Goal: Information Seeking & Learning: Check status

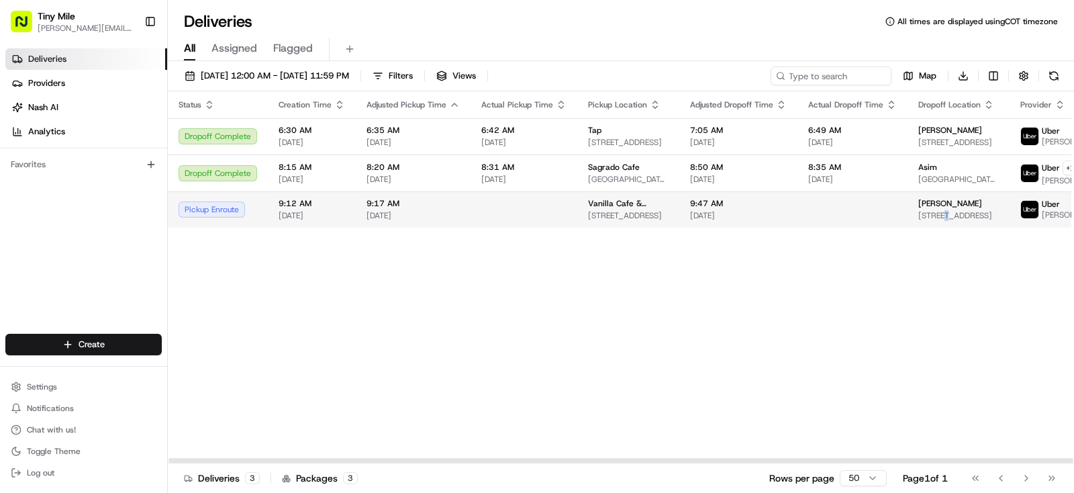
click at [936, 221] on span "[STREET_ADDRESS]" at bounding box center [958, 215] width 81 height 11
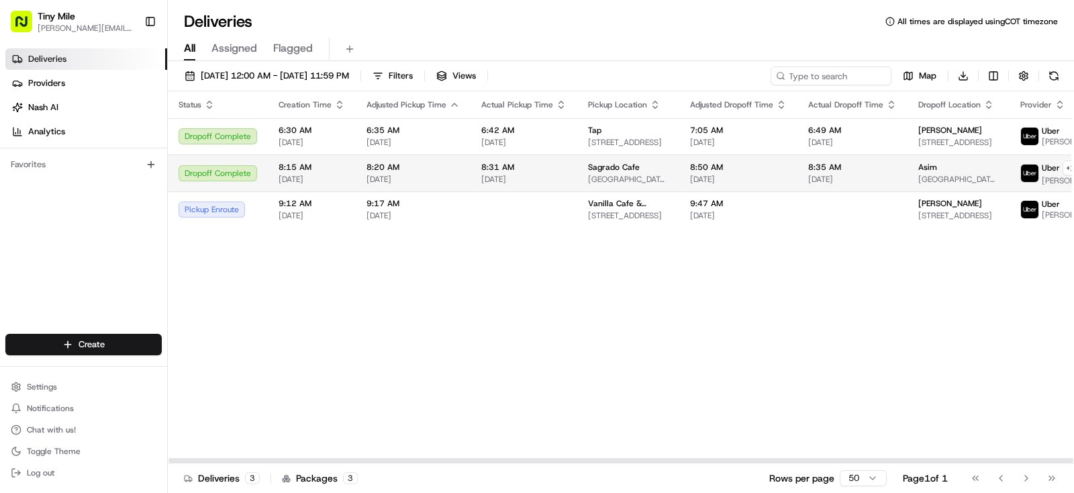
click at [923, 191] on td "Asim 900 Biscayne Bay, 900 Biscayne Blvd APT 5810, Miami, FL 33132, USA" at bounding box center [959, 172] width 102 height 37
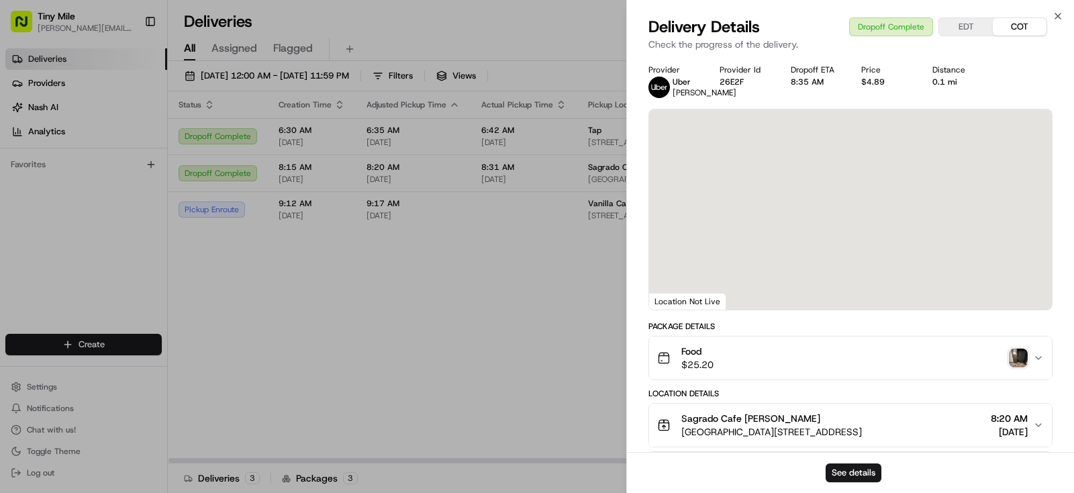
click at [252, 401] on body "Tiny Mile yenny@tinymile.ai Toggle Sidebar Deliveries Providers Nash AI Analyti…" at bounding box center [537, 246] width 1074 height 493
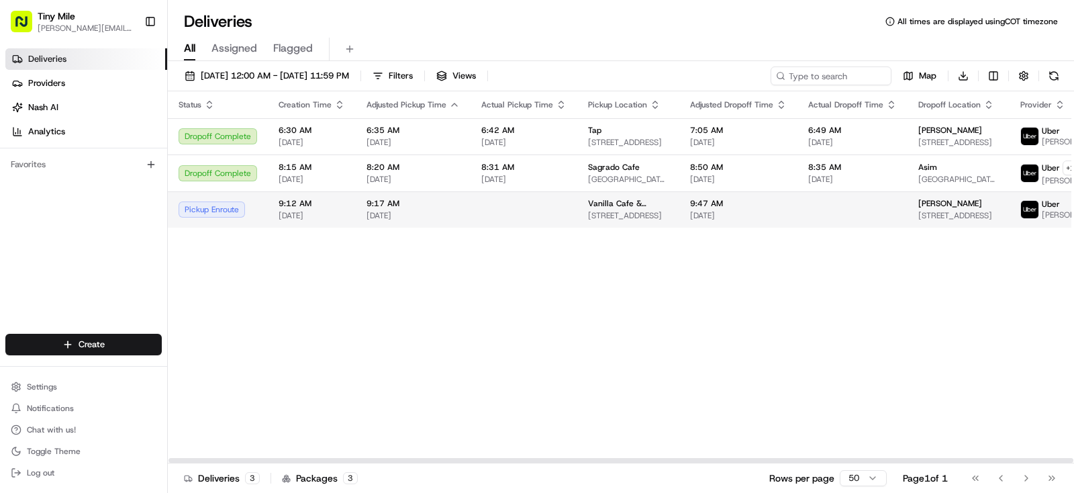
click at [929, 209] on span "Alexandra" at bounding box center [950, 203] width 64 height 11
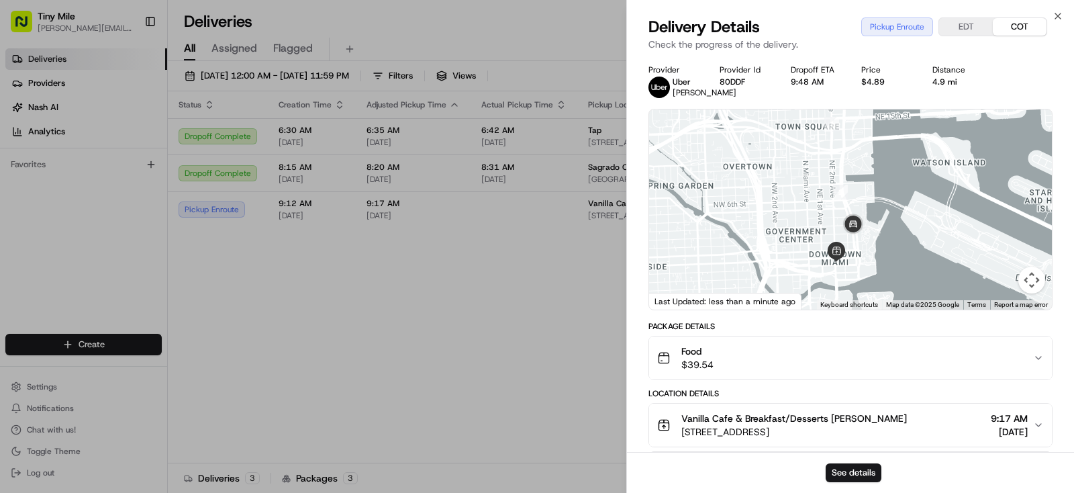
drag, startPoint x: 854, startPoint y: 265, endPoint x: 824, endPoint y: 238, distance: 40.4
click at [824, 238] on div at bounding box center [850, 209] width 403 height 200
click at [444, 377] on body "Tiny Mile yenny@tinymile.ai Toggle Sidebar Deliveries Providers Nash AI Analyti…" at bounding box center [537, 246] width 1074 height 493
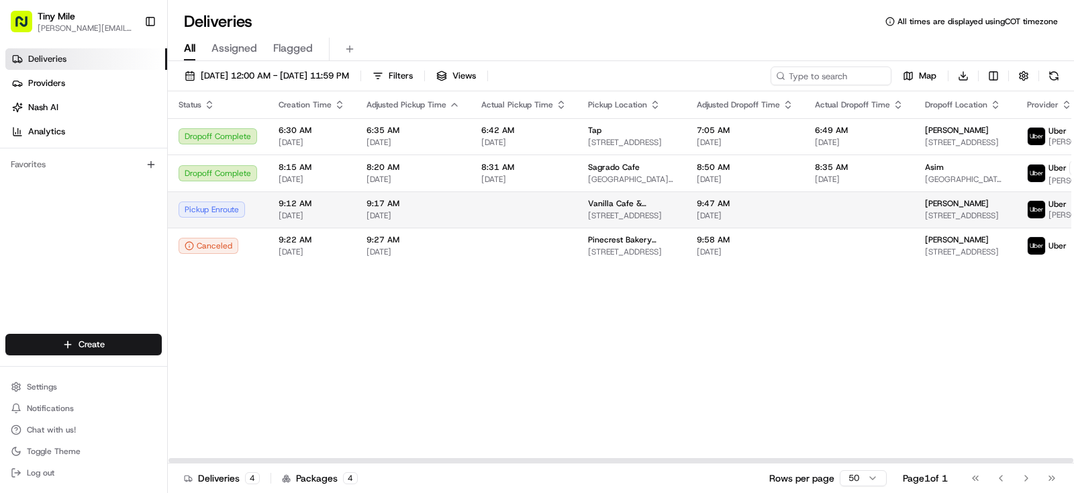
click at [859, 220] on td at bounding box center [859, 209] width 110 height 36
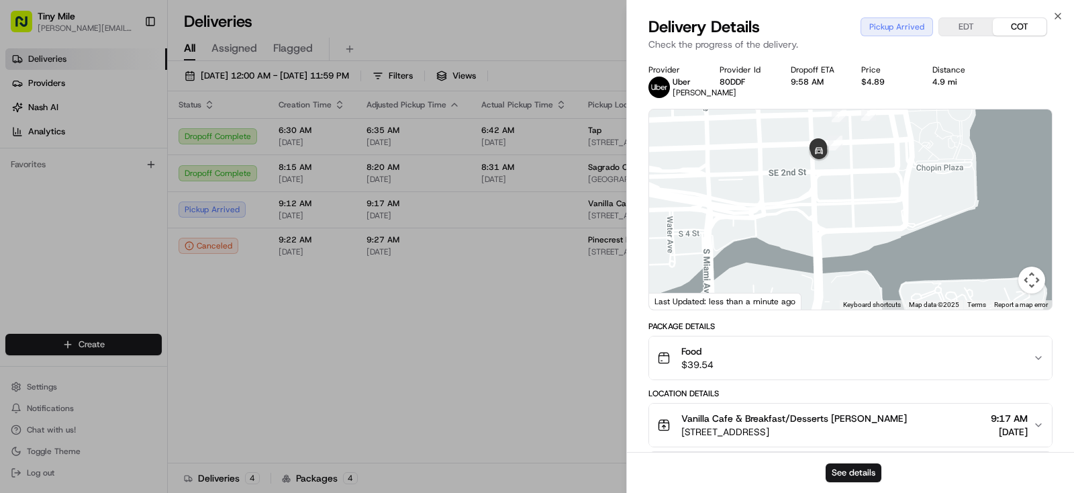
drag, startPoint x: 804, startPoint y: 167, endPoint x: 826, endPoint y: 279, distance: 114.8
click at [826, 284] on div at bounding box center [850, 209] width 403 height 200
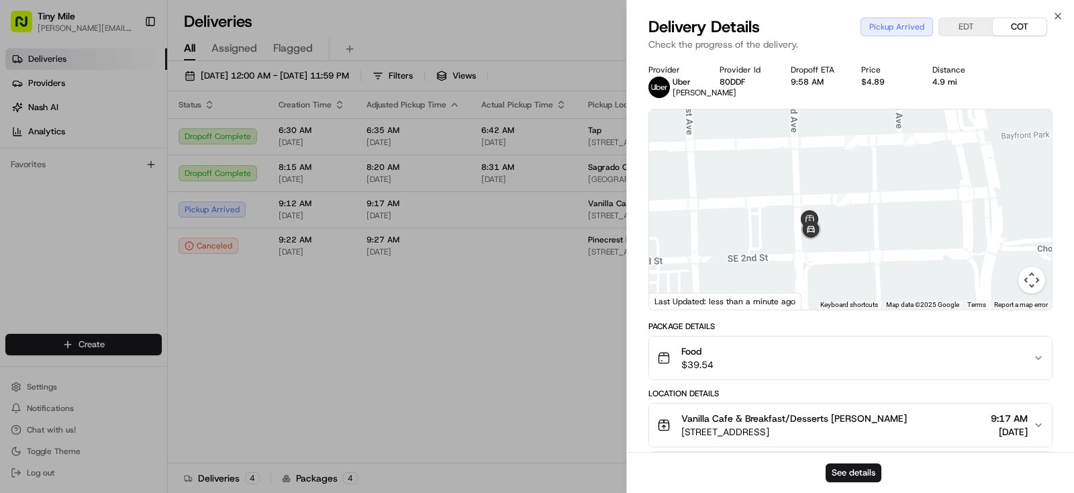
drag, startPoint x: 832, startPoint y: 334, endPoint x: 831, endPoint y: 344, distance: 10.1
click at [831, 310] on div "1 2 3 4 5 6 7 8" at bounding box center [850, 209] width 403 height 200
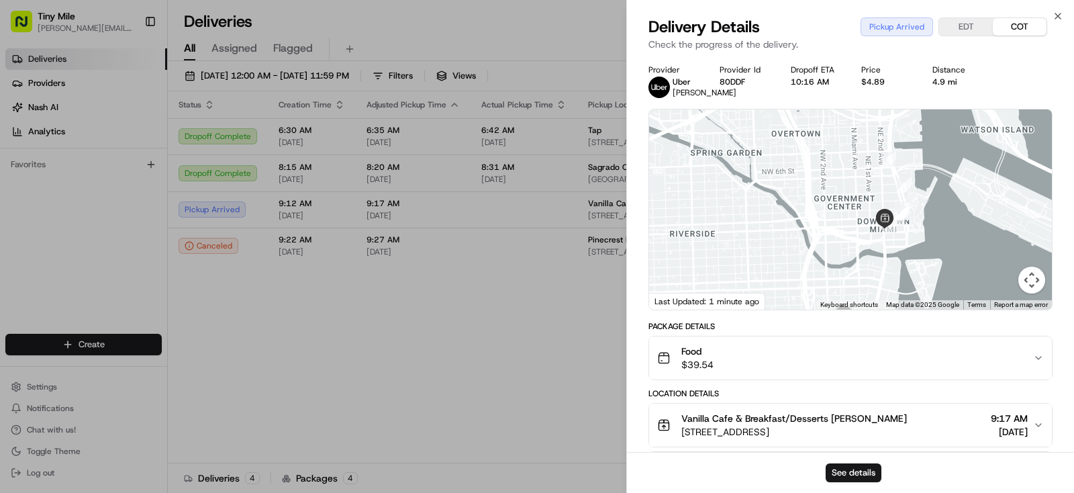
drag, startPoint x: 909, startPoint y: 274, endPoint x: 894, endPoint y: 296, distance: 27.0
click at [894, 296] on div at bounding box center [850, 209] width 403 height 200
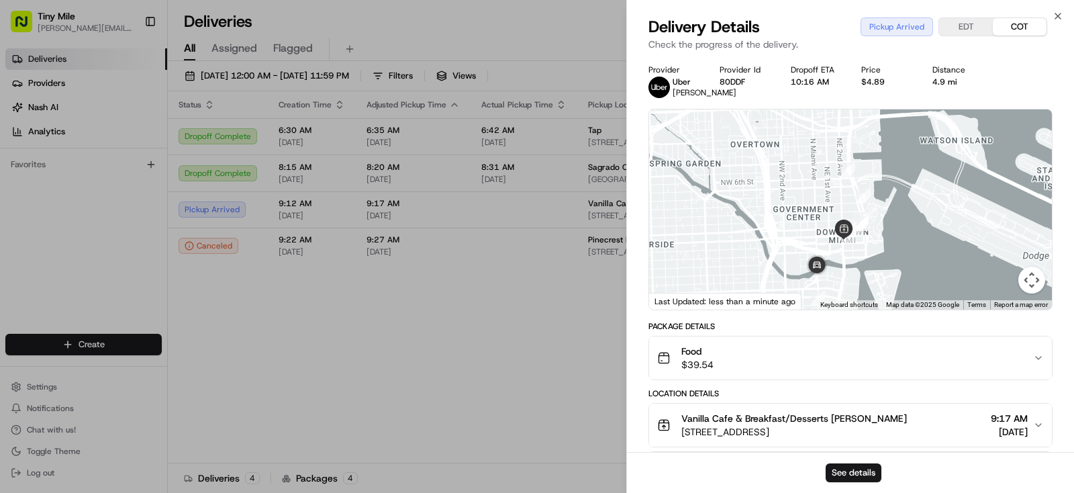
drag, startPoint x: 879, startPoint y: 240, endPoint x: 845, endPoint y: 313, distance: 81.1
click at [845, 310] on div "1 2 3 4 5 6 7 8 9 10 11 Keyboard shortcuts Map Data Map data ©2025 Google Map d…" at bounding box center [850, 209] width 403 height 200
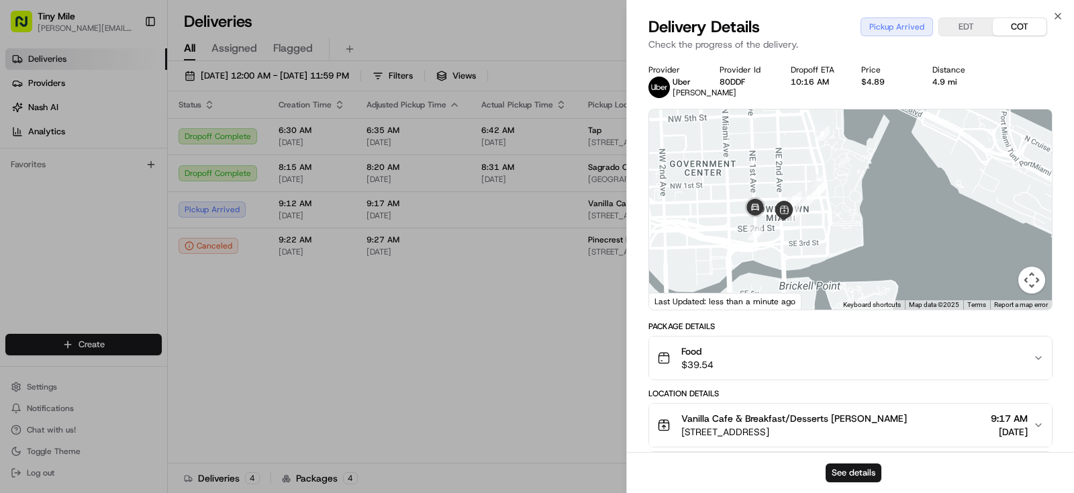
drag, startPoint x: 794, startPoint y: 267, endPoint x: 737, endPoint y: 285, distance: 59.2
click at [735, 289] on div at bounding box center [850, 209] width 403 height 200
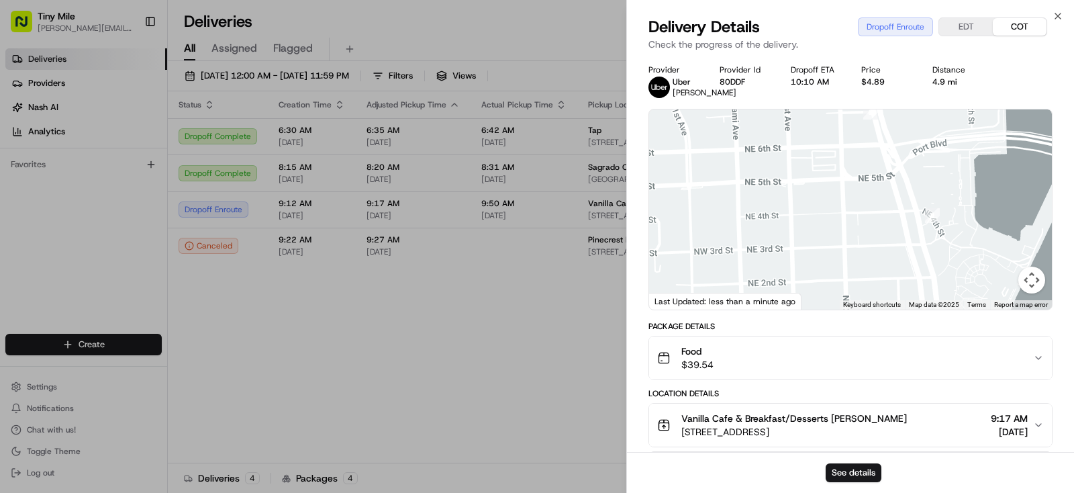
drag, startPoint x: 767, startPoint y: 199, endPoint x: 786, endPoint y: 324, distance: 126.3
click at [783, 310] on div "1 2 3 4 5 6 7 8 9 10 11 12 13 14 15 16 17 18" at bounding box center [850, 209] width 403 height 200
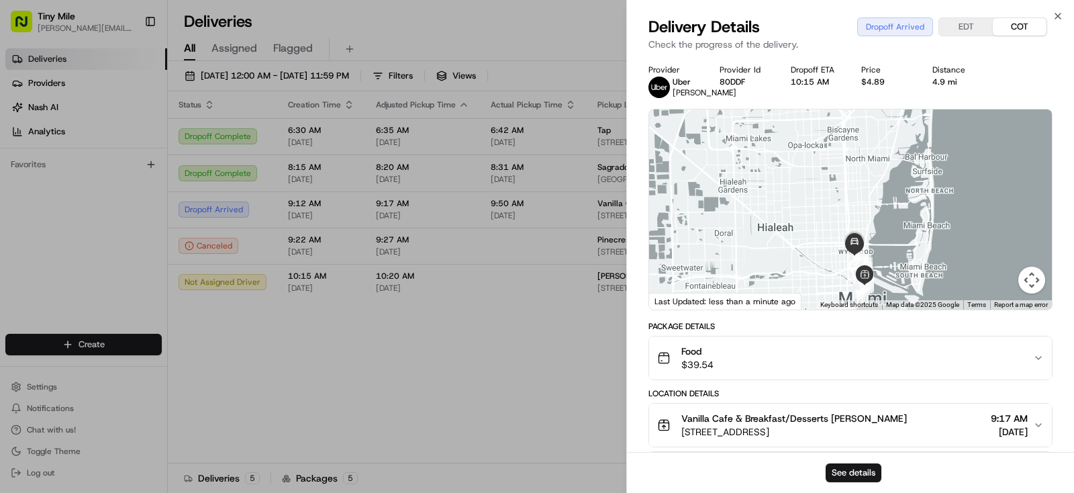
click at [463, 399] on body "Tiny Mile yenny@tinymile.ai Toggle Sidebar Deliveries Providers Nash AI Analyti…" at bounding box center [537, 246] width 1074 height 493
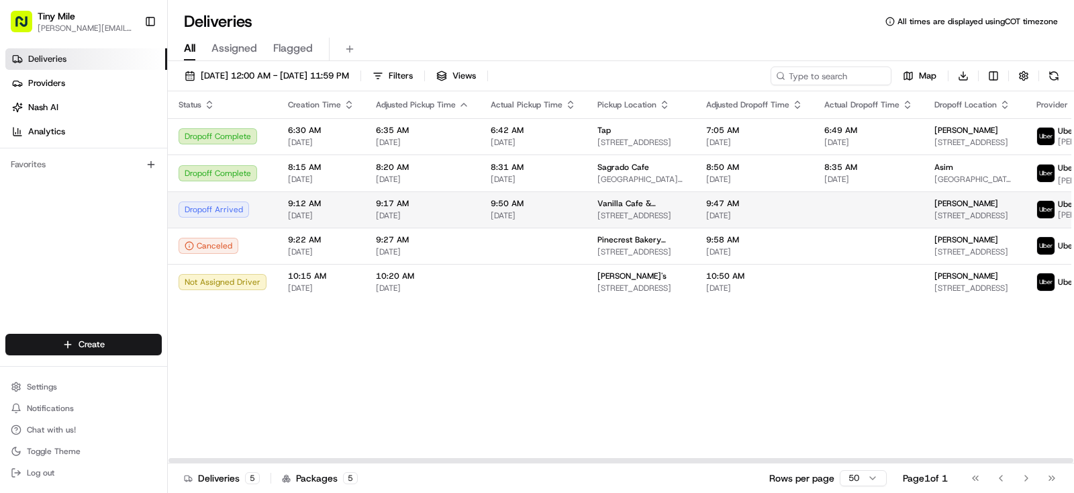
click at [814, 218] on td at bounding box center [869, 209] width 110 height 36
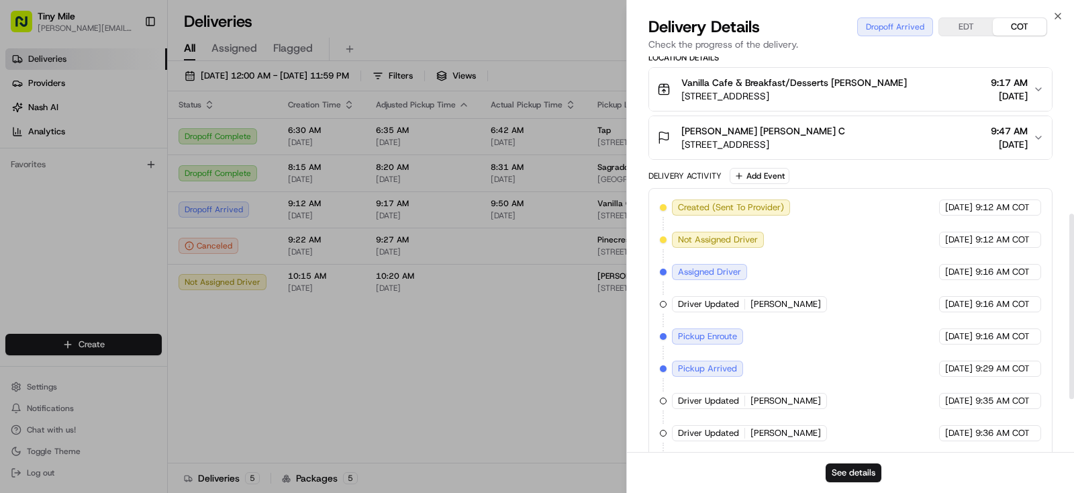
scroll to position [448, 0]
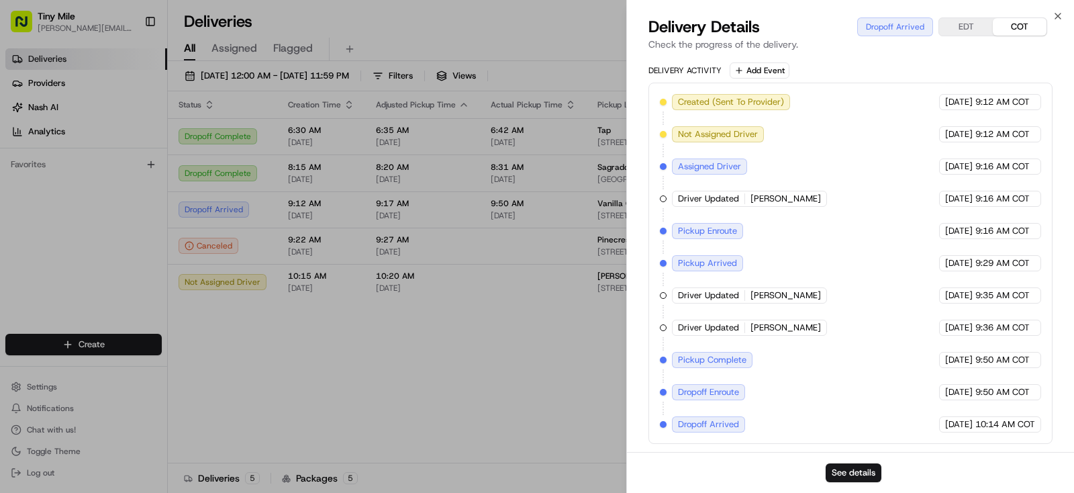
click at [442, 368] on body "Tiny Mile yenny@tinymile.ai Toggle Sidebar Deliveries Providers Nash AI Analyti…" at bounding box center [537, 246] width 1074 height 493
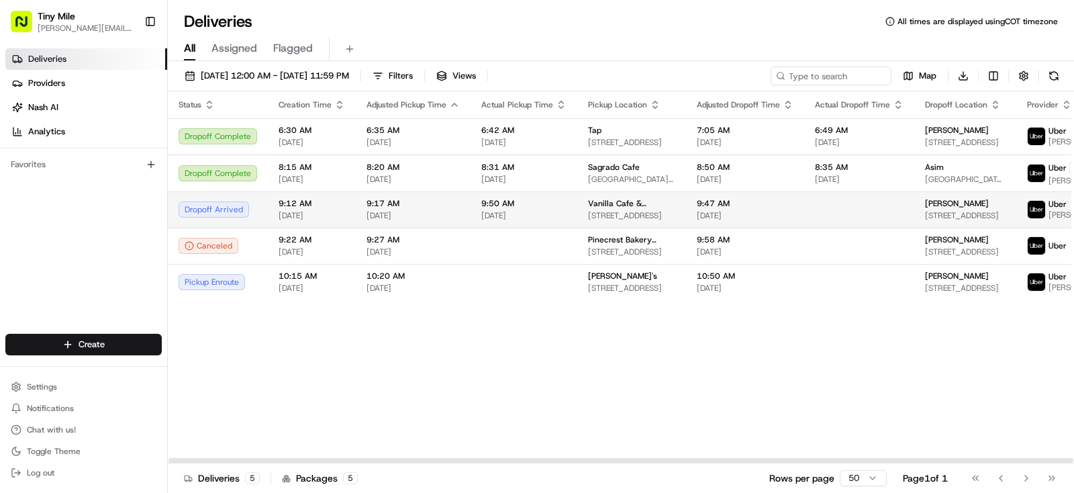
click at [925, 209] on span "Alexandra" at bounding box center [957, 203] width 64 height 11
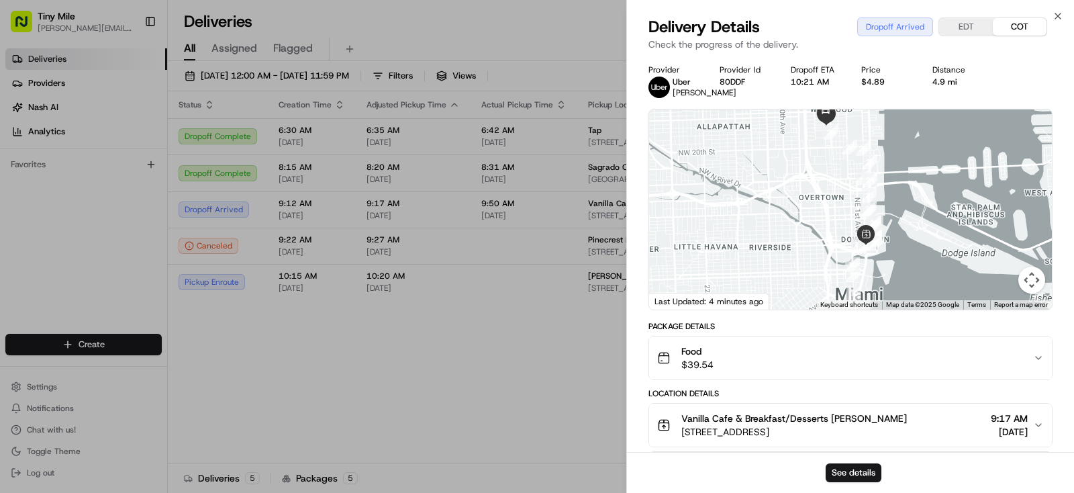
click at [516, 367] on body "Tiny Mile yenny@tinymile.ai Toggle Sidebar Deliveries Providers Nash AI Analyti…" at bounding box center [537, 246] width 1074 height 493
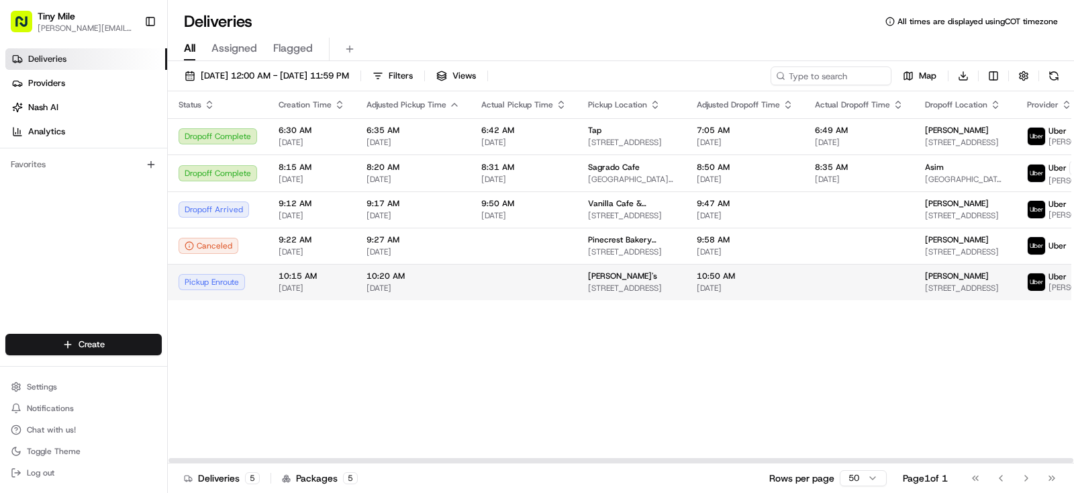
click at [925, 293] on span "1200 Brickell Ave STE 230, Miami, FL 33131, USA" at bounding box center [965, 288] width 81 height 11
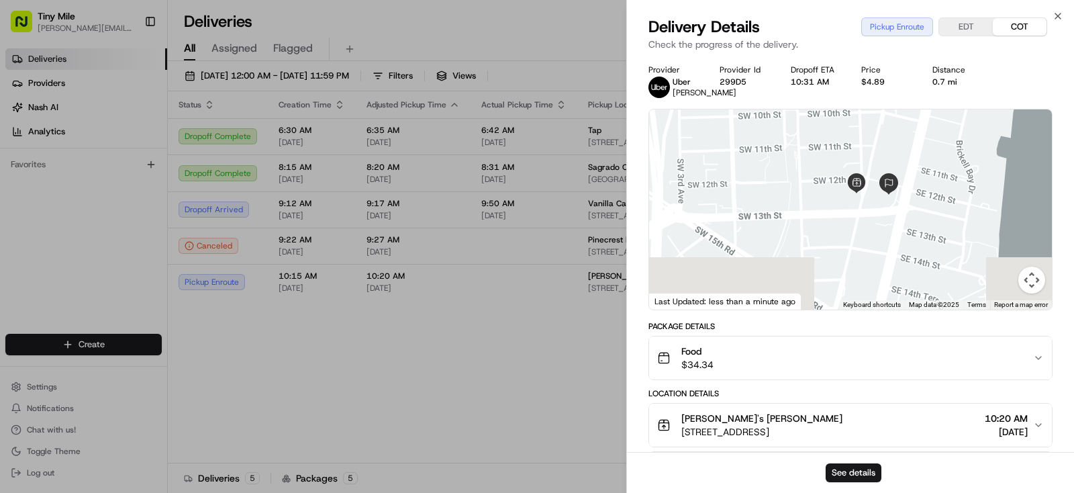
drag, startPoint x: 858, startPoint y: 184, endPoint x: 839, endPoint y: 145, distance: 43.5
click at [839, 146] on div at bounding box center [850, 209] width 403 height 200
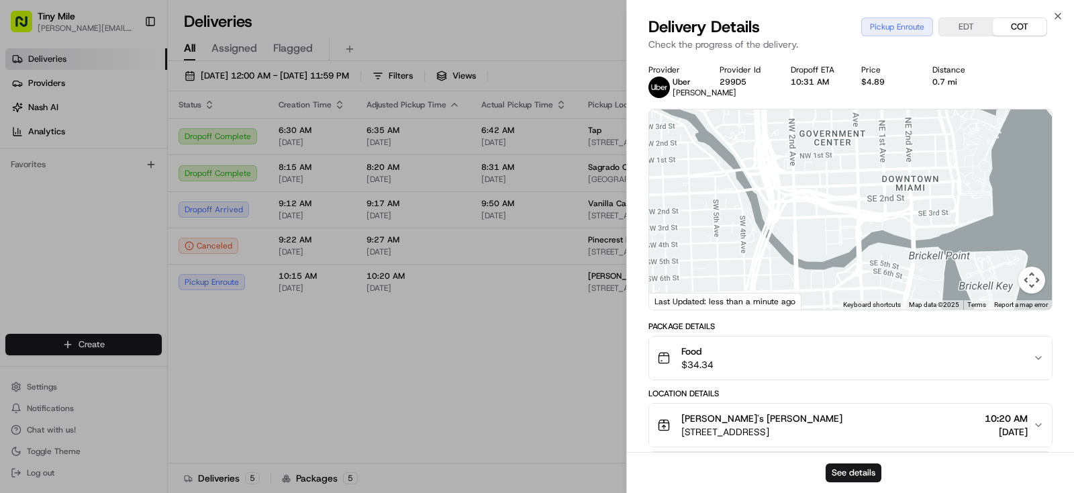
drag, startPoint x: 835, startPoint y: 281, endPoint x: 886, endPoint y: 333, distance: 73.1
click at [876, 310] on div "1 2" at bounding box center [850, 209] width 403 height 200
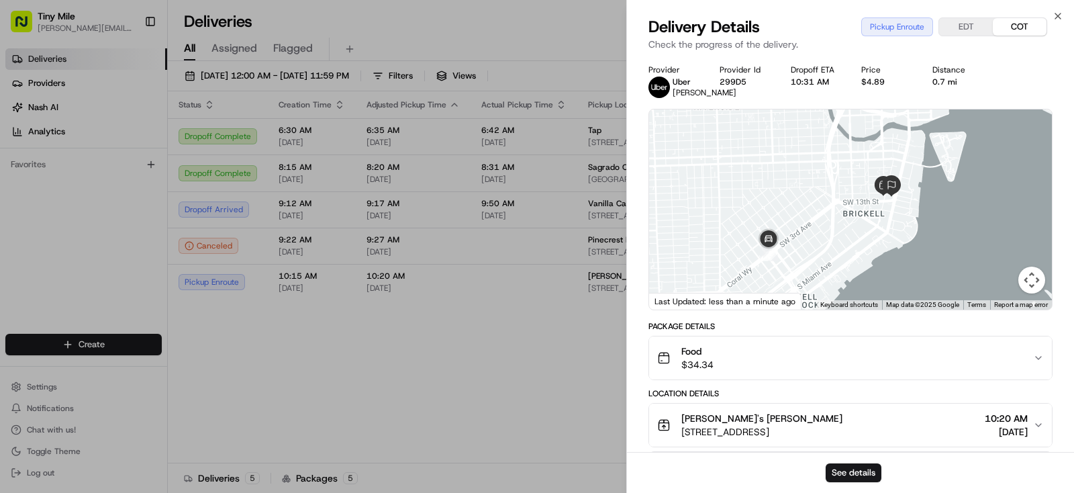
drag, startPoint x: 833, startPoint y: 222, endPoint x: 839, endPoint y: 162, distance: 59.4
click at [839, 162] on div at bounding box center [850, 209] width 403 height 200
click at [491, 375] on body "Tiny Mile yenny@tinymile.ai Toggle Sidebar Deliveries Providers Nash AI Analyti…" at bounding box center [537, 246] width 1074 height 493
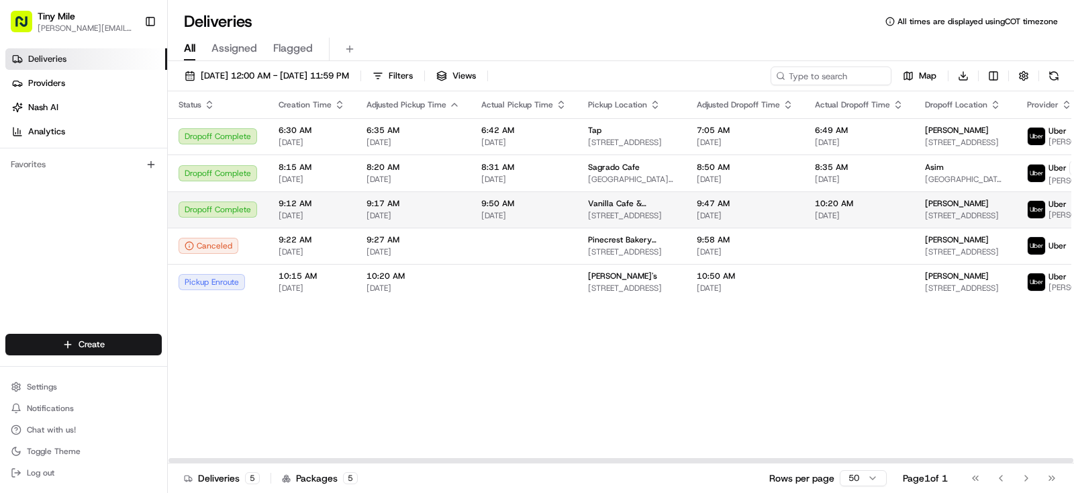
click at [921, 205] on td "Alexandra 240 NW 25th St, Miami, FL 33127, USA" at bounding box center [965, 209] width 102 height 36
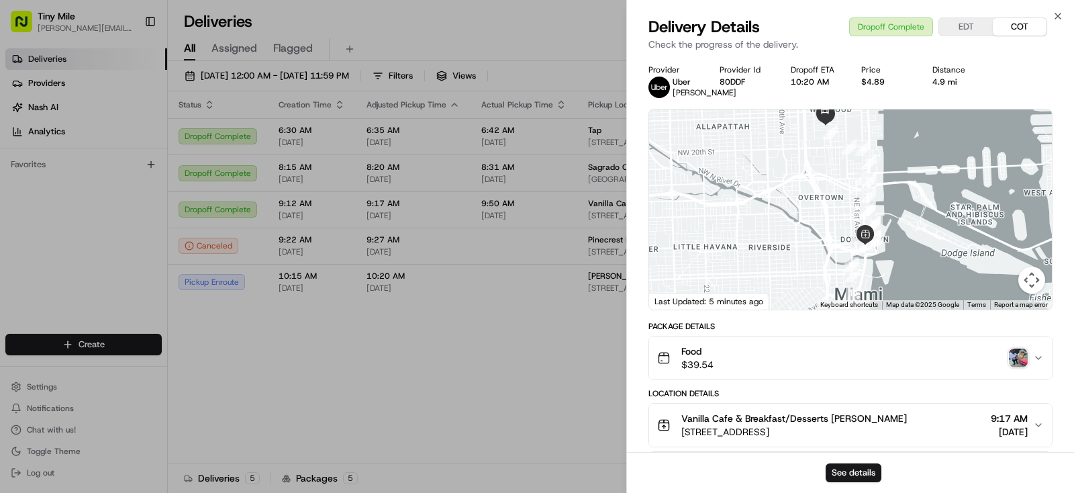
click at [1022, 367] on img "button" at bounding box center [1018, 357] width 19 height 19
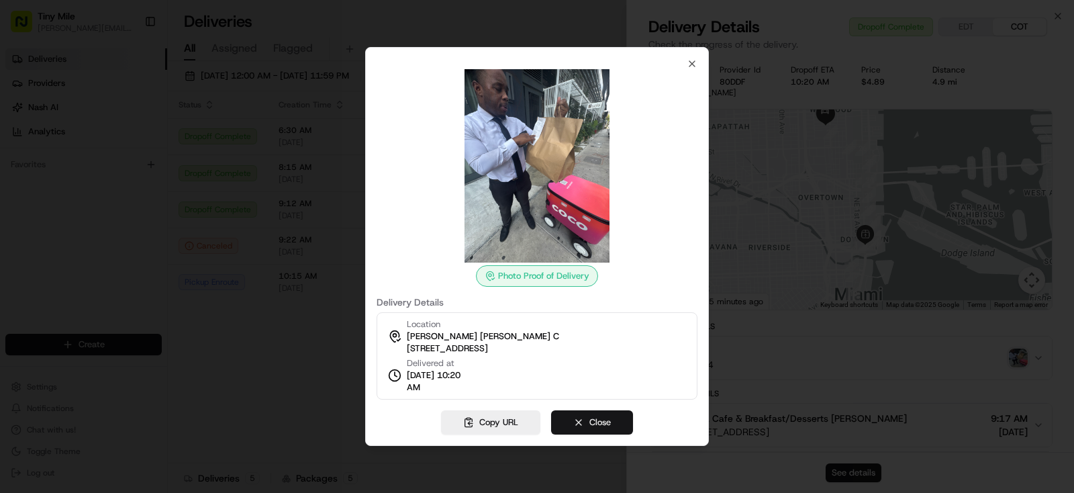
click at [606, 424] on button "Close" at bounding box center [592, 422] width 82 height 24
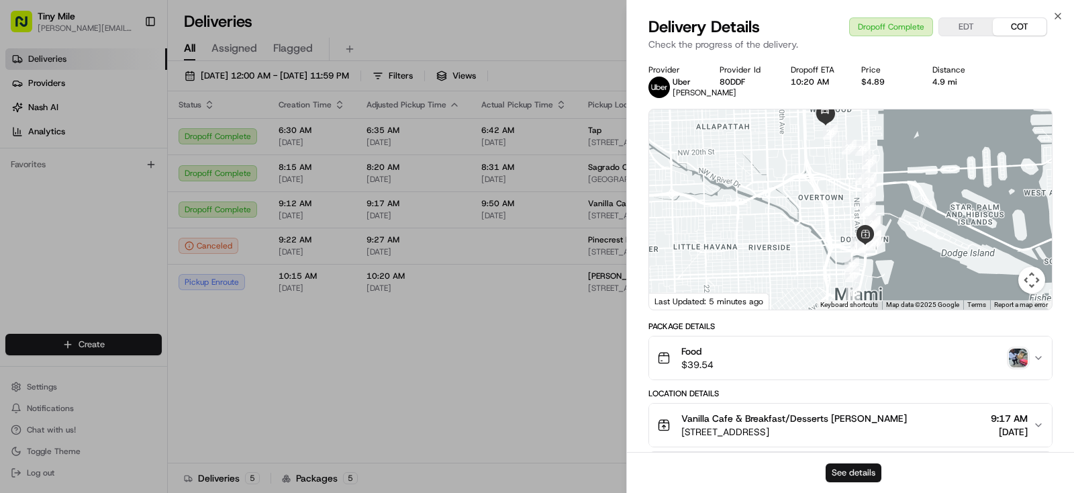
click at [841, 469] on button "See details" at bounding box center [854, 472] width 56 height 19
click at [442, 377] on body "Tiny Mile yenny@tinymile.ai Toggle Sidebar Deliveries Providers Nash AI Analyti…" at bounding box center [537, 246] width 1074 height 493
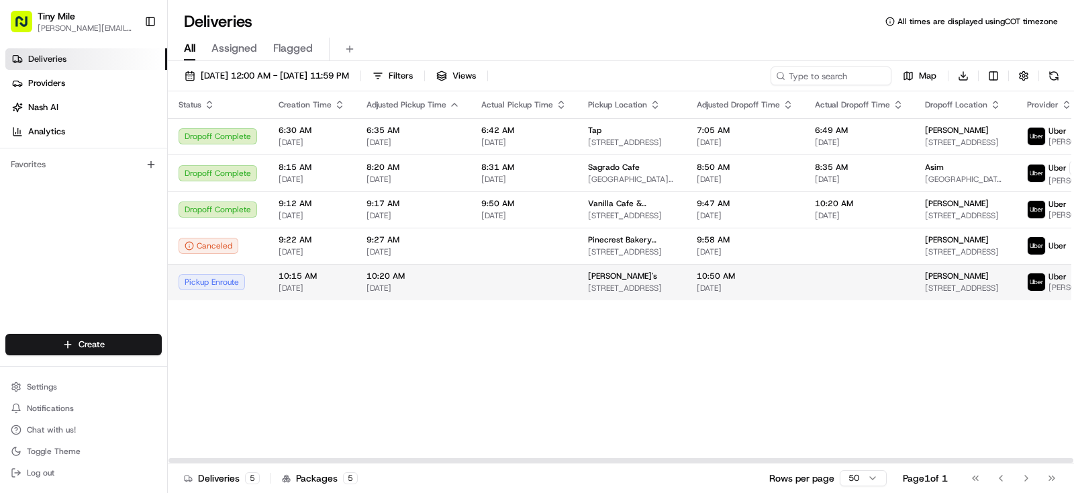
click at [616, 281] on span "Happea's" at bounding box center [622, 276] width 69 height 11
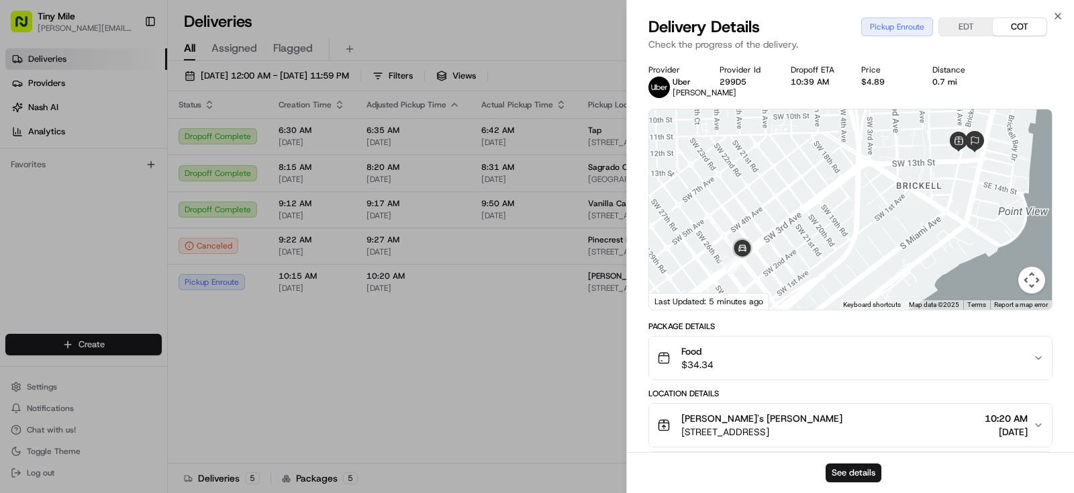
click at [418, 318] on body "Tiny Mile yenny@tinymile.ai Toggle Sidebar Deliveries Providers Nash AI Analyti…" at bounding box center [537, 246] width 1074 height 493
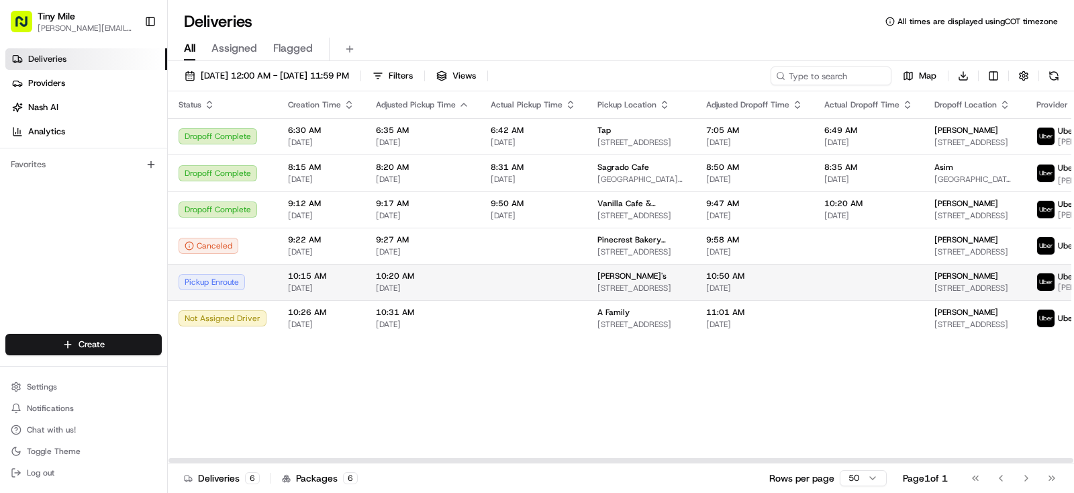
click at [720, 281] on span "10:50 AM" at bounding box center [754, 276] width 97 height 11
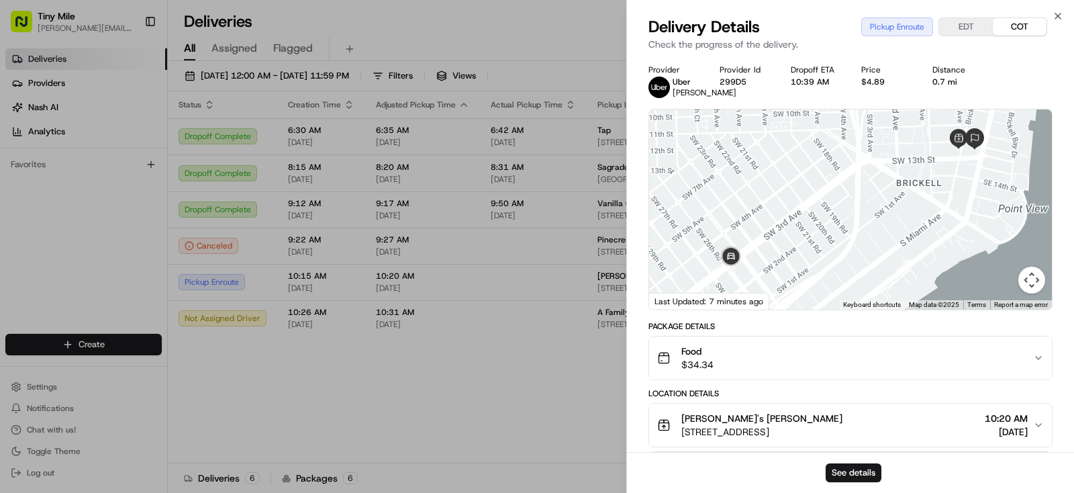
click at [463, 395] on body "Tiny Mile yenny@tinymile.ai Toggle Sidebar Deliveries Providers Nash AI Analyti…" at bounding box center [537, 246] width 1074 height 493
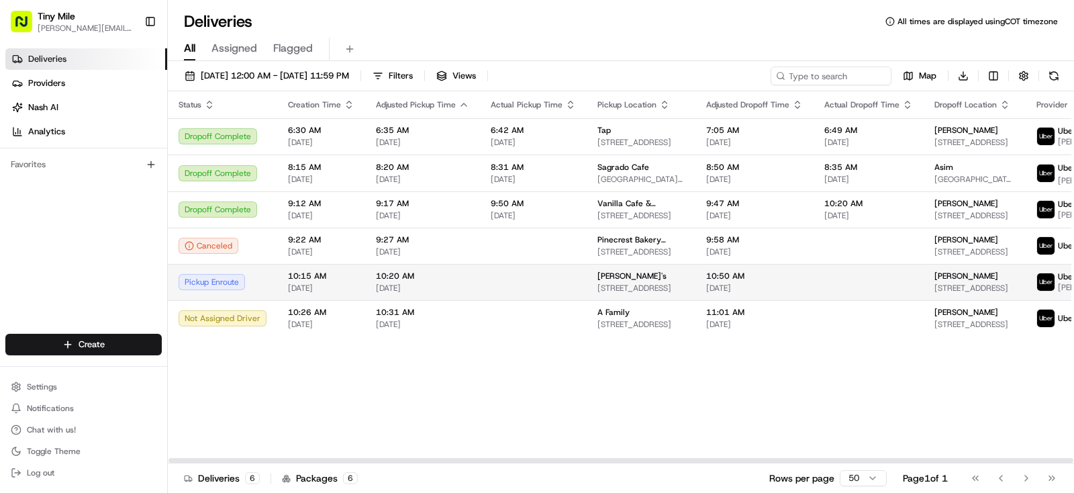
click at [935, 292] on div "TIMOTHY 1200 Brickell Ave STE 230, Miami, FL 33131, USA" at bounding box center [975, 282] width 81 height 23
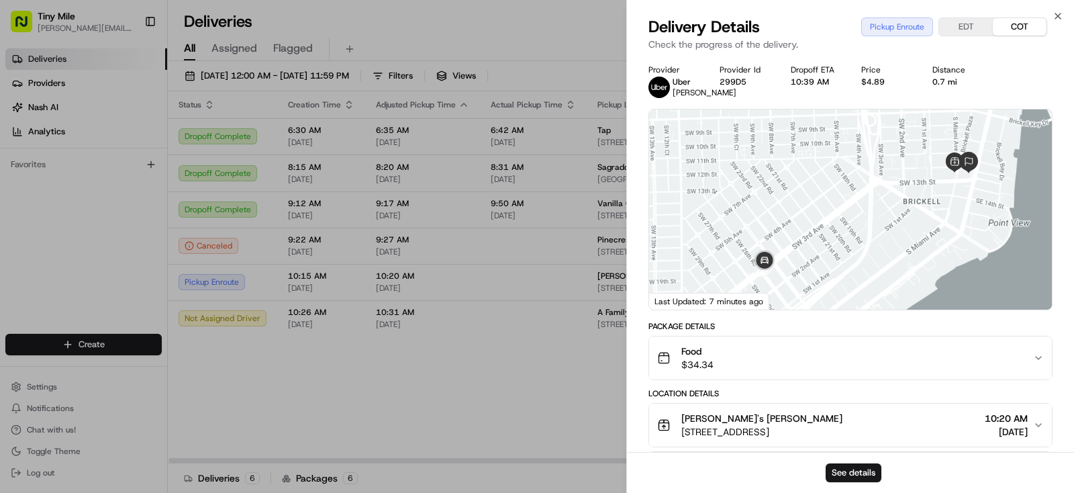
scroll to position [245, 0]
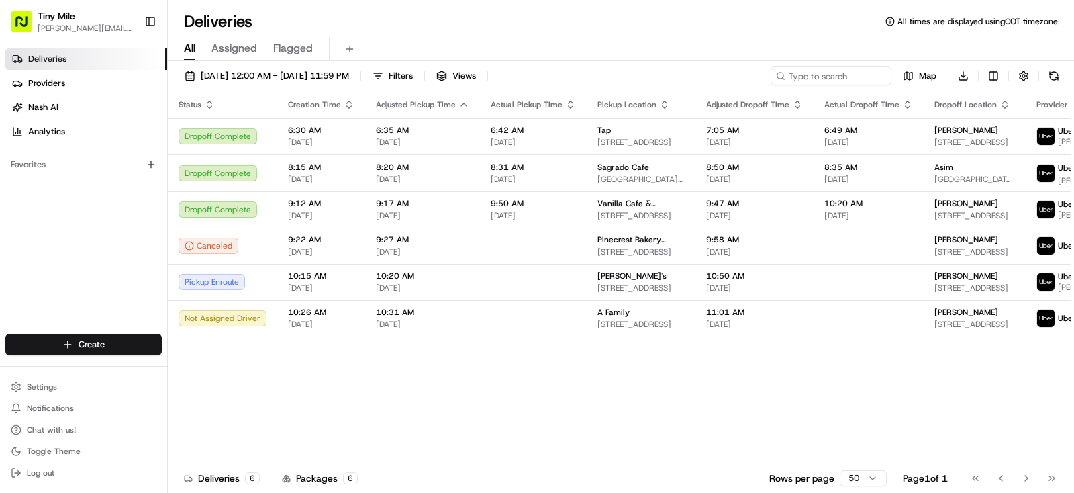
click at [432, 381] on body "Tiny Mile yenny@tinymile.ai Toggle Sidebar Deliveries Providers Nash AI Analyti…" at bounding box center [537, 246] width 1074 height 493
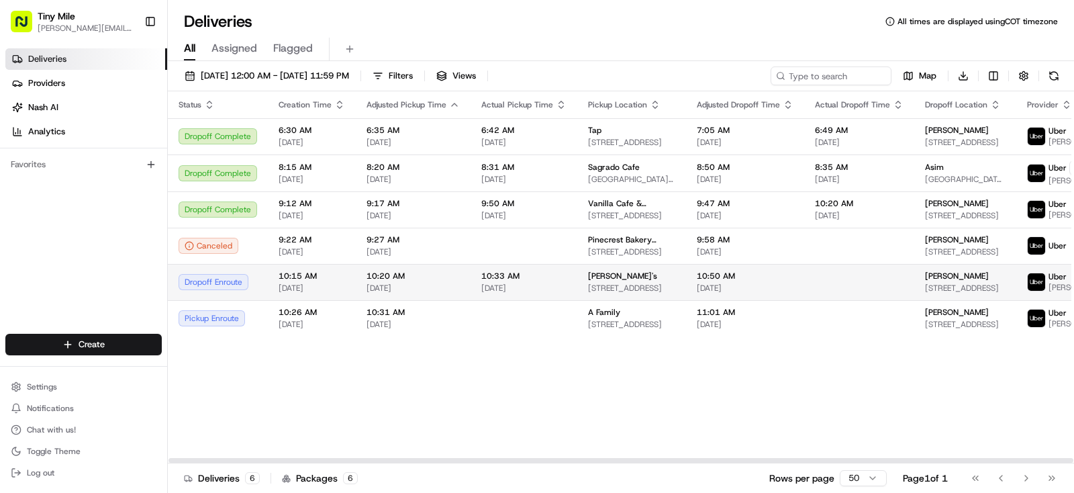
click at [804, 288] on td at bounding box center [859, 282] width 110 height 36
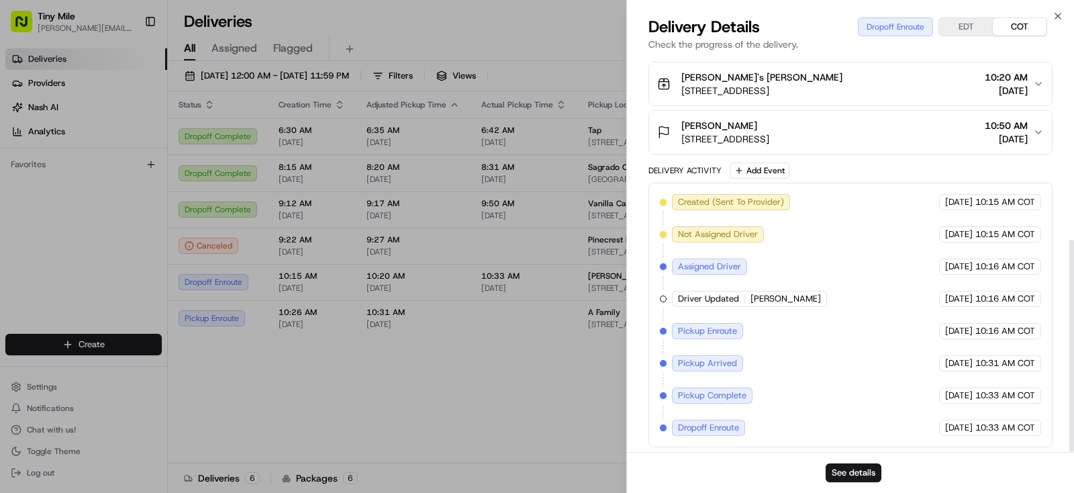
scroll to position [0, 0]
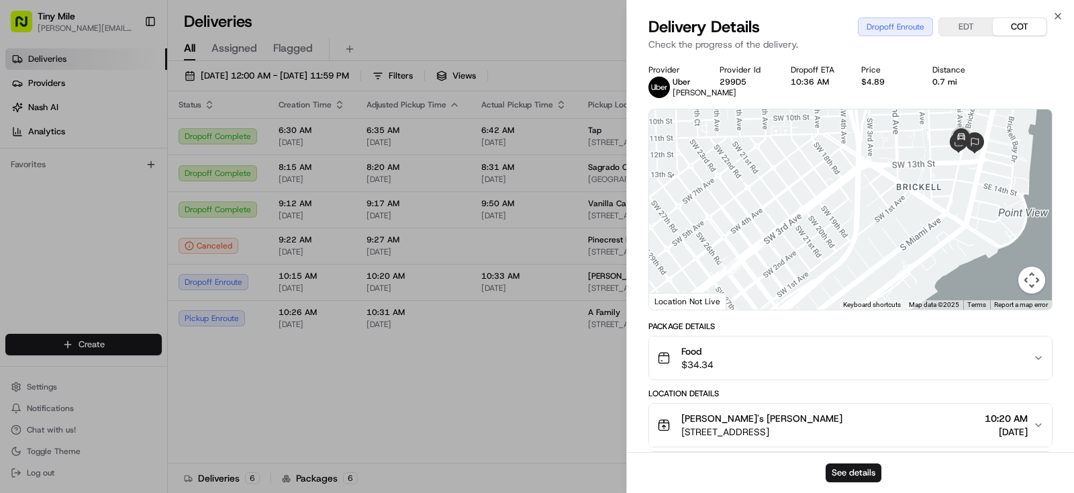
click at [388, 454] on body "Tiny Mile yenny@tinymile.ai Toggle Sidebar Deliveries Providers Nash AI Analyti…" at bounding box center [537, 246] width 1074 height 493
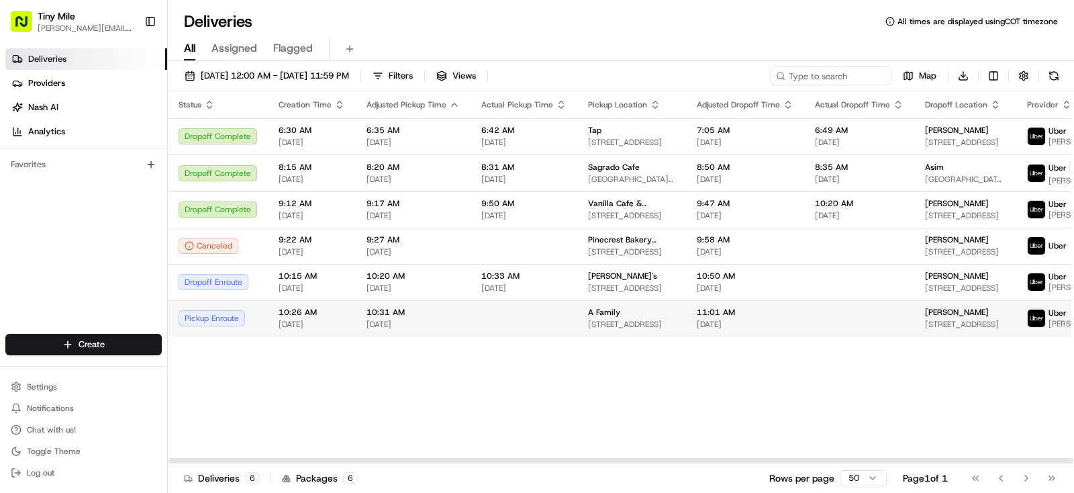
click at [885, 328] on td at bounding box center [859, 318] width 110 height 36
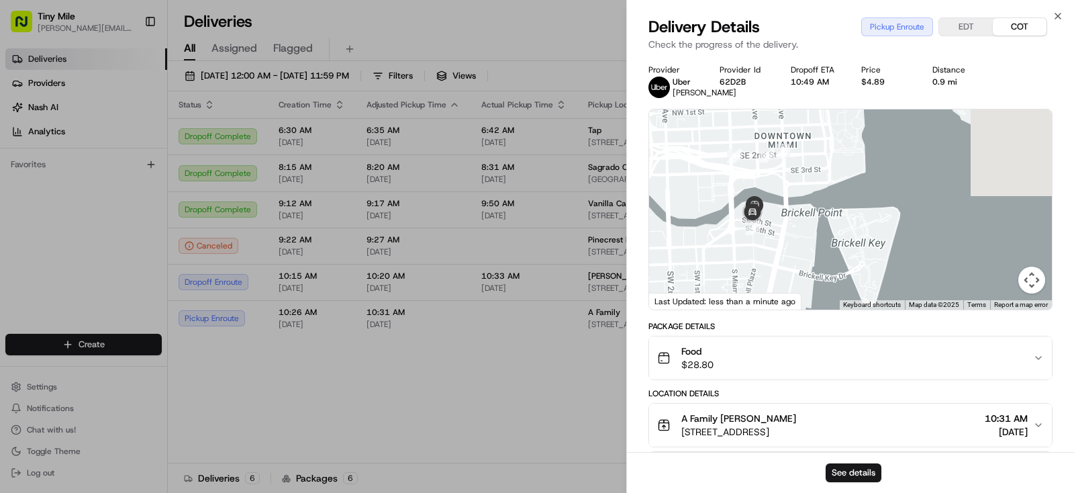
drag, startPoint x: 839, startPoint y: 189, endPoint x: 814, endPoint y: 333, distance: 145.8
click at [814, 310] on div "1 2 3 4" at bounding box center [850, 209] width 403 height 200
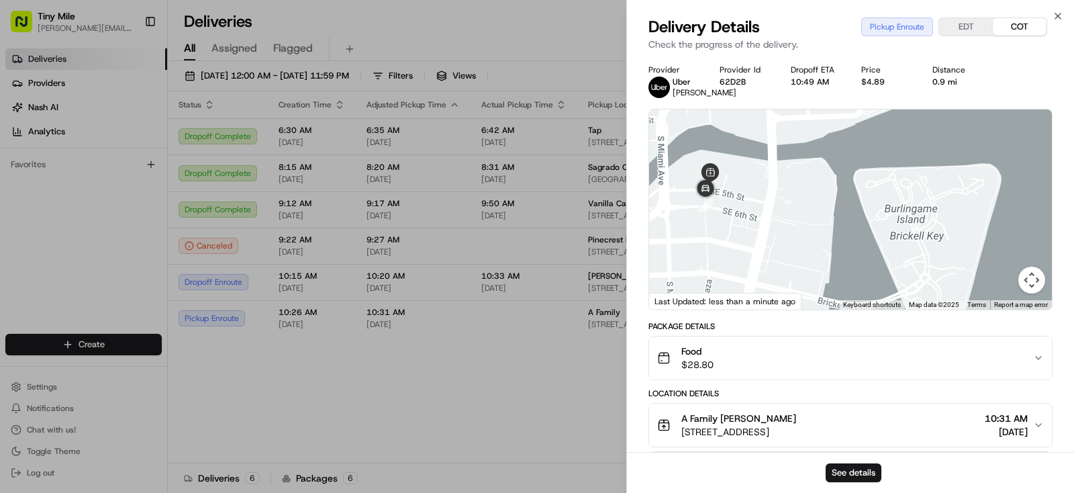
click at [415, 405] on body "Tiny Mile yenny@tinymile.ai Toggle Sidebar Deliveries Providers Nash AI Analyti…" at bounding box center [537, 246] width 1074 height 493
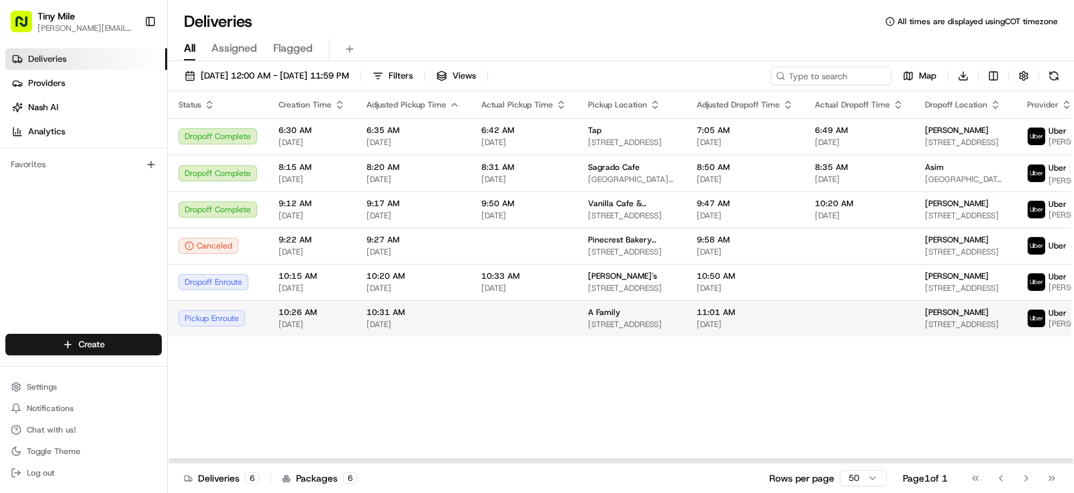
click at [693, 336] on td "11:01 AM 08/22/2025" at bounding box center [745, 318] width 118 height 36
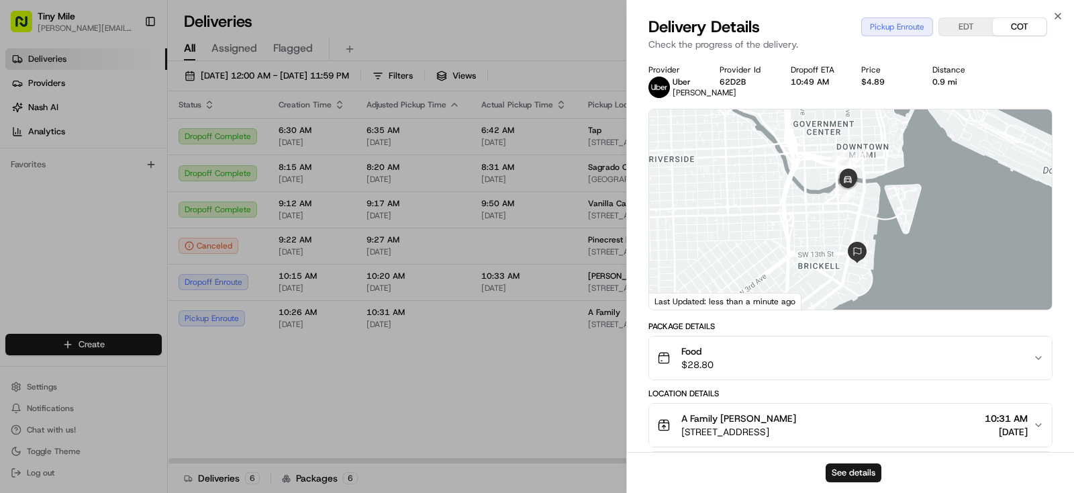
scroll to position [256, 0]
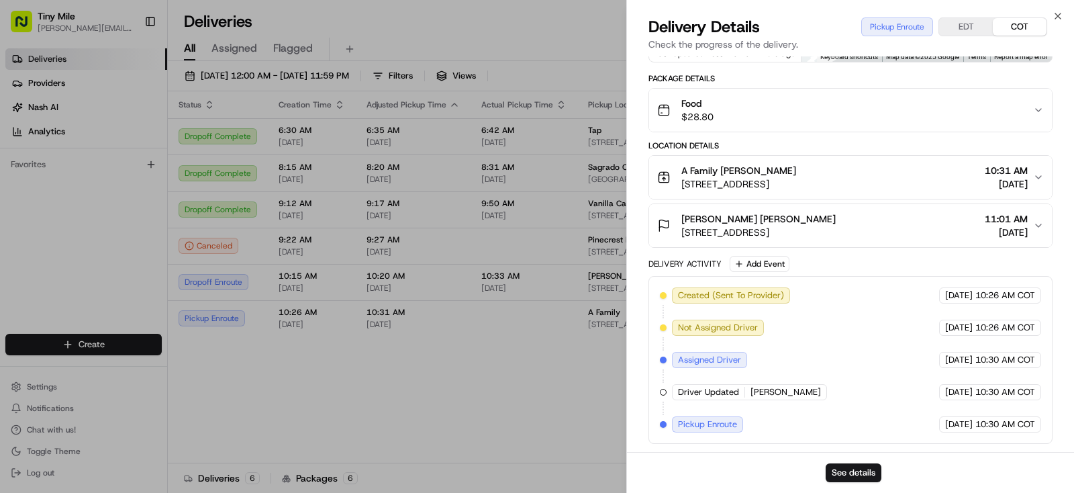
click at [587, 398] on body "Tiny Mile yenny@tinymile.ai Toggle Sidebar Deliveries Providers Nash AI Analyti…" at bounding box center [537, 246] width 1074 height 493
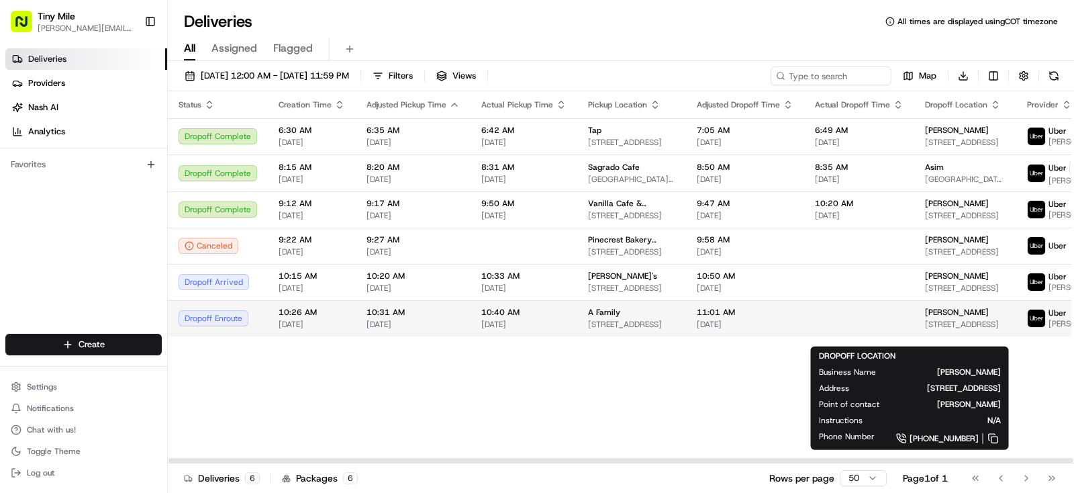
click at [925, 318] on span "Daniela" at bounding box center [957, 312] width 64 height 11
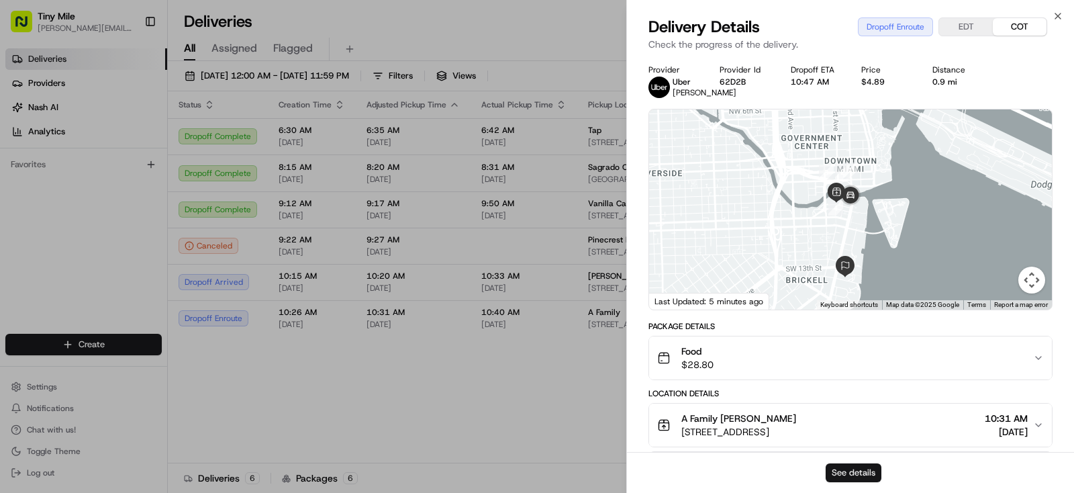
click at [859, 475] on button "See details" at bounding box center [854, 472] width 56 height 19
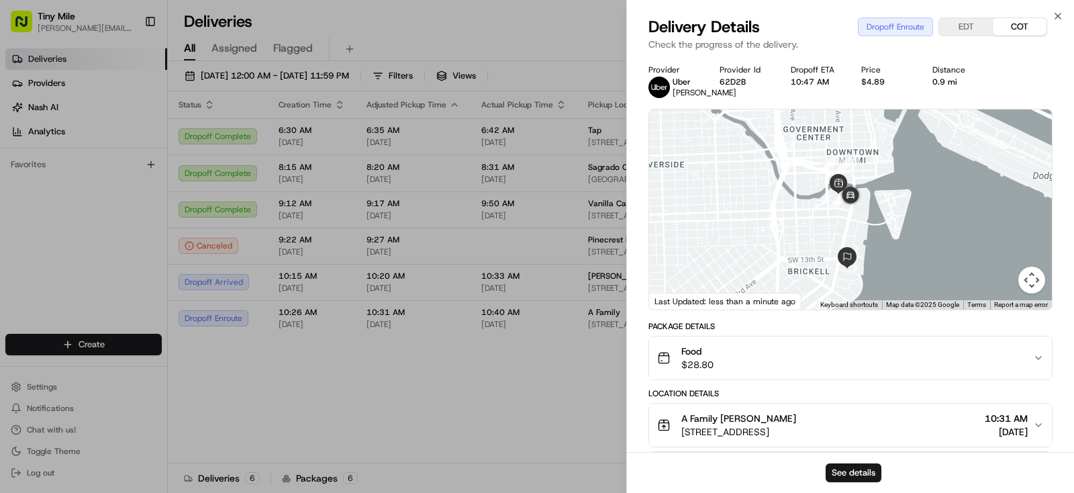
click at [279, 381] on body "Tiny Mile yenny@tinymile.ai Toggle Sidebar Deliveries Providers Nash AI Analyti…" at bounding box center [537, 246] width 1074 height 493
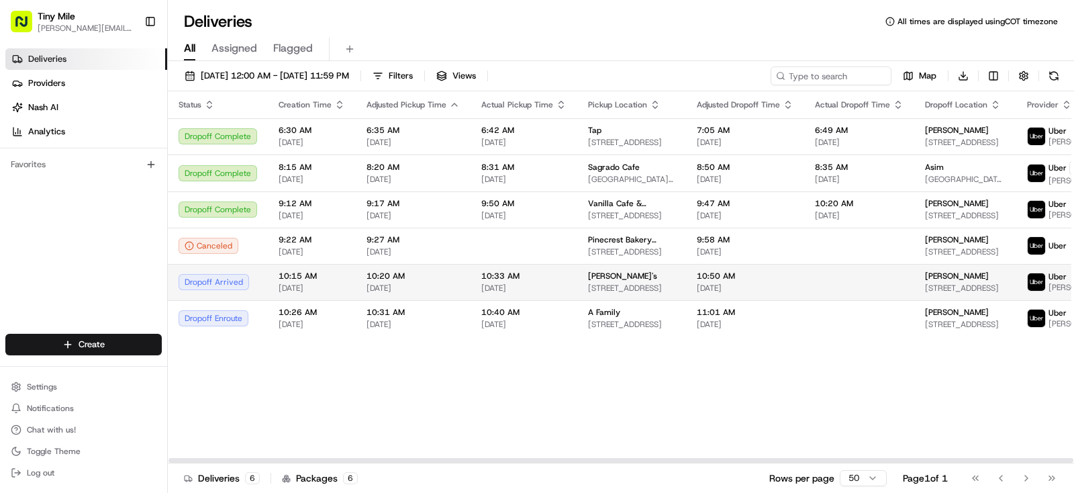
click at [640, 281] on div "Happea's" at bounding box center [631, 276] width 87 height 11
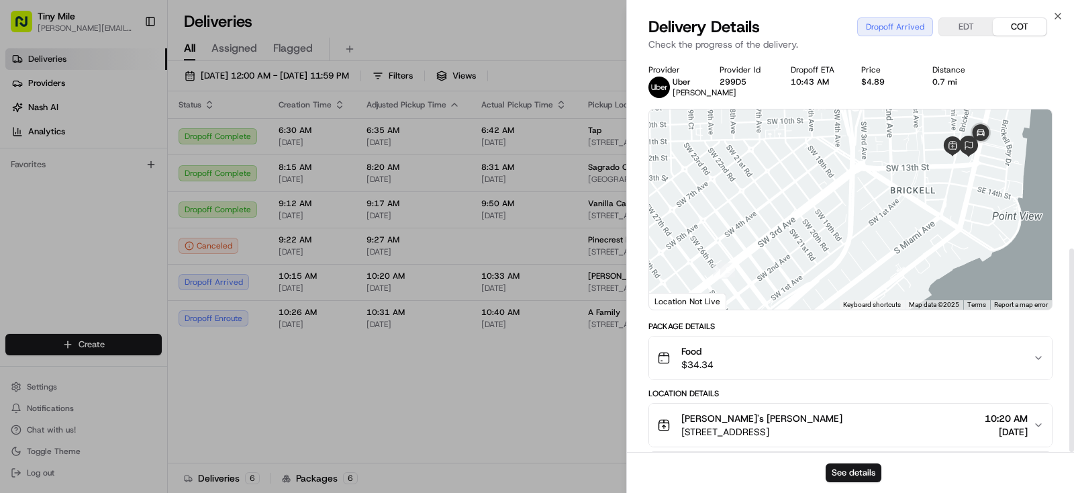
scroll to position [373, 0]
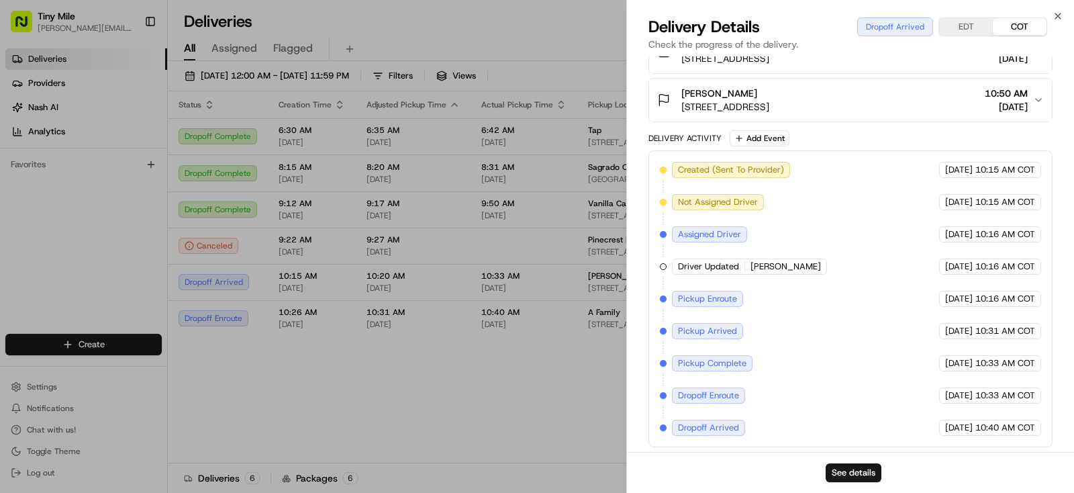
click at [553, 413] on body "Tiny Mile yenny@tinymile.ai Toggle Sidebar Deliveries Providers Nash AI Analyti…" at bounding box center [537, 246] width 1074 height 493
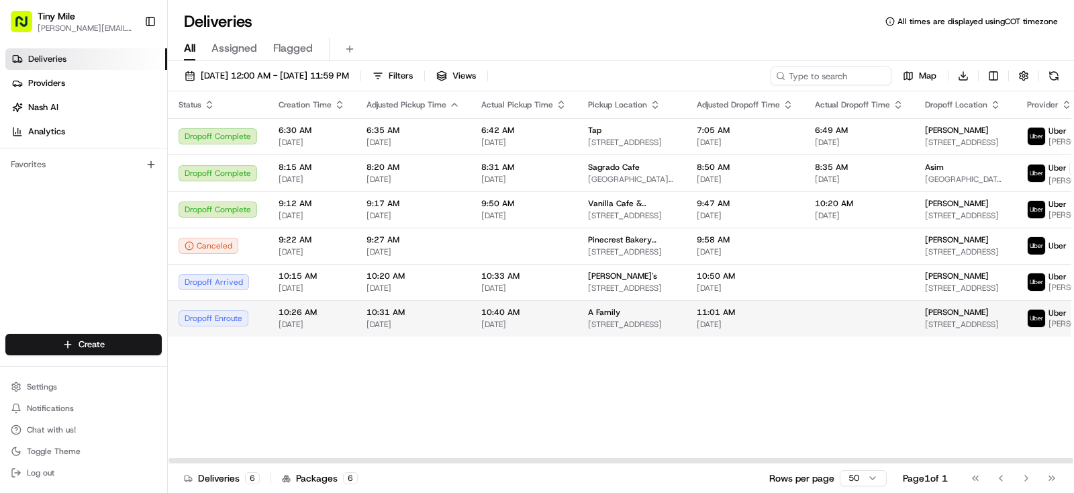
click at [957, 330] on span "1395 Brickell Ave Suite #800, Miami, FL 33131, USA" at bounding box center [965, 324] width 81 height 11
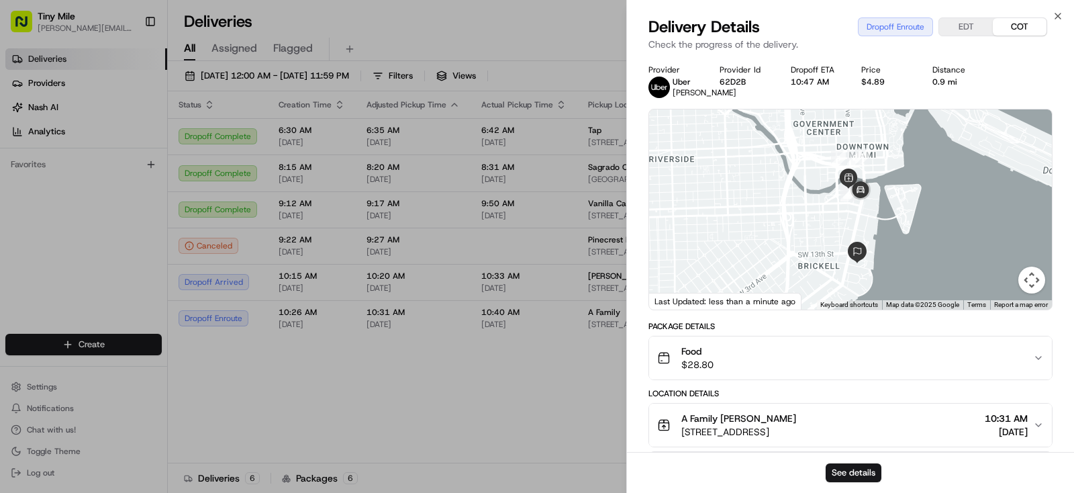
scroll to position [336, 0]
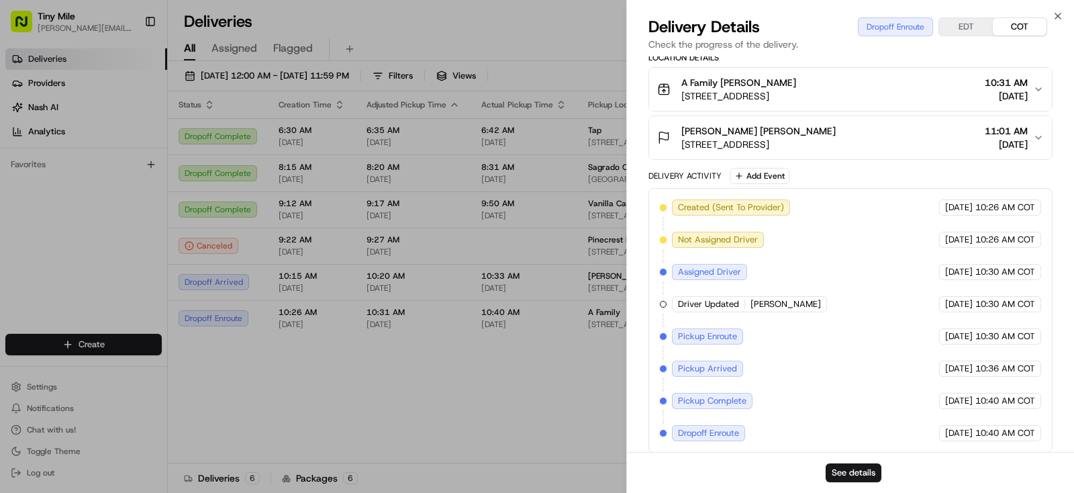
click at [1040, 143] on icon "button" at bounding box center [1038, 137] width 11 height 11
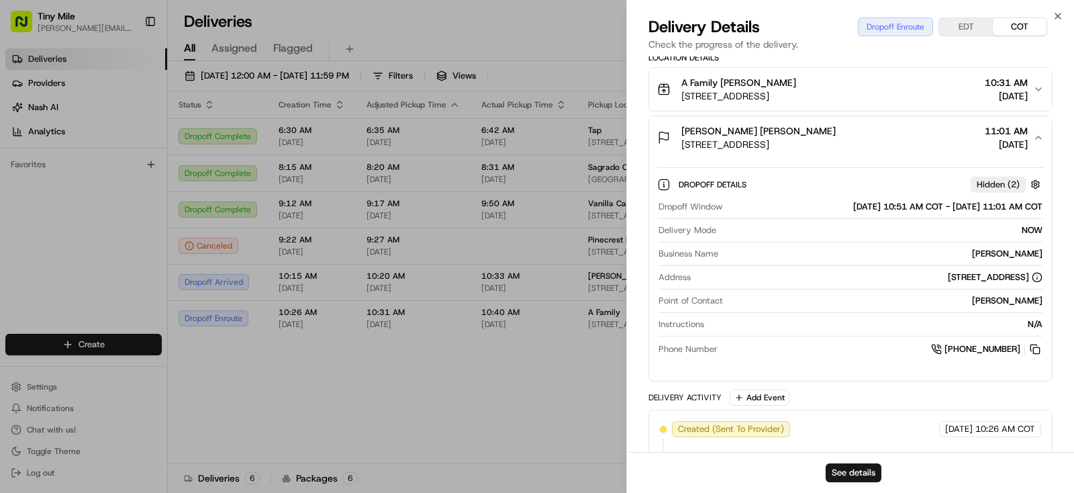
click at [453, 410] on body "Tiny Mile yenny@tinymile.ai Toggle Sidebar Deliveries Providers Nash AI Analyti…" at bounding box center [537, 246] width 1074 height 493
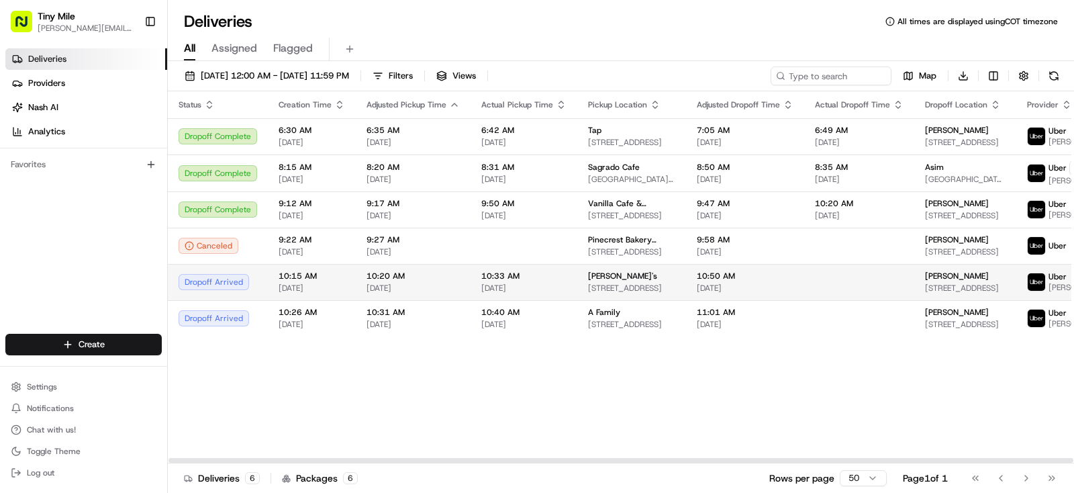
click at [925, 281] on span "TIMOTHY" at bounding box center [957, 276] width 64 height 11
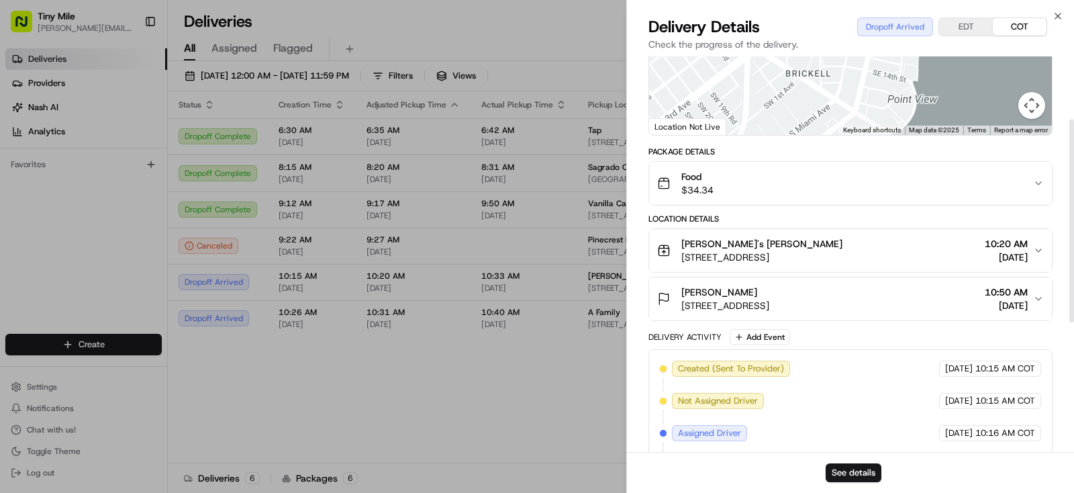
scroll to position [205, 0]
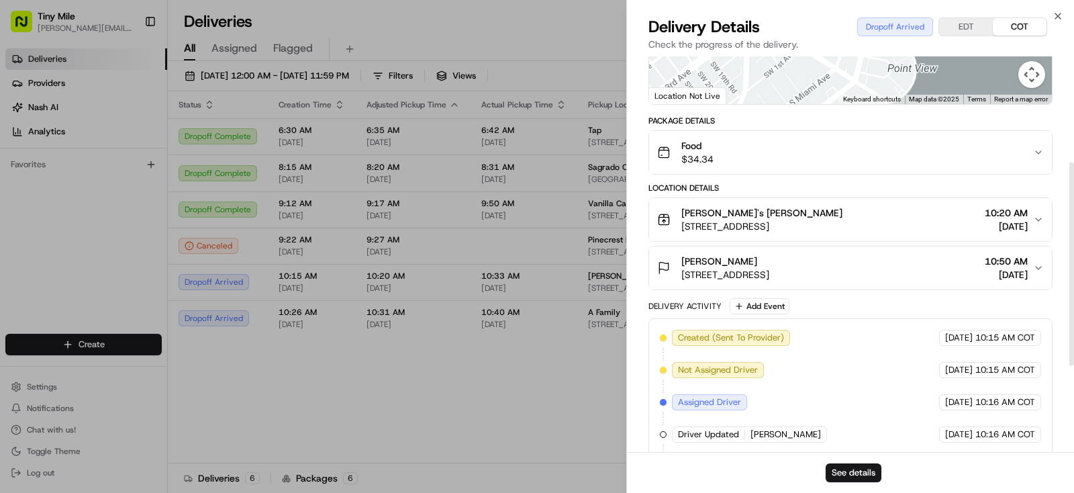
click at [330, 408] on body "Tiny Mile yenny@tinymile.ai Toggle Sidebar Deliveries Providers Nash AI Analyti…" at bounding box center [537, 246] width 1074 height 493
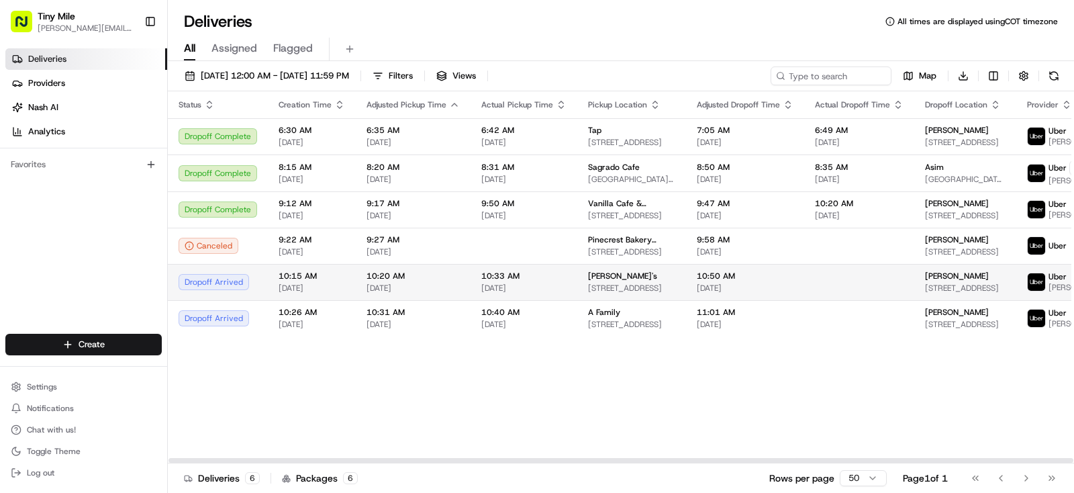
click at [948, 293] on span "1200 Brickell Ave STE 230, Miami, FL 33131, USA" at bounding box center [965, 288] width 81 height 11
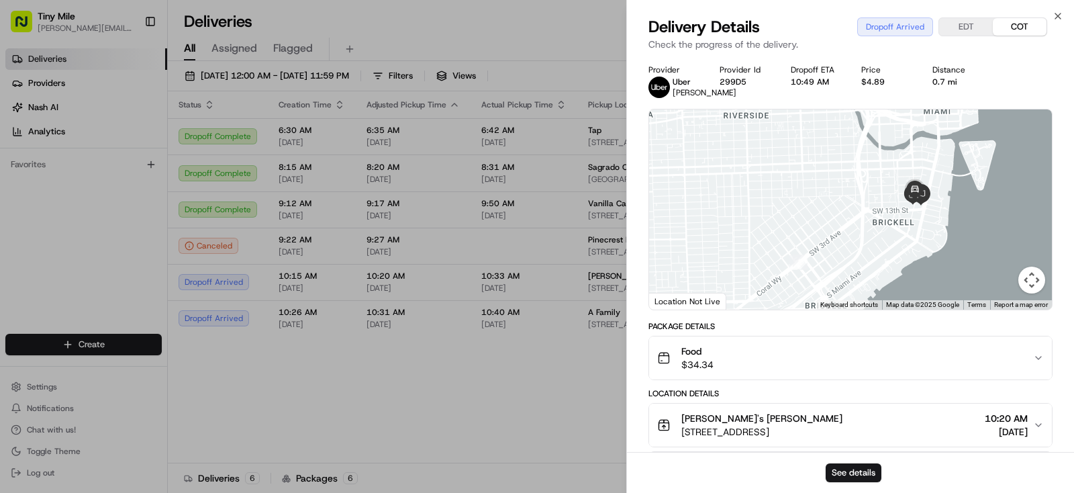
scroll to position [373, 0]
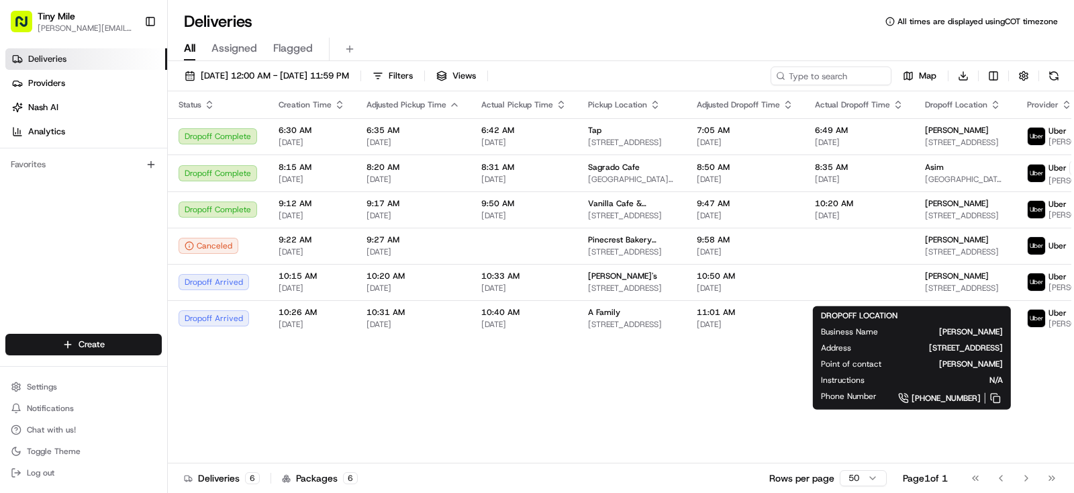
click at [360, 377] on body "Tiny Mile yenny@tinymile.ai Toggle Sidebar Deliveries Providers Nash AI Analyti…" at bounding box center [537, 246] width 1074 height 493
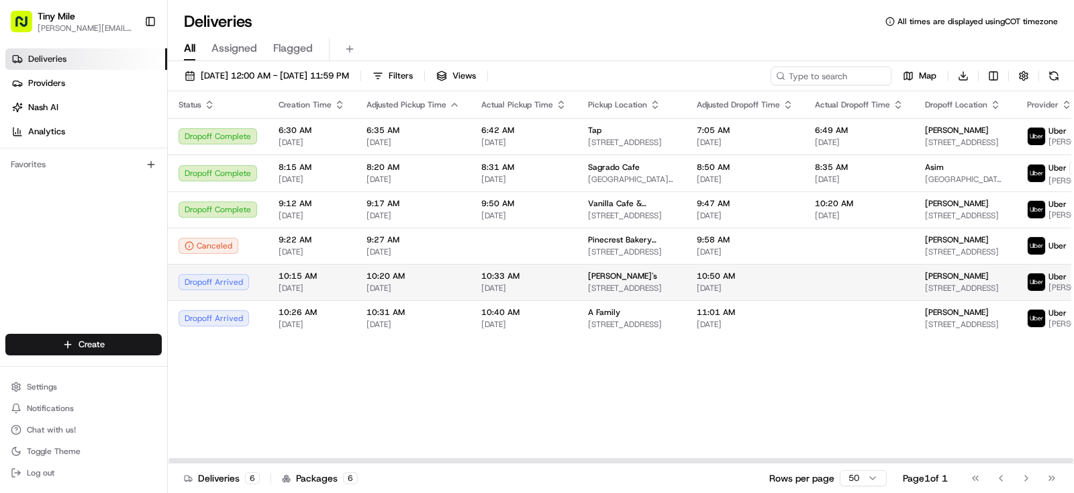
click at [936, 281] on span "TIMOTHY" at bounding box center [957, 276] width 64 height 11
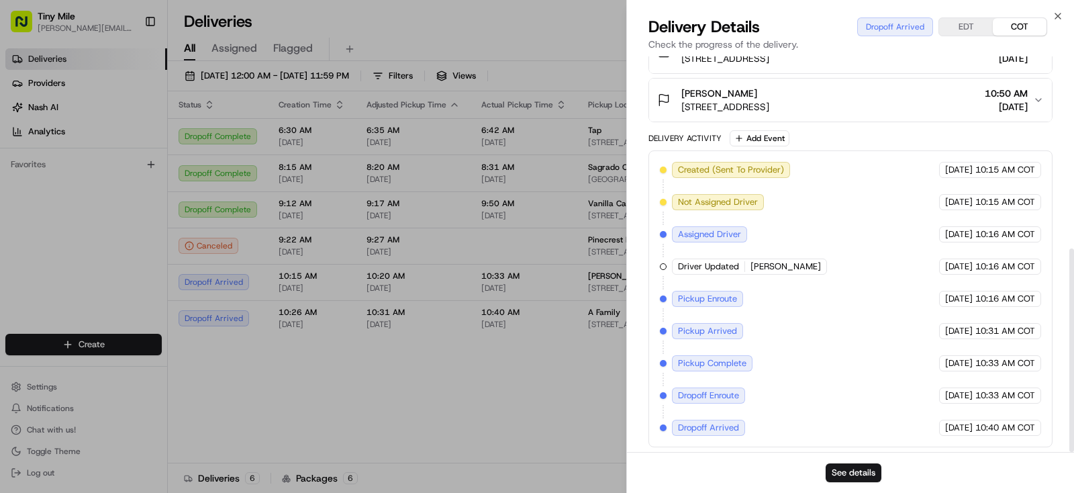
click at [503, 415] on body "Tiny Mile yenny@tinymile.ai Toggle Sidebar Deliveries Providers Nash AI Analyti…" at bounding box center [537, 246] width 1074 height 493
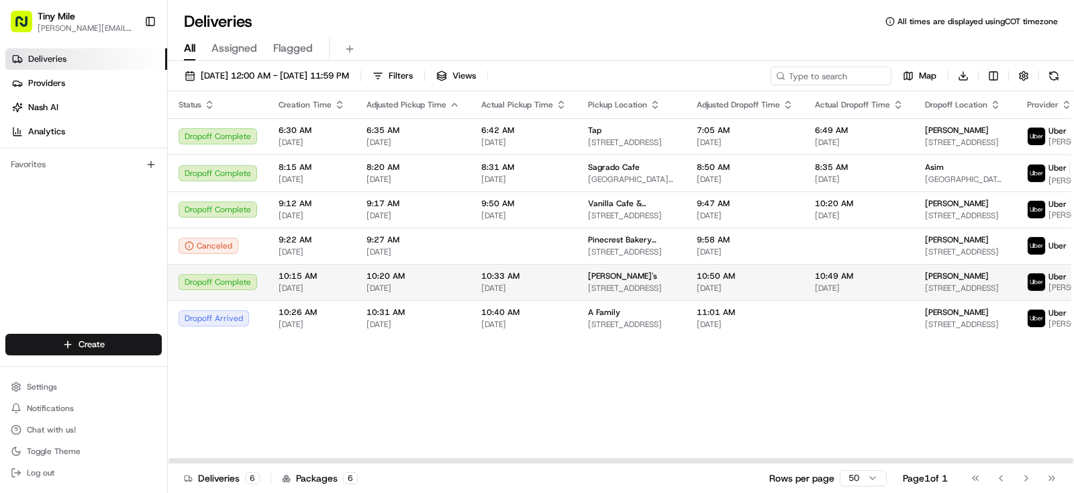
click at [824, 293] on span "[DATE]" at bounding box center [859, 288] width 89 height 11
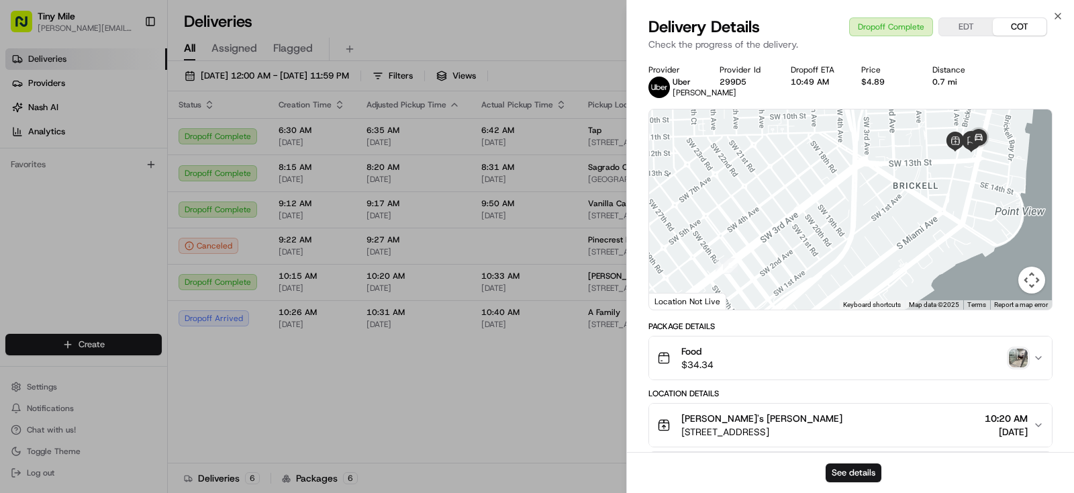
click at [1016, 350] on img "button" at bounding box center [1018, 357] width 19 height 19
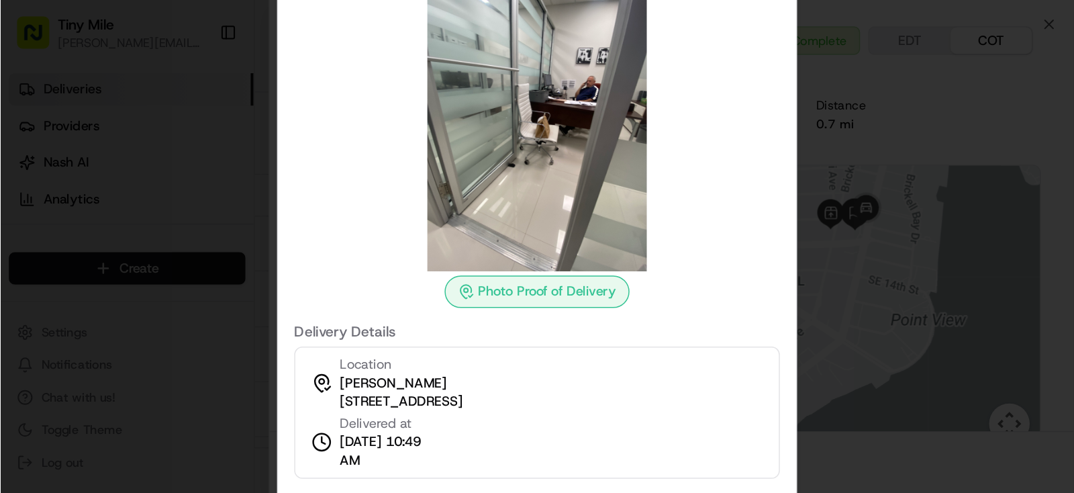
scroll to position [0, 0]
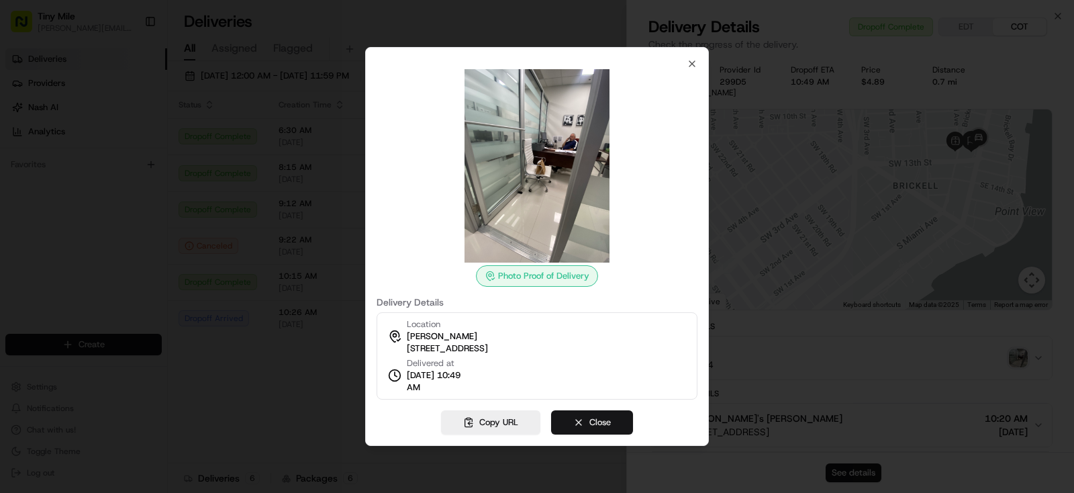
drag, startPoint x: 579, startPoint y: 416, endPoint x: 860, endPoint y: 479, distance: 288.3
click at [582, 416] on button "Close" at bounding box center [592, 422] width 82 height 24
click at [863, 469] on button "See details" at bounding box center [854, 472] width 56 height 19
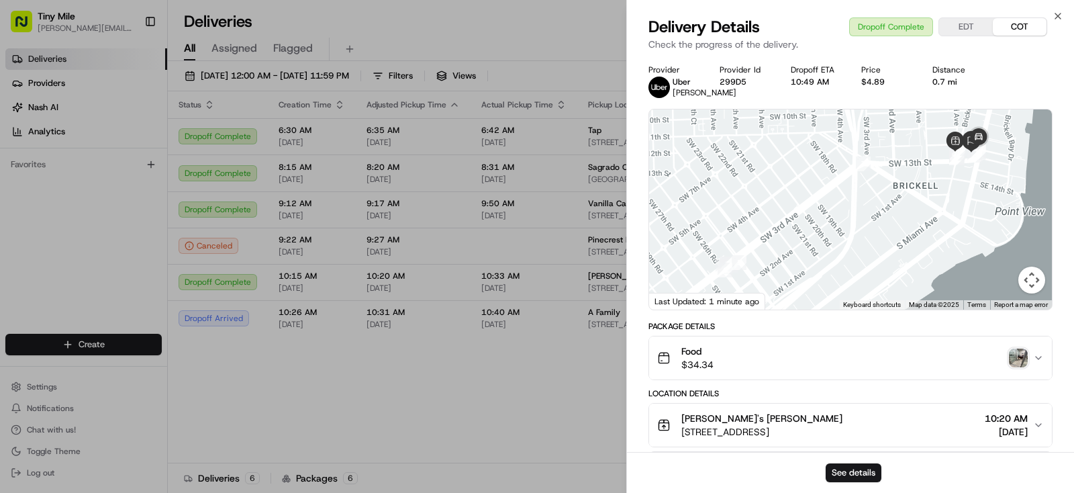
click at [329, 428] on body "Tiny Mile yenny@tinymile.ai Toggle Sidebar Deliveries Providers Nash AI Analyti…" at bounding box center [537, 246] width 1074 height 493
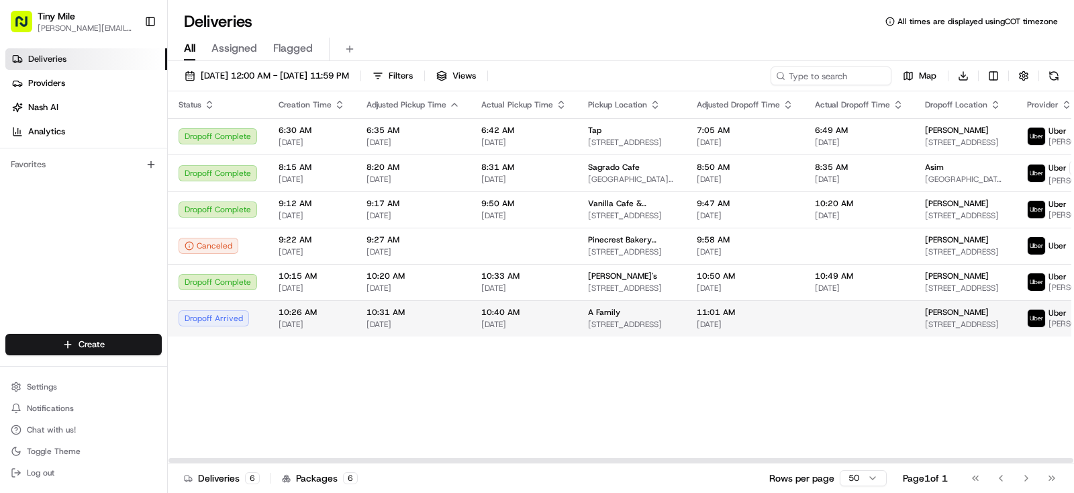
click at [942, 318] on div "Daniela" at bounding box center [965, 312] width 81 height 11
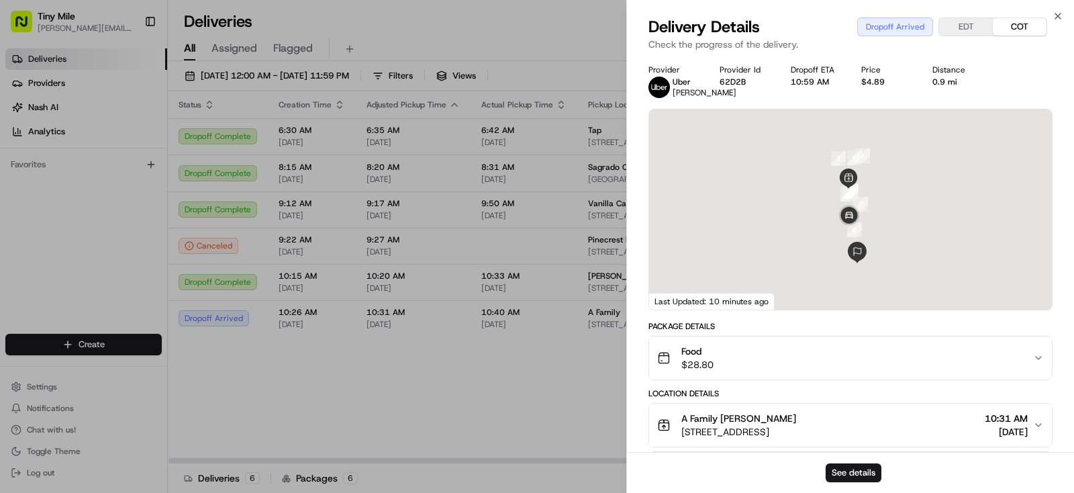
scroll to position [384, 0]
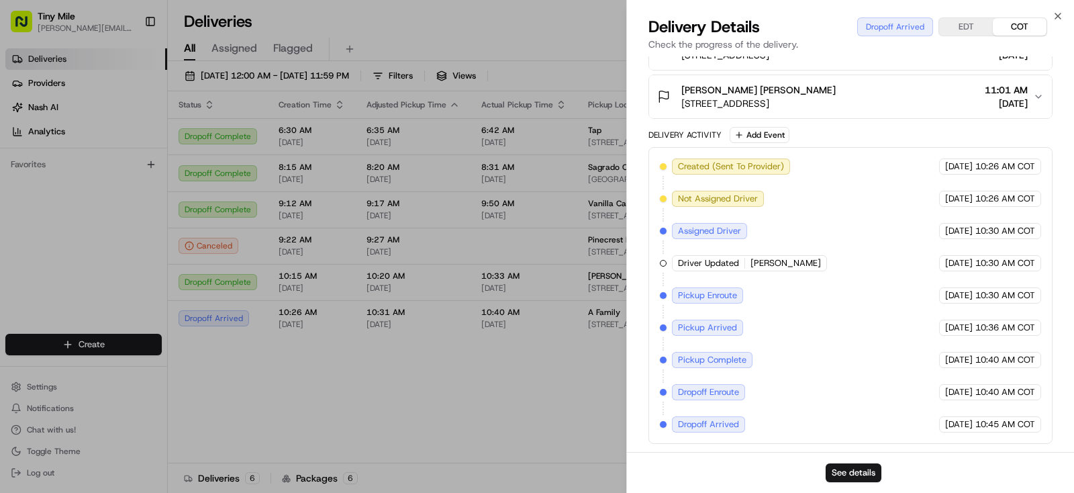
click at [456, 423] on body "Tiny Mile yenny@tinymile.ai Toggle Sidebar Deliveries Providers Nash AI Analyti…" at bounding box center [537, 246] width 1074 height 493
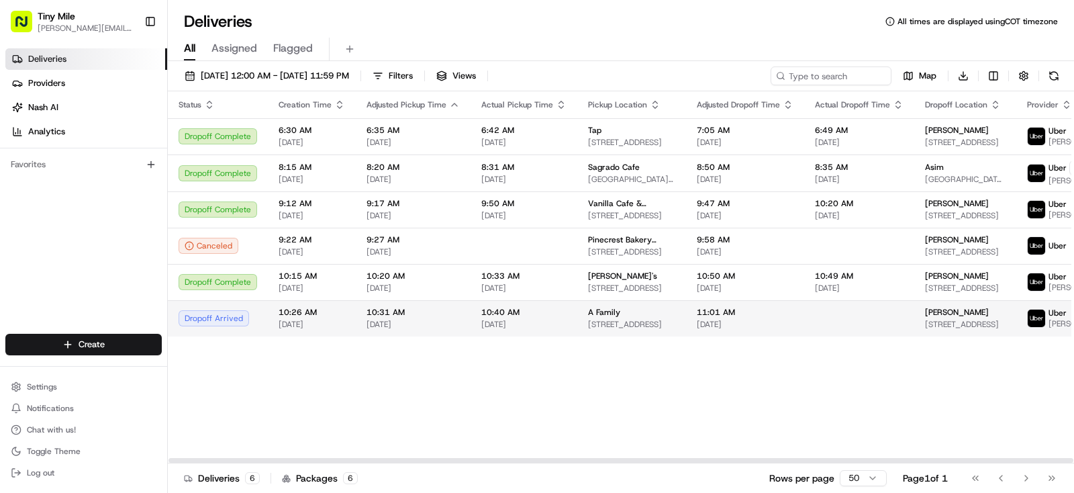
click at [890, 313] on td at bounding box center [859, 318] width 110 height 36
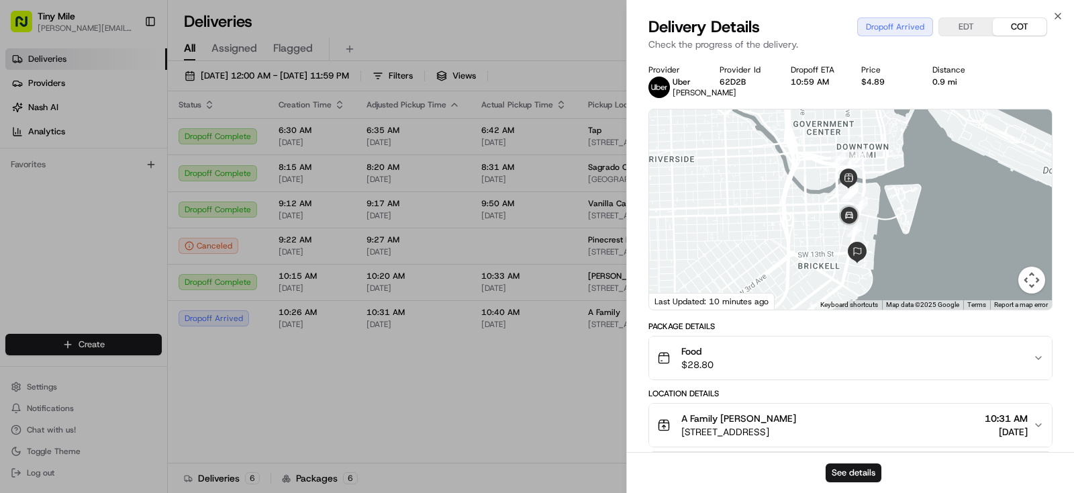
click at [497, 408] on body "Tiny Mile yenny@tinymile.ai Toggle Sidebar Deliveries Providers Nash AI Analyti…" at bounding box center [537, 246] width 1074 height 493
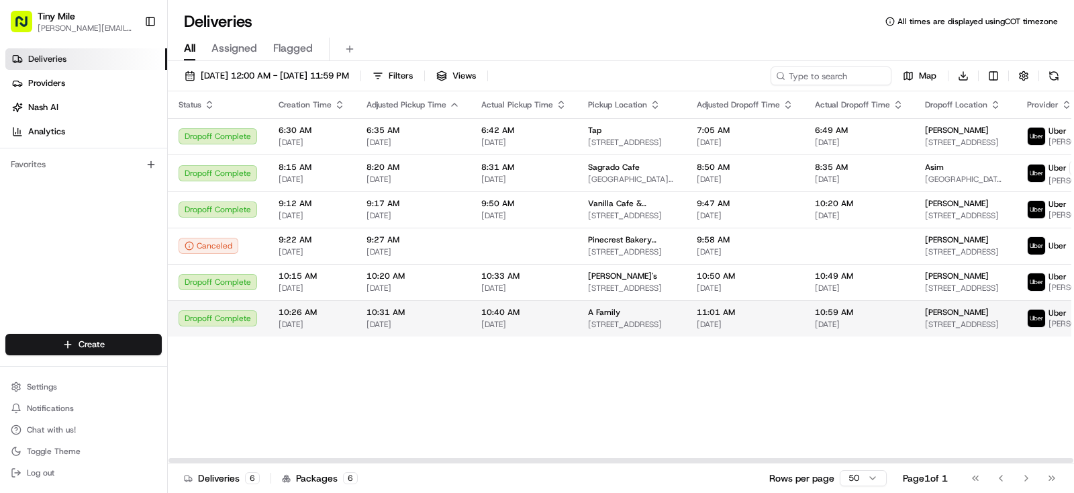
click at [804, 336] on td "10:59 AM 08/22/2025" at bounding box center [859, 318] width 110 height 36
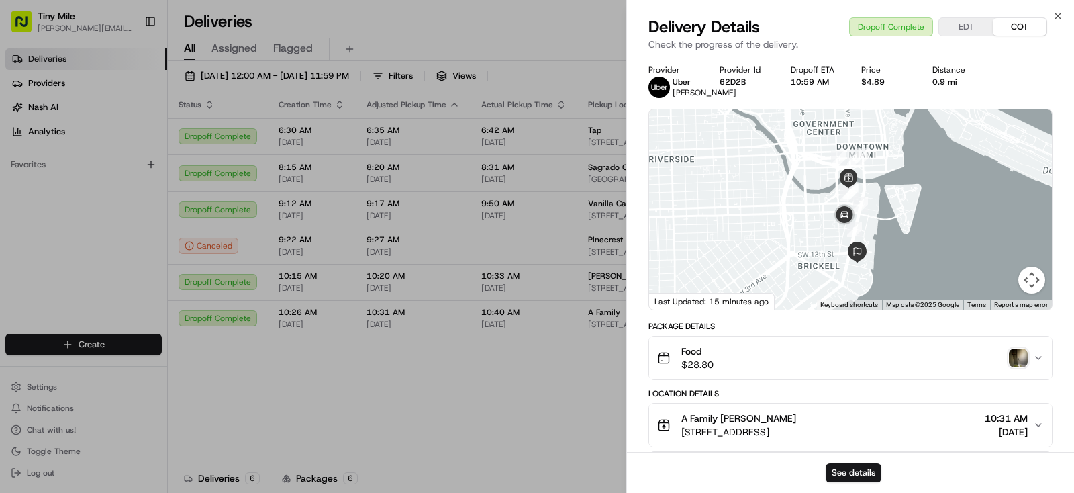
click at [1020, 367] on img "button" at bounding box center [1018, 357] width 19 height 19
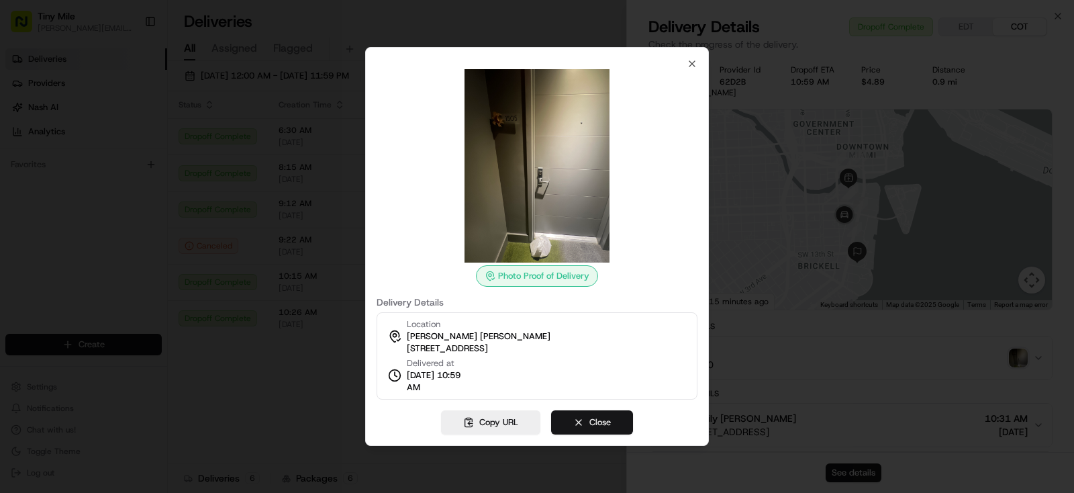
click at [586, 428] on button "Close" at bounding box center [592, 422] width 82 height 24
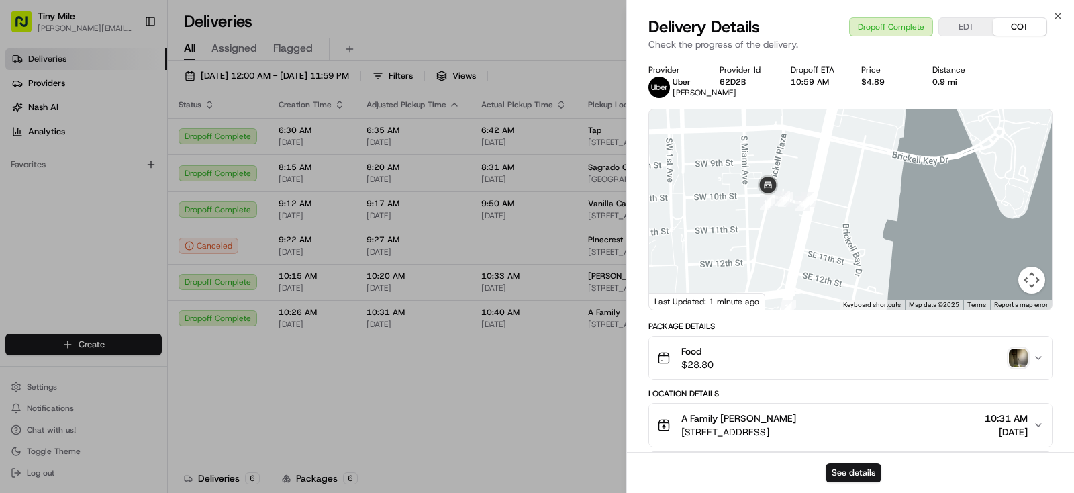
drag, startPoint x: 816, startPoint y: 197, endPoint x: 794, endPoint y: 198, distance: 21.5
click at [832, 310] on div at bounding box center [850, 209] width 403 height 200
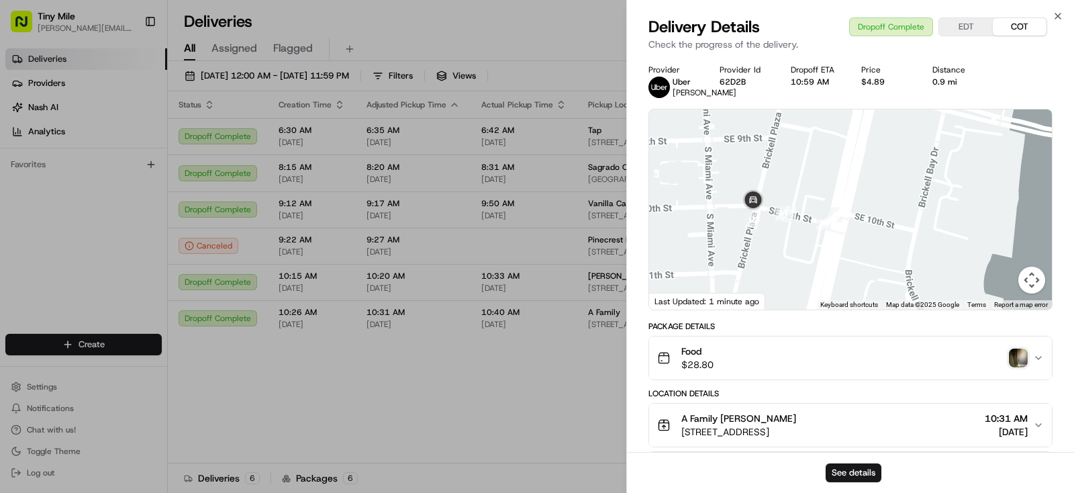
click at [445, 384] on body "Tiny Mile yenny@tinymile.ai Toggle Sidebar Deliveries Providers Nash AI Analyti…" at bounding box center [537, 246] width 1074 height 493
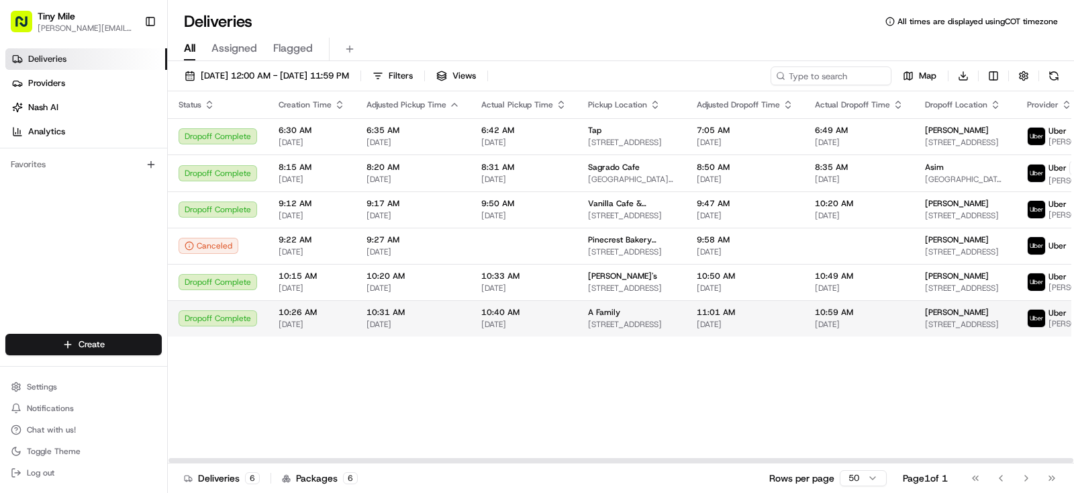
click at [925, 318] on span "Daniela" at bounding box center [957, 312] width 64 height 11
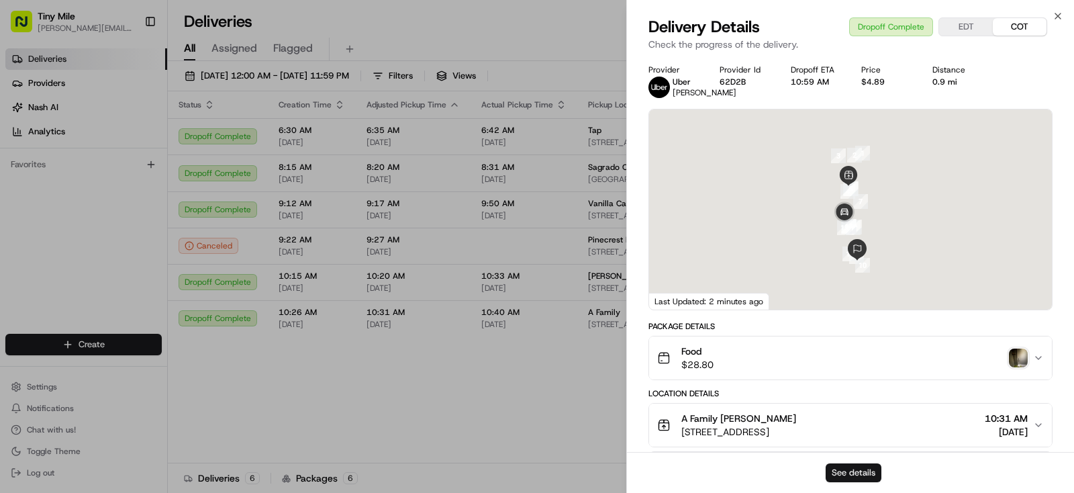
click at [857, 472] on button "See details" at bounding box center [854, 472] width 56 height 19
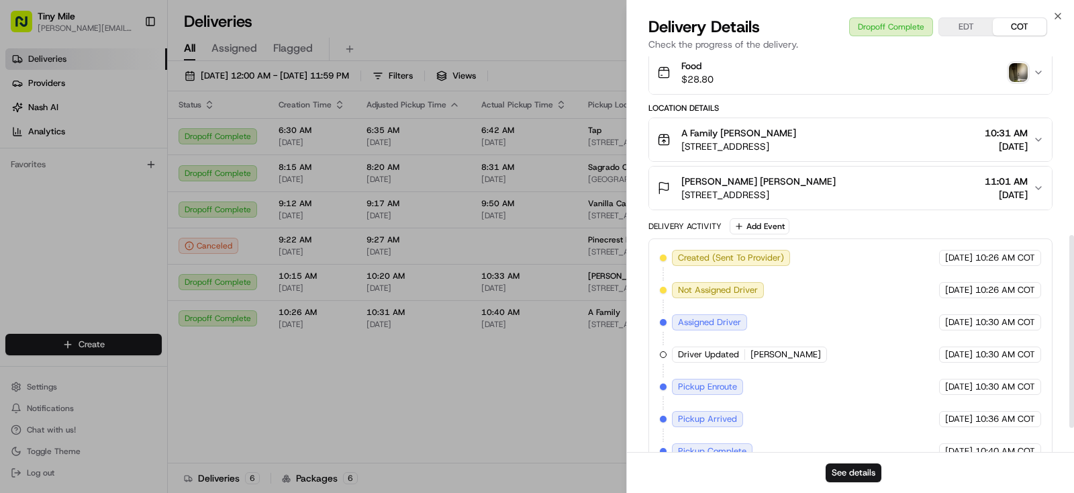
scroll to position [164, 0]
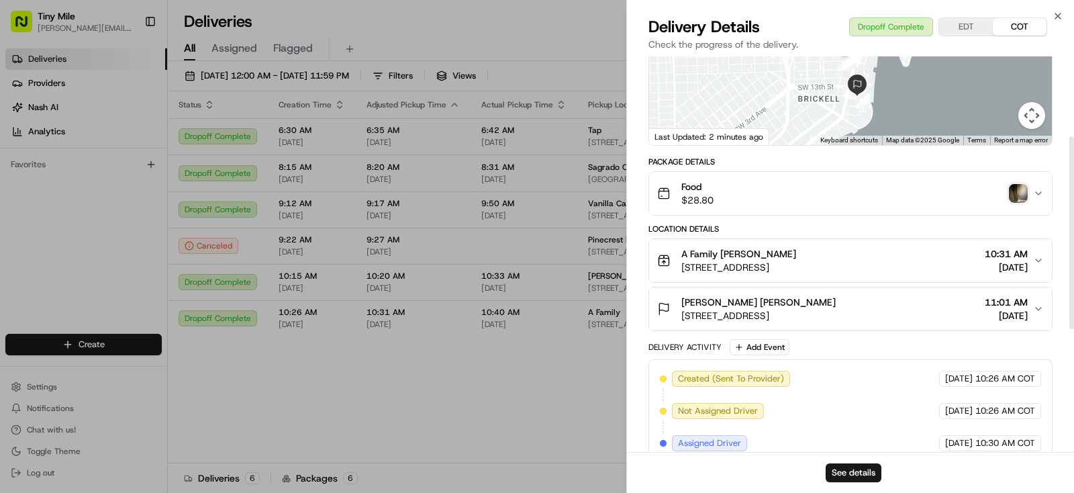
click at [432, 377] on body "Tiny Mile yenny@tinymile.ai Toggle Sidebar Deliveries Providers Nash AI Analyti…" at bounding box center [537, 246] width 1074 height 493
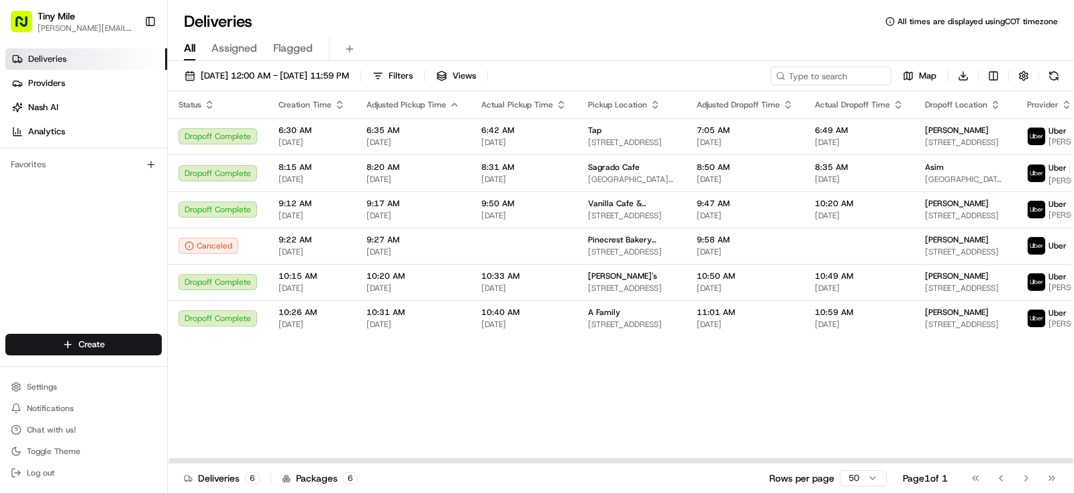
click at [693, 422] on div "Status Creation Time Adjusted Pickup Time Actual Pickup Time Pickup Location Ad…" at bounding box center [791, 277] width 1247 height 372
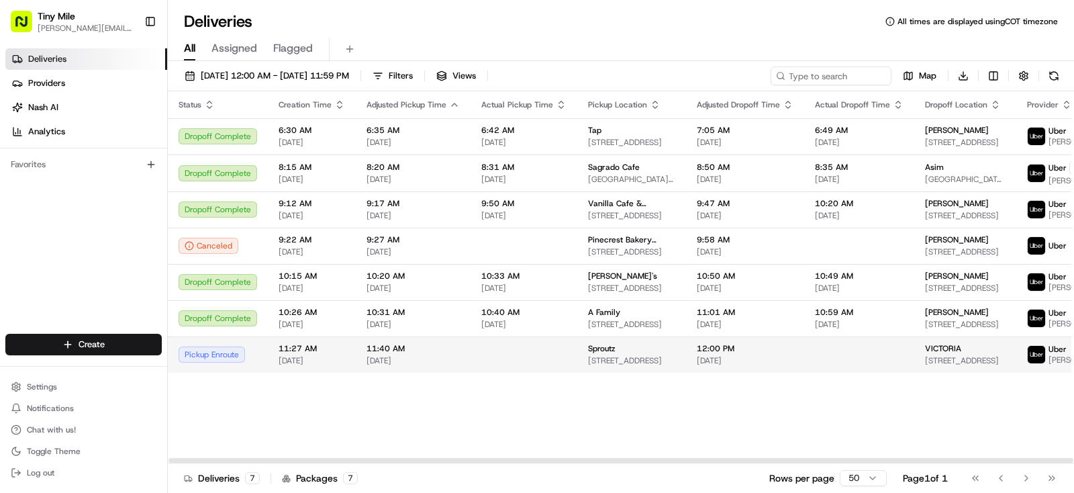
click at [818, 373] on td at bounding box center [859, 354] width 110 height 36
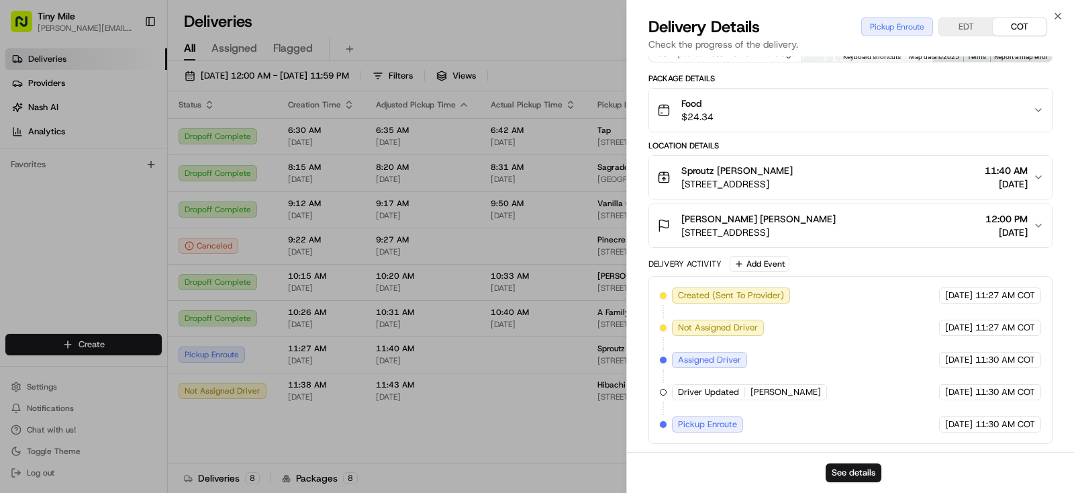
scroll to position [0, 0]
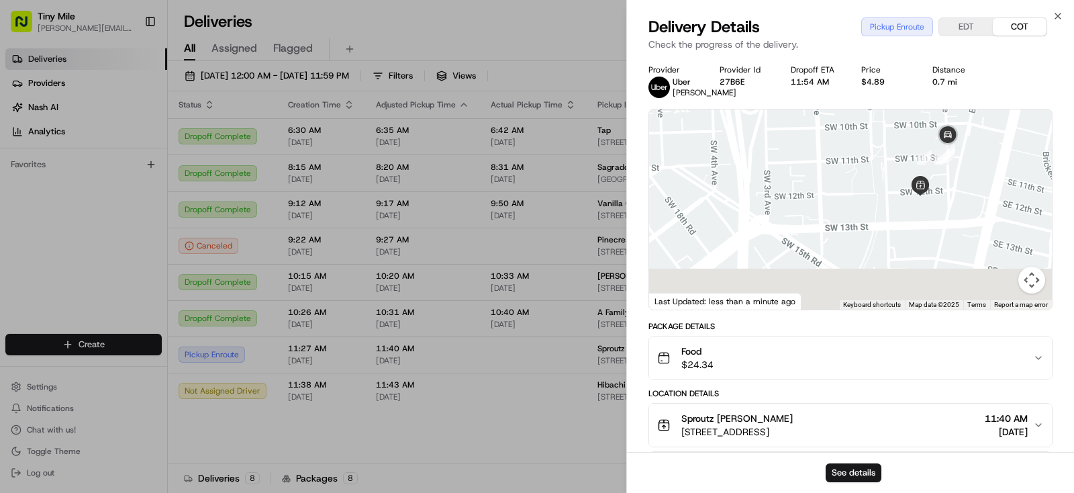
drag, startPoint x: 894, startPoint y: 281, endPoint x: 1014, endPoint y: 169, distance: 164.4
click at [1014, 169] on div at bounding box center [850, 209] width 403 height 200
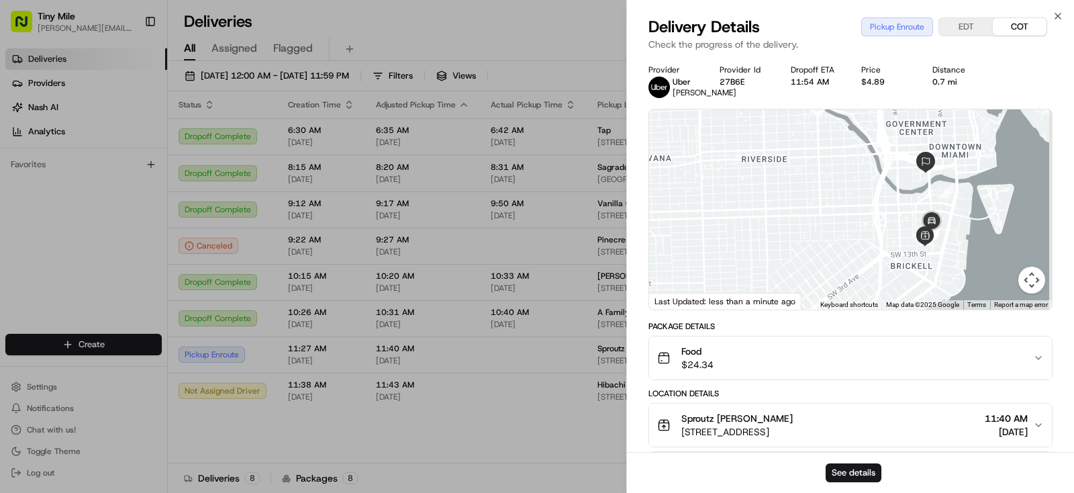
drag, startPoint x: 851, startPoint y: 231, endPoint x: 789, endPoint y: 290, distance: 85.5
click at [789, 290] on div at bounding box center [850, 209] width 403 height 200
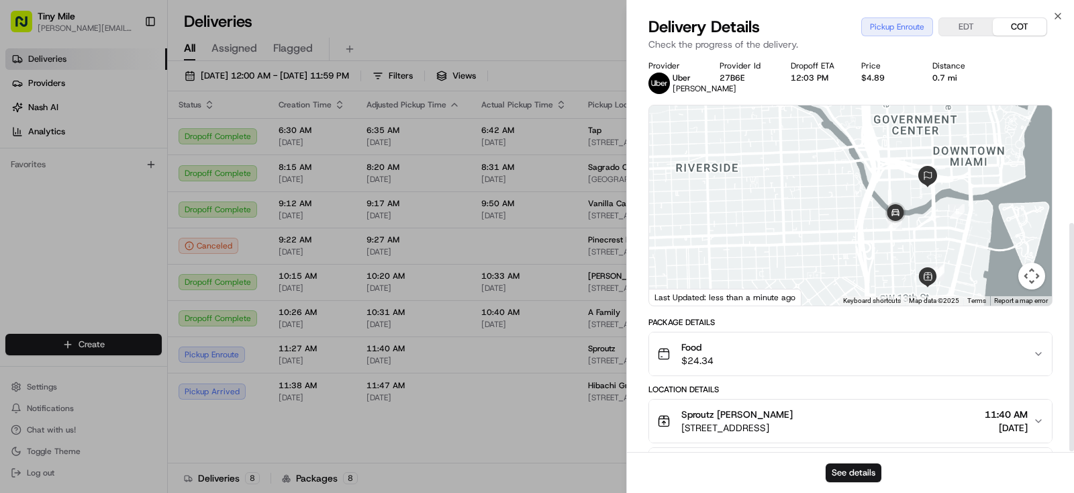
scroll to position [288, 0]
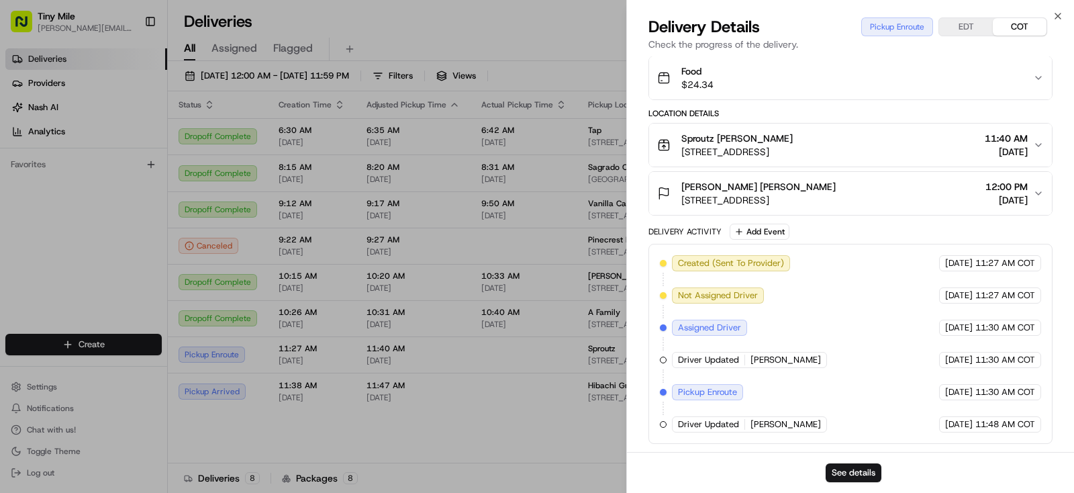
click at [559, 424] on body "Tiny Mile yenny@tinymile.ai Toggle Sidebar Deliveries Providers Nash AI Analyti…" at bounding box center [537, 246] width 1074 height 493
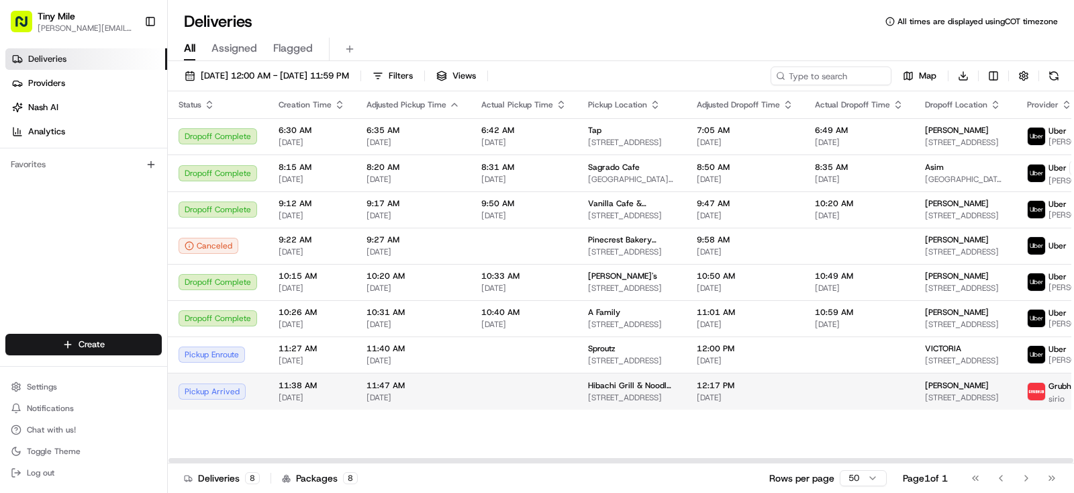
click at [942, 387] on div "Enzo" at bounding box center [965, 385] width 81 height 11
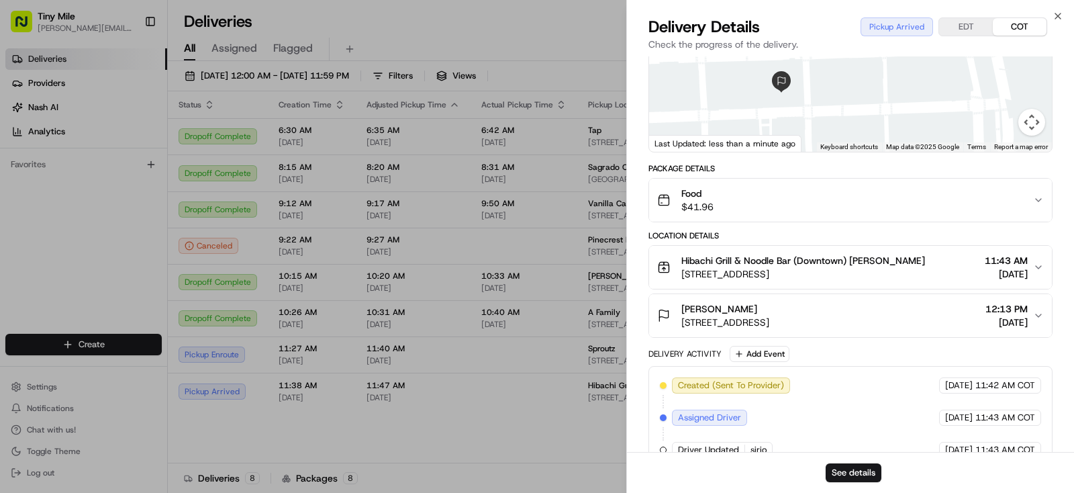
scroll to position [245, 0]
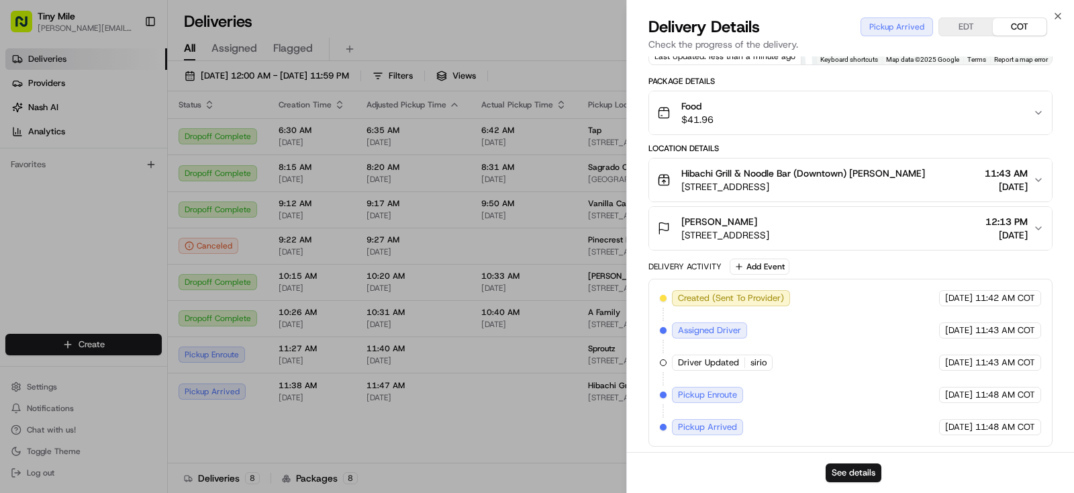
click at [532, 439] on body "Tiny Mile yenny@tinymile.ai Toggle Sidebar Deliveries Providers Nash AI Analyti…" at bounding box center [537, 246] width 1074 height 493
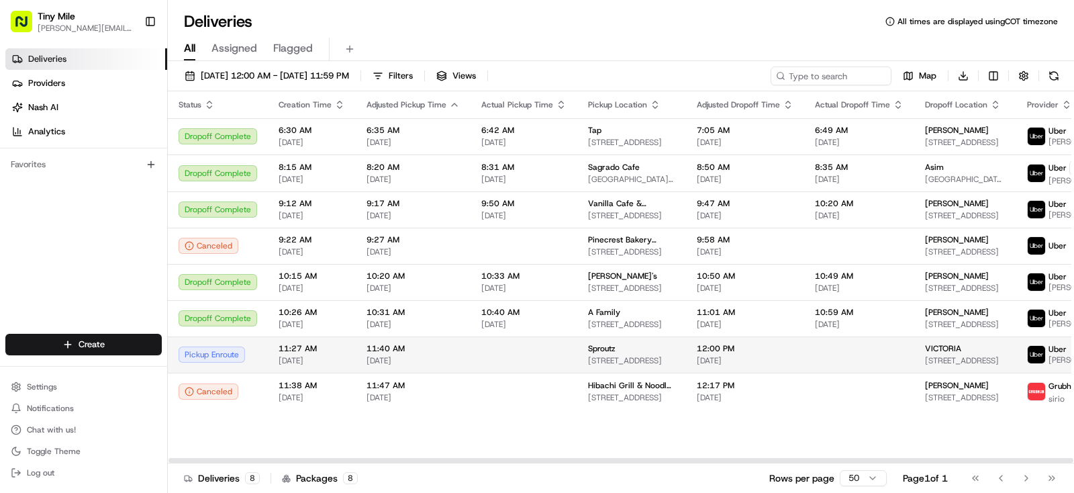
click at [925, 348] on span "VICTORIA" at bounding box center [943, 348] width 36 height 11
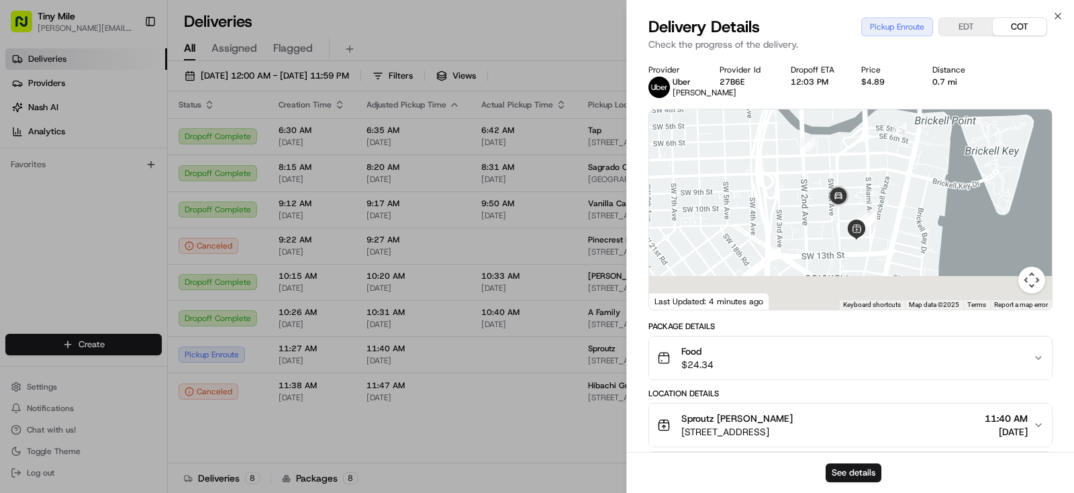
drag, startPoint x: 882, startPoint y: 288, endPoint x: 892, endPoint y: 224, distance: 65.2
click at [896, 224] on div at bounding box center [850, 209] width 403 height 200
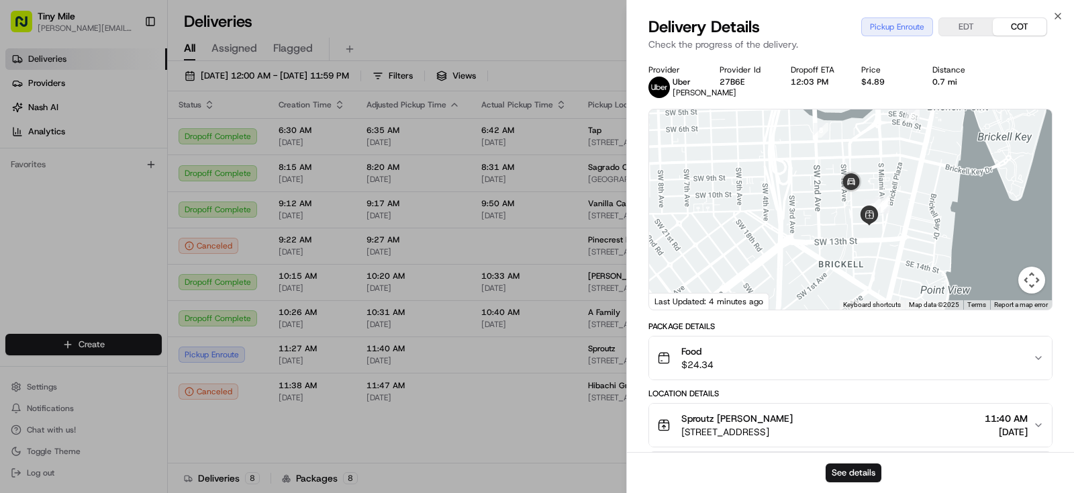
drag, startPoint x: 779, startPoint y: 240, endPoint x: 779, endPoint y: 264, distance: 23.5
click at [779, 264] on div at bounding box center [850, 209] width 403 height 200
click at [432, 446] on body "Tiny Mile yenny@tinymile.ai Toggle Sidebar Deliveries Providers Nash AI Analyti…" at bounding box center [537, 246] width 1074 height 493
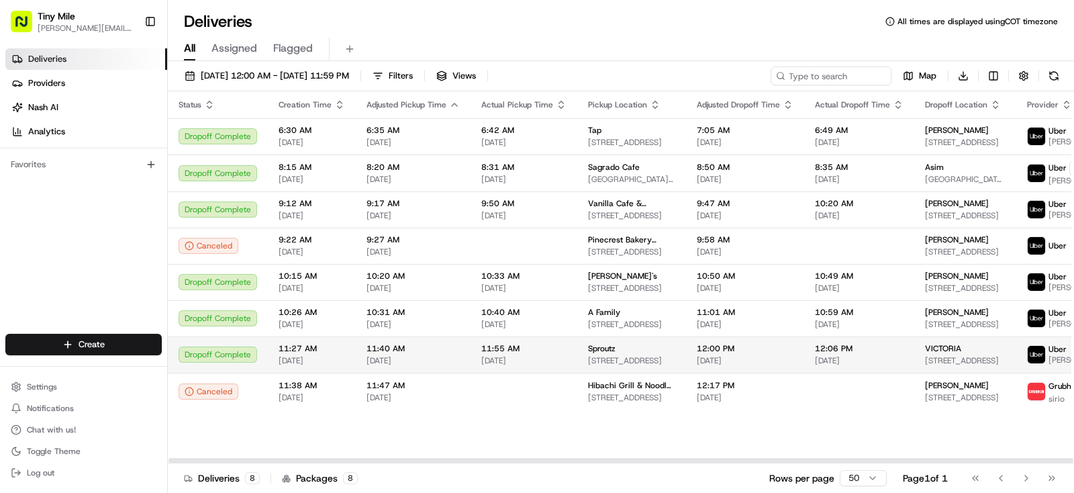
click at [925, 355] on span "[STREET_ADDRESS]" at bounding box center [965, 360] width 81 height 11
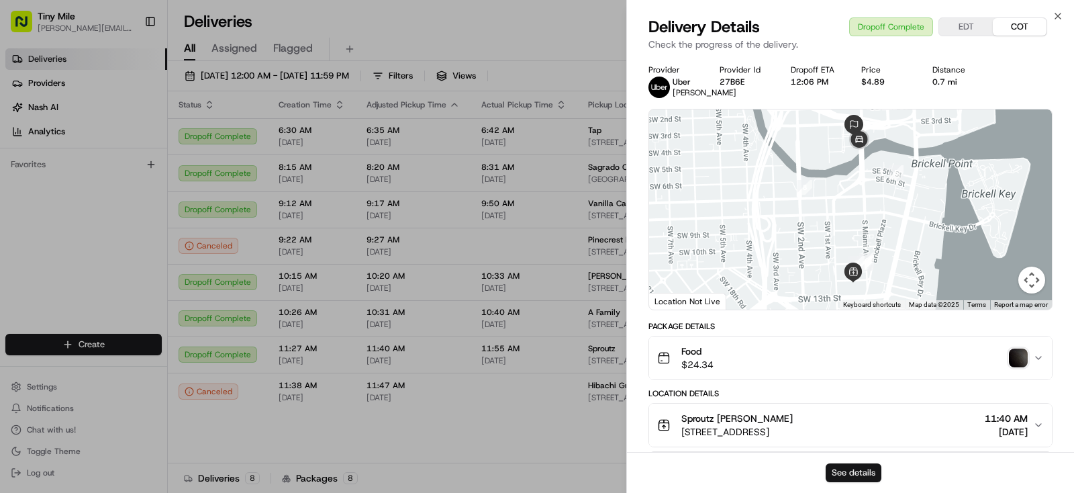
click at [864, 473] on button "See details" at bounding box center [854, 472] width 56 height 19
click at [387, 438] on body "Tiny Mile yenny@tinymile.ai Toggle Sidebar Deliveries Providers Nash AI Analyti…" at bounding box center [537, 246] width 1074 height 493
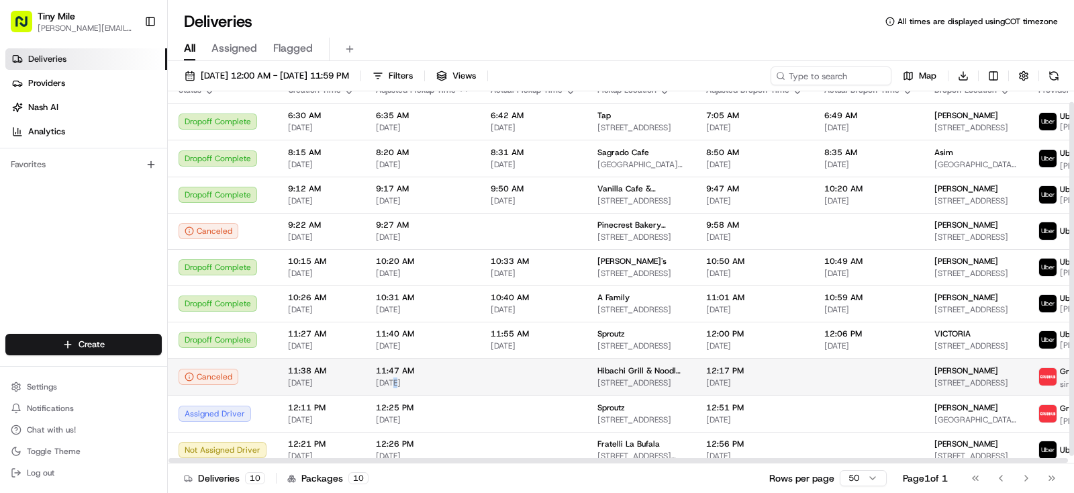
scroll to position [18, 0]
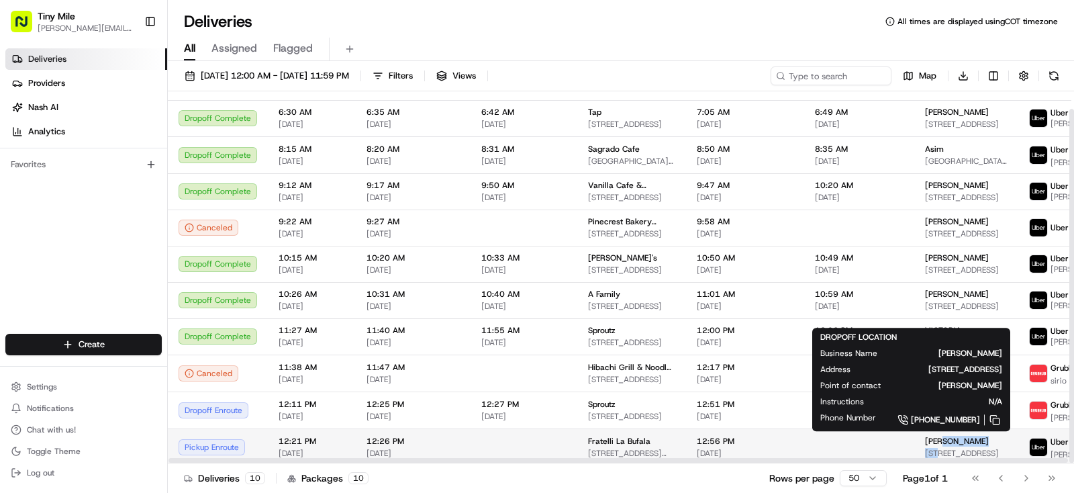
click at [925, 444] on div "Erick 800 South Pointe Dr, Miami Beach, FL 33139, USA" at bounding box center [966, 447] width 83 height 23
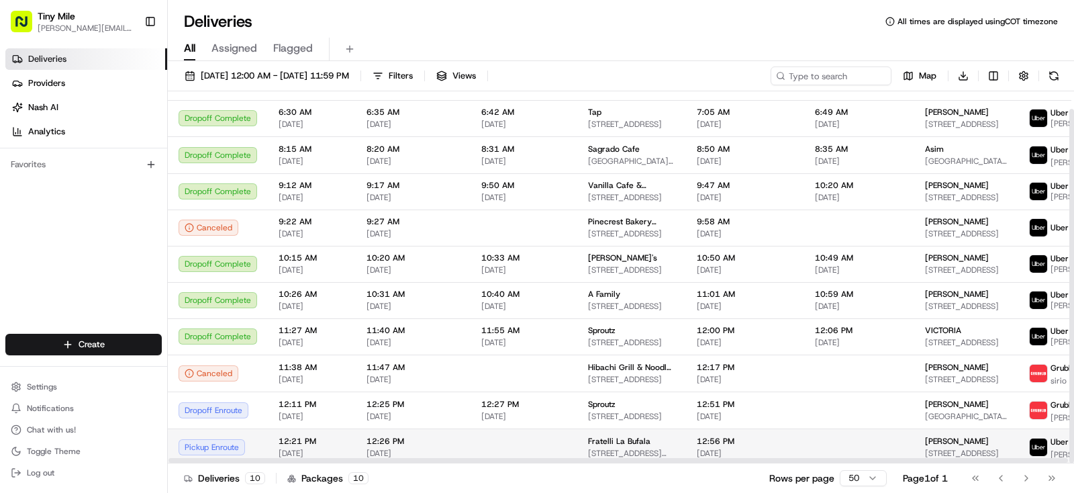
click at [925, 440] on span "Erick" at bounding box center [957, 441] width 64 height 11
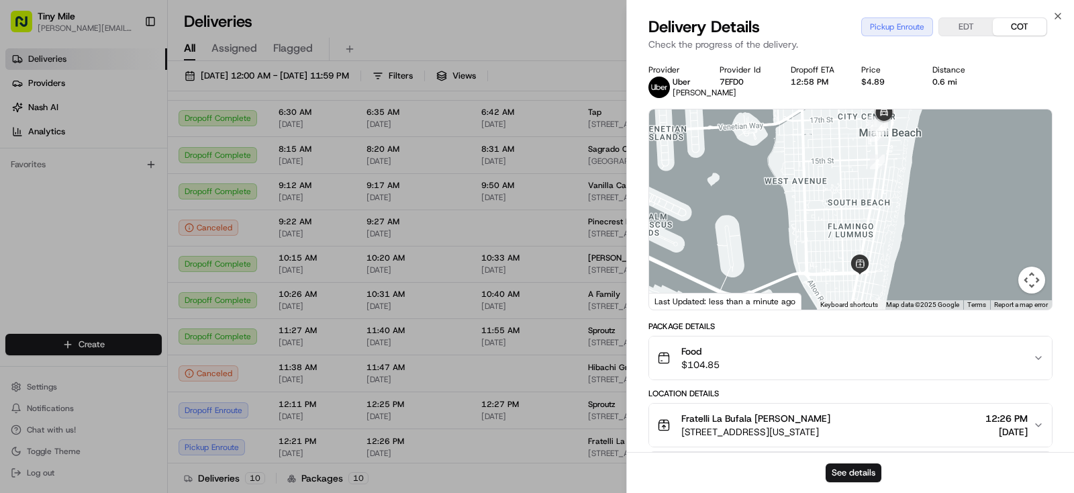
drag, startPoint x: 853, startPoint y: 356, endPoint x: 854, endPoint y: 343, distance: 12.8
click at [854, 310] on div "1 2 3 4" at bounding box center [850, 209] width 403 height 200
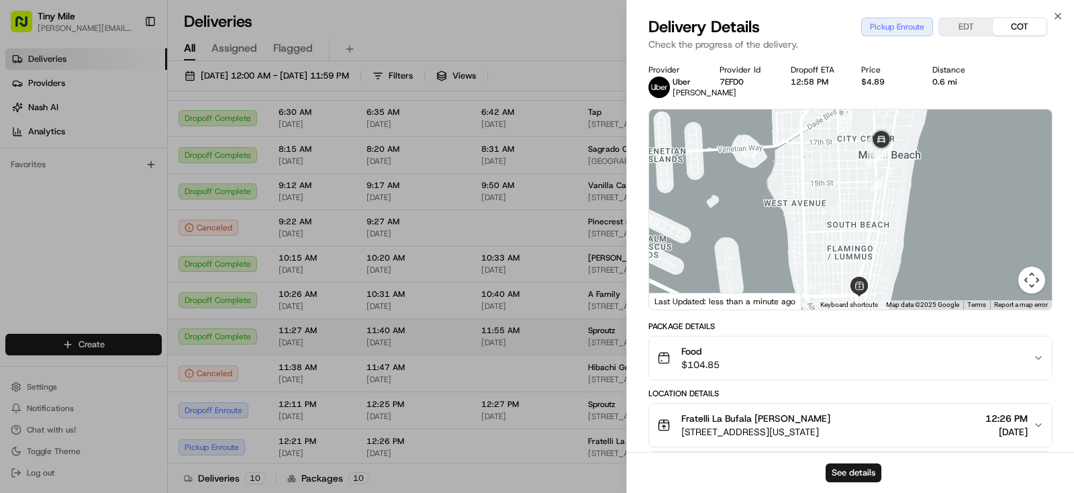
click at [495, 344] on body "Tiny Mile yenny@tinymile.ai Toggle Sidebar Deliveries Providers Nash AI Analyti…" at bounding box center [537, 246] width 1074 height 493
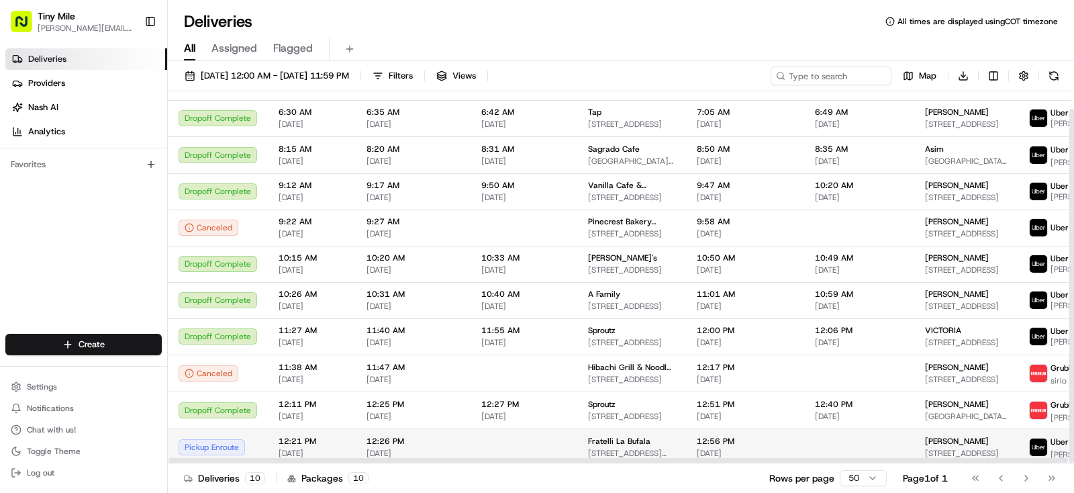
click at [925, 436] on span "Erick" at bounding box center [957, 441] width 64 height 11
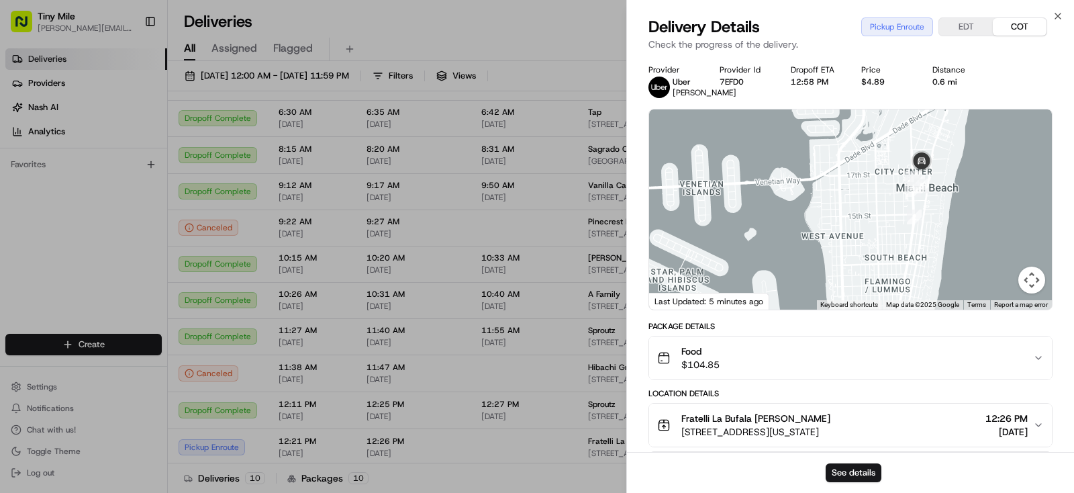
drag, startPoint x: 871, startPoint y: 235, endPoint x: 957, endPoint y: 234, distance: 85.3
click at [957, 234] on div at bounding box center [850, 209] width 403 height 200
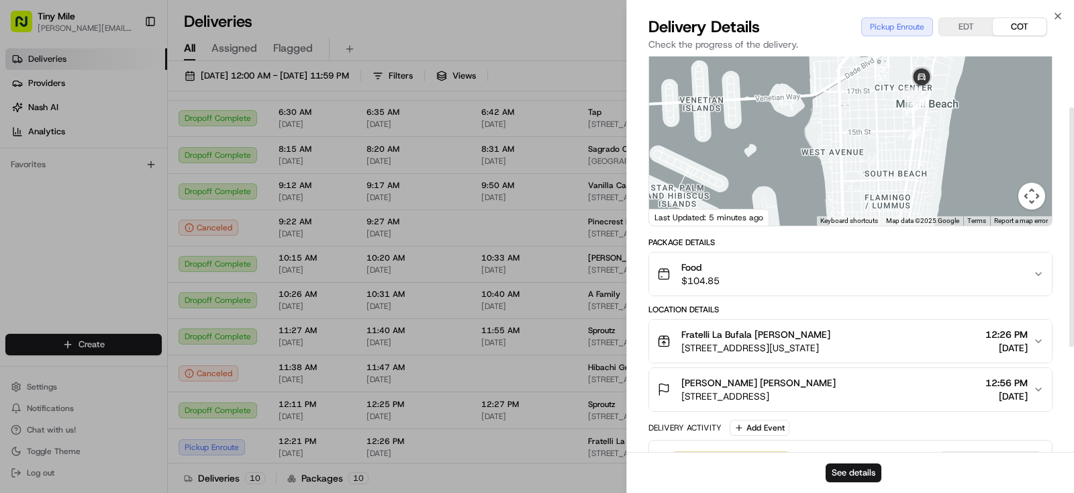
scroll to position [256, 0]
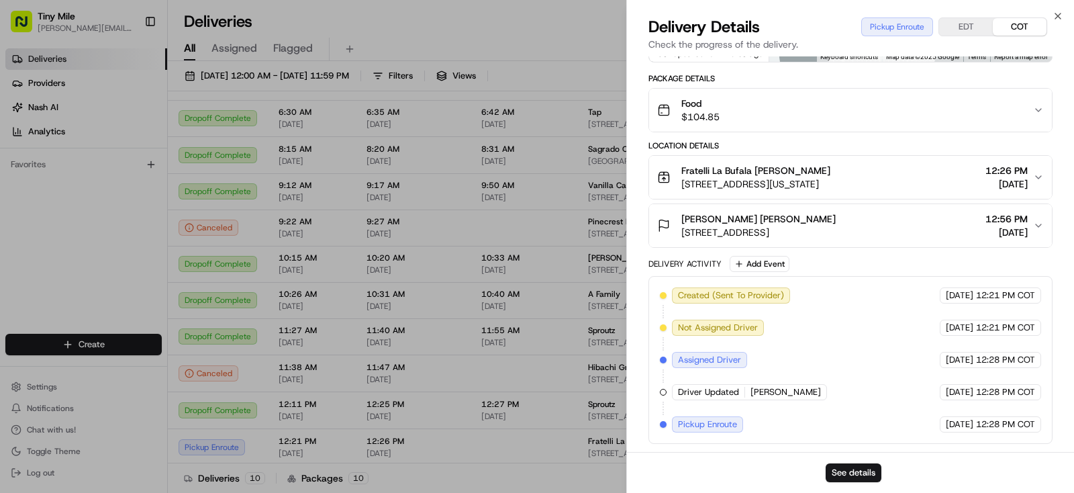
click at [475, 28] on body "Tiny Mile yenny@tinymile.ai Toggle Sidebar Deliveries Providers Nash AI Analyti…" at bounding box center [537, 246] width 1074 height 493
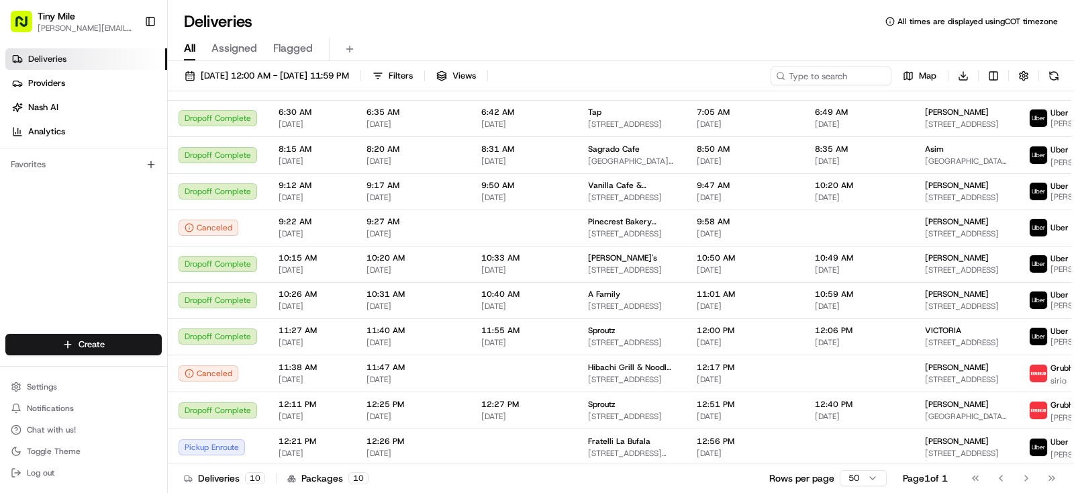
scroll to position [18, 0]
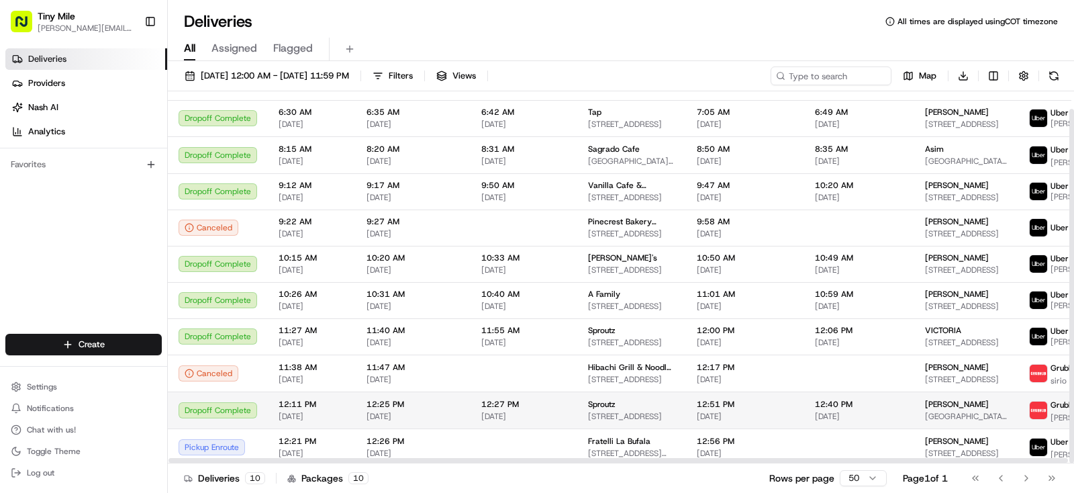
click at [949, 407] on div "Mirta" at bounding box center [966, 404] width 83 height 11
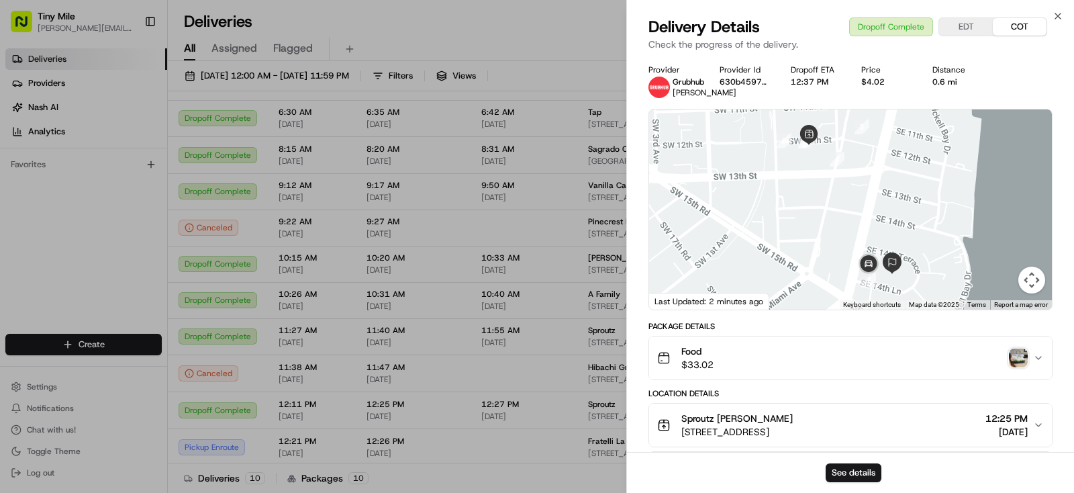
click at [1018, 353] on img "button" at bounding box center [1018, 357] width 19 height 19
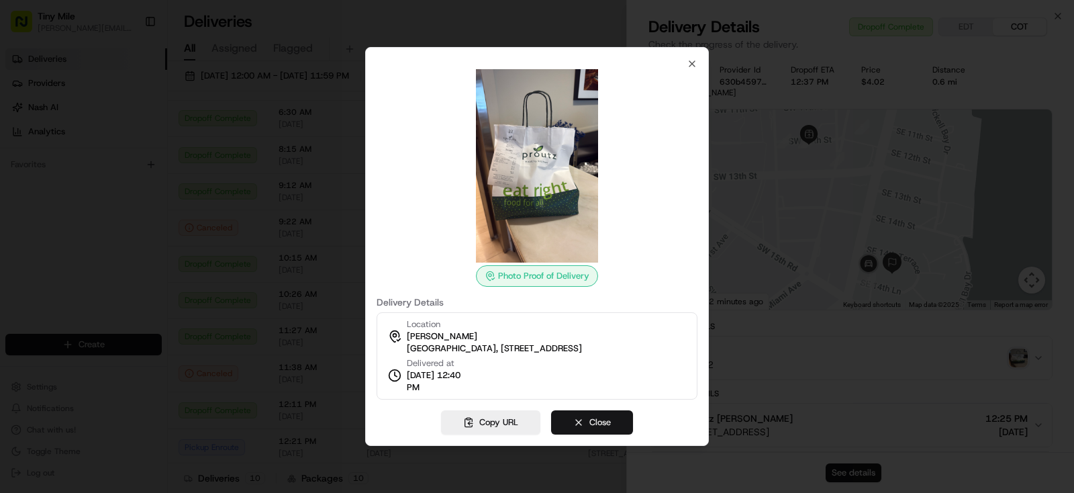
click at [604, 425] on button "Close" at bounding box center [592, 422] width 82 height 24
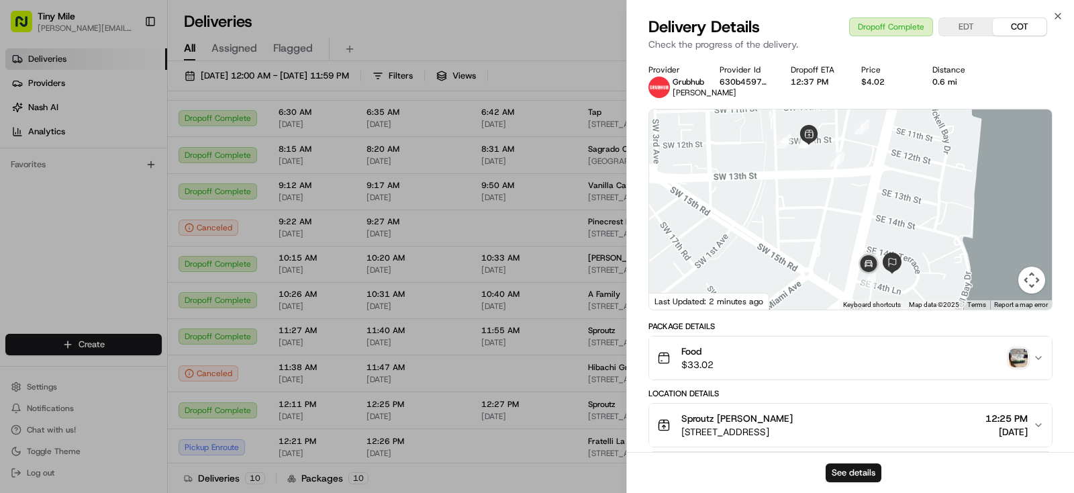
click at [462, 22] on body "Tiny Mile yenny@tinymile.ai Toggle Sidebar Deliveries Providers Nash AI Analyti…" at bounding box center [537, 246] width 1074 height 493
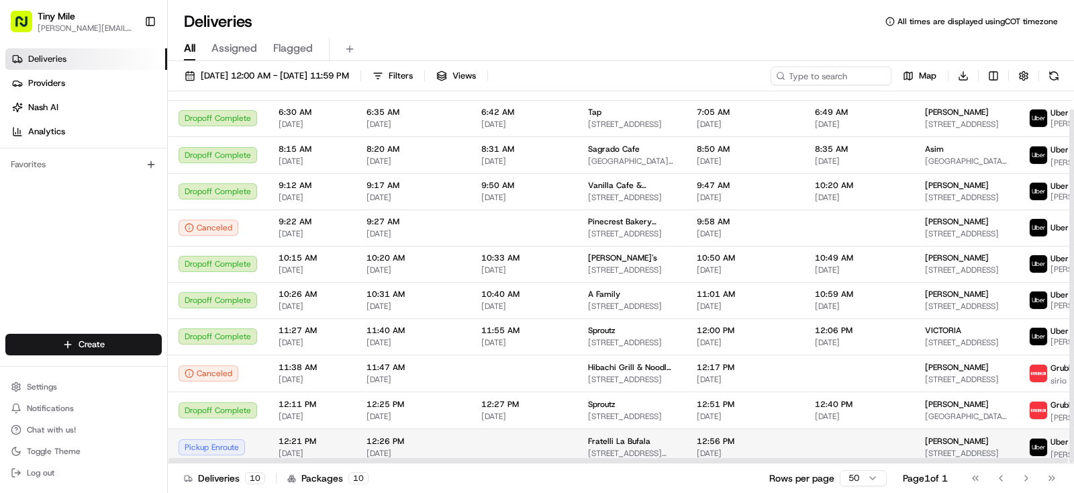
click at [878, 430] on td at bounding box center [859, 446] width 110 height 37
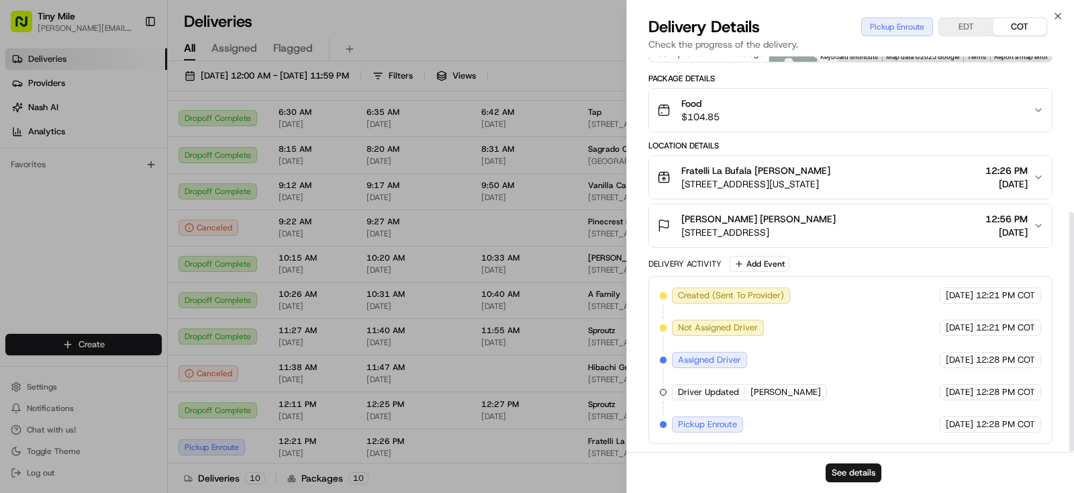
scroll to position [0, 0]
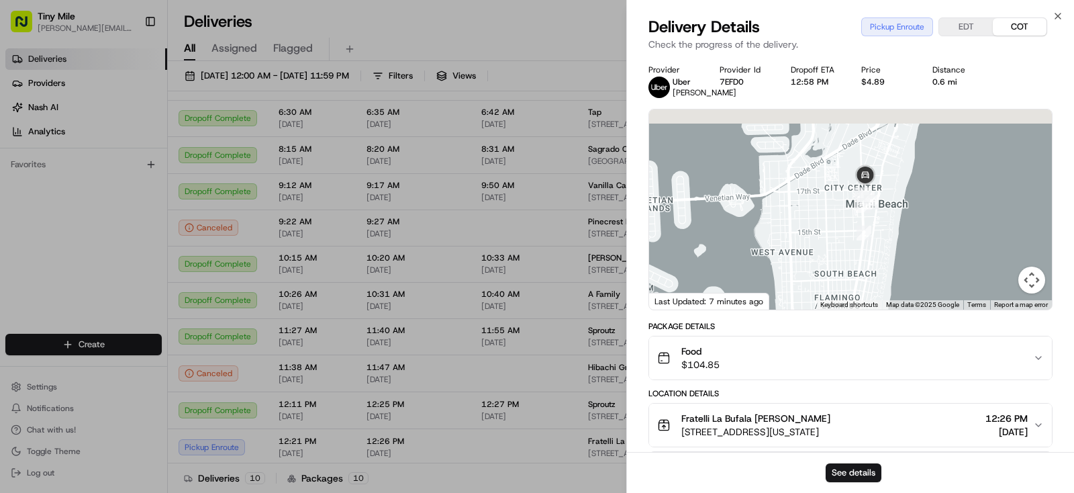
drag, startPoint x: 845, startPoint y: 205, endPoint x: 814, endPoint y: 285, distance: 84.8
click at [806, 310] on div at bounding box center [850, 209] width 403 height 200
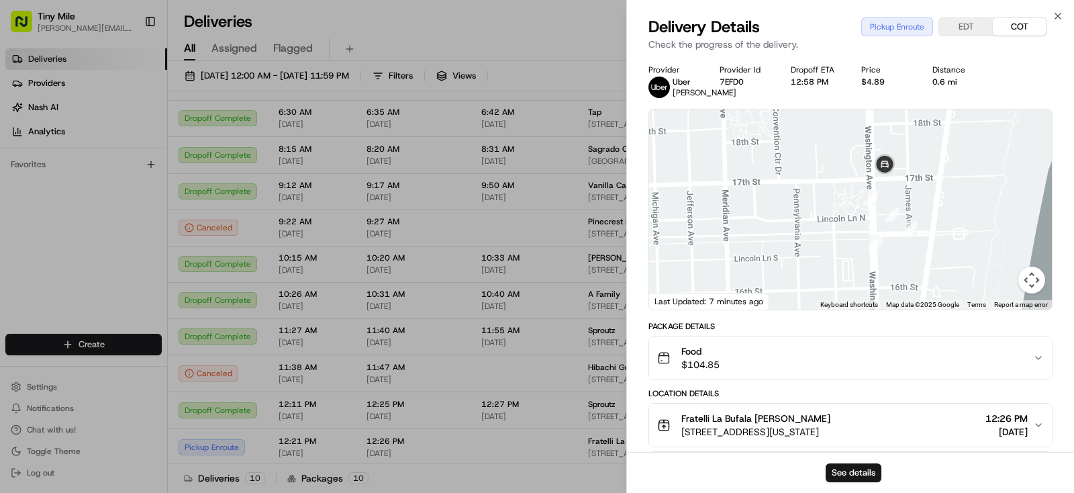
drag, startPoint x: 870, startPoint y: 250, endPoint x: 821, endPoint y: 304, distance: 72.7
click at [821, 304] on div at bounding box center [850, 209] width 403 height 200
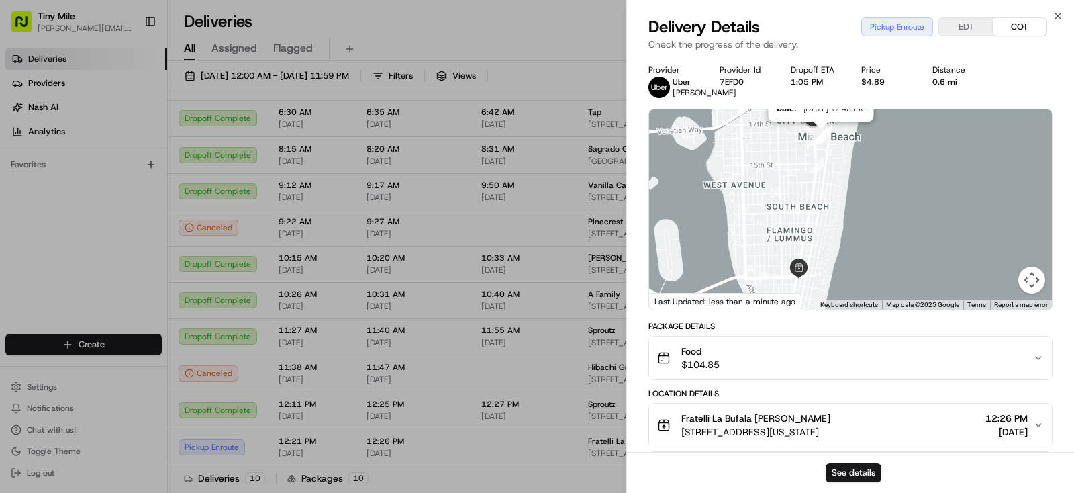
drag, startPoint x: 878, startPoint y: 265, endPoint x: 851, endPoint y: 123, distance: 144.2
click at [843, 99] on div at bounding box center [992, 99] width 403 height 0
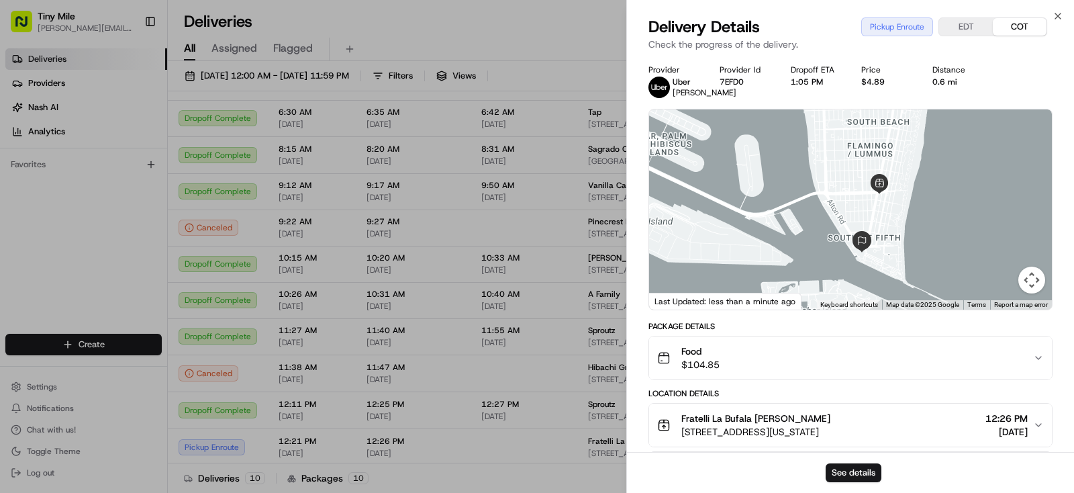
drag, startPoint x: 838, startPoint y: 283, endPoint x: 865, endPoint y: 234, distance: 56.5
click at [865, 234] on div at bounding box center [850, 209] width 403 height 200
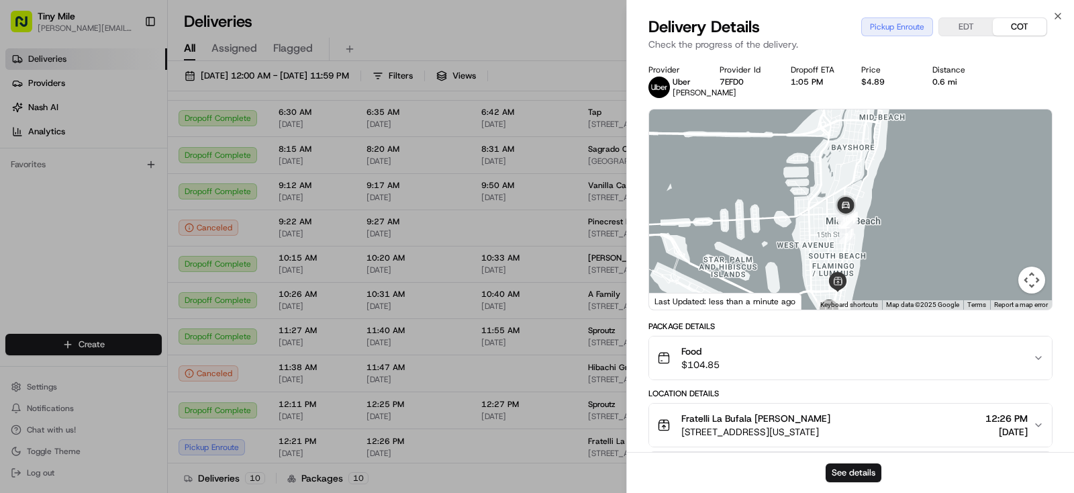
drag, startPoint x: 821, startPoint y: 258, endPoint x: 828, endPoint y: 183, distance: 74.8
click at [828, 183] on div at bounding box center [850, 209] width 403 height 200
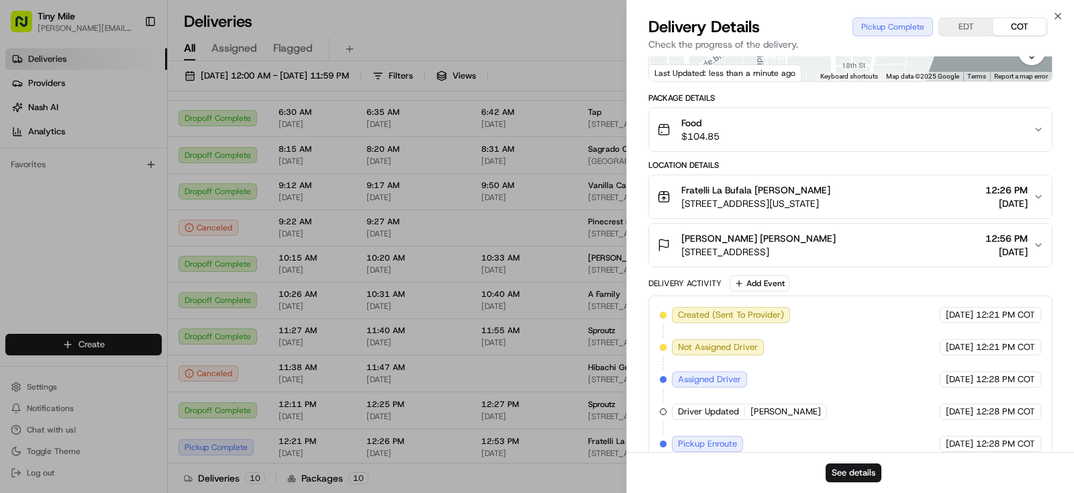
scroll to position [320, 0]
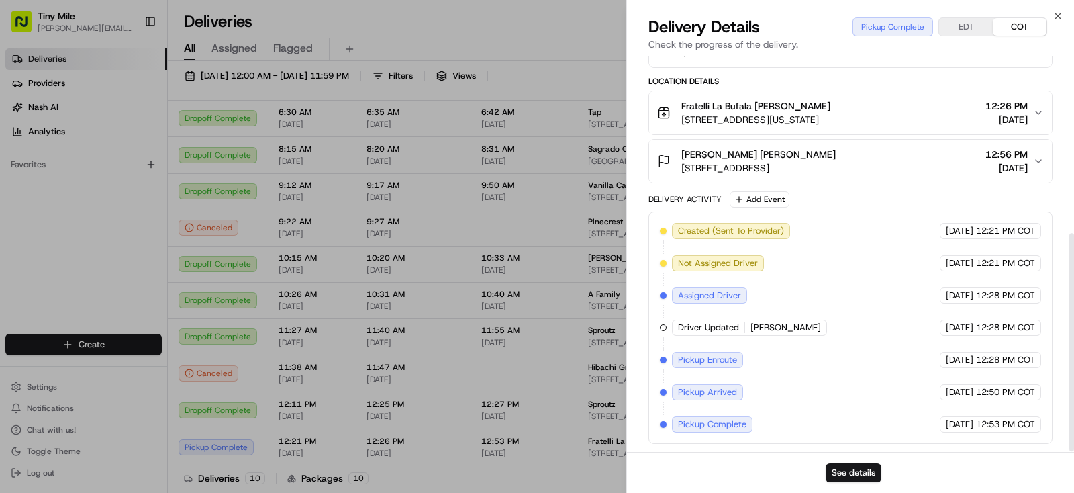
drag, startPoint x: 821, startPoint y: 266, endPoint x: 859, endPoint y: 295, distance: 47.9
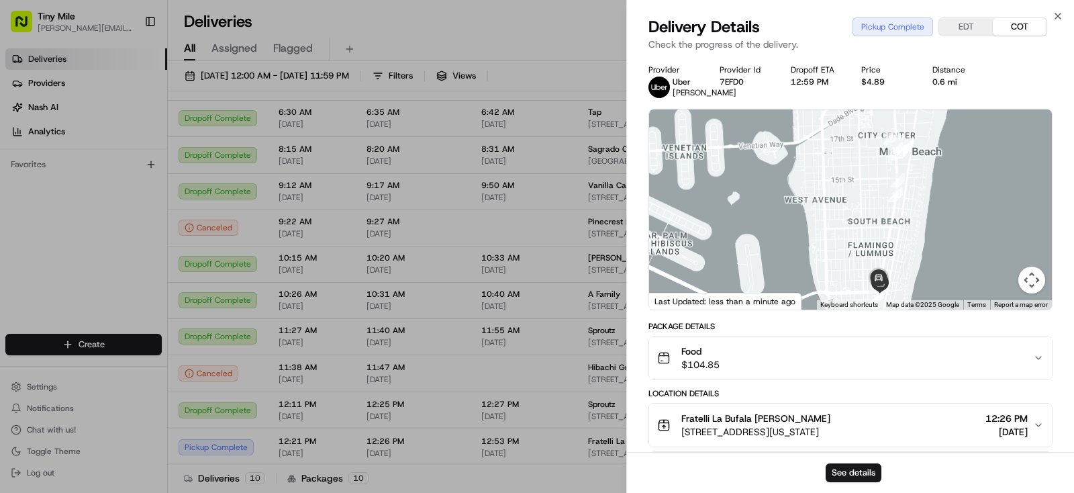
drag, startPoint x: 871, startPoint y: 181, endPoint x: 892, endPoint y: 131, distance: 53.6
click at [892, 131] on div at bounding box center [850, 209] width 403 height 200
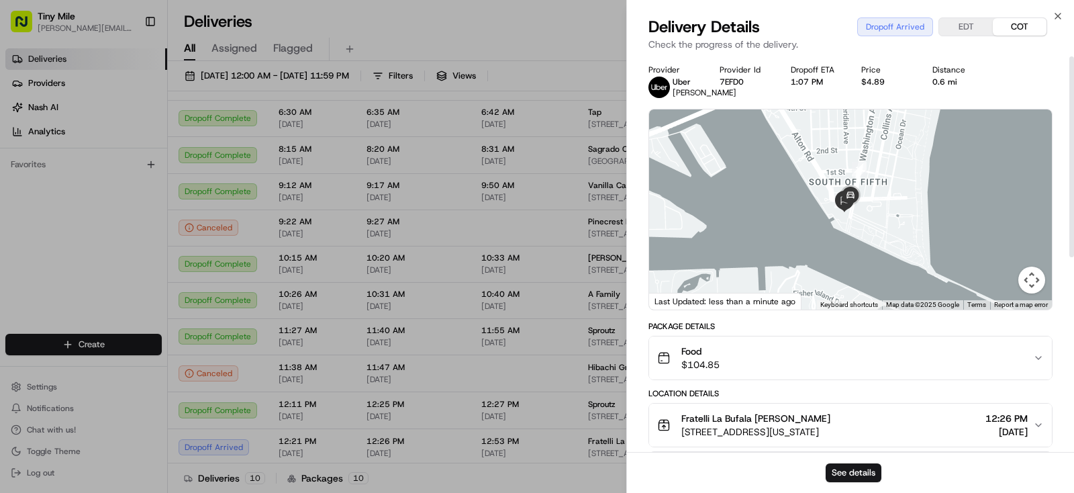
click at [572, 44] on body "Tiny Mile yenny@tinymile.ai Toggle Sidebar Deliveries Providers Nash AI Analyti…" at bounding box center [537, 246] width 1074 height 493
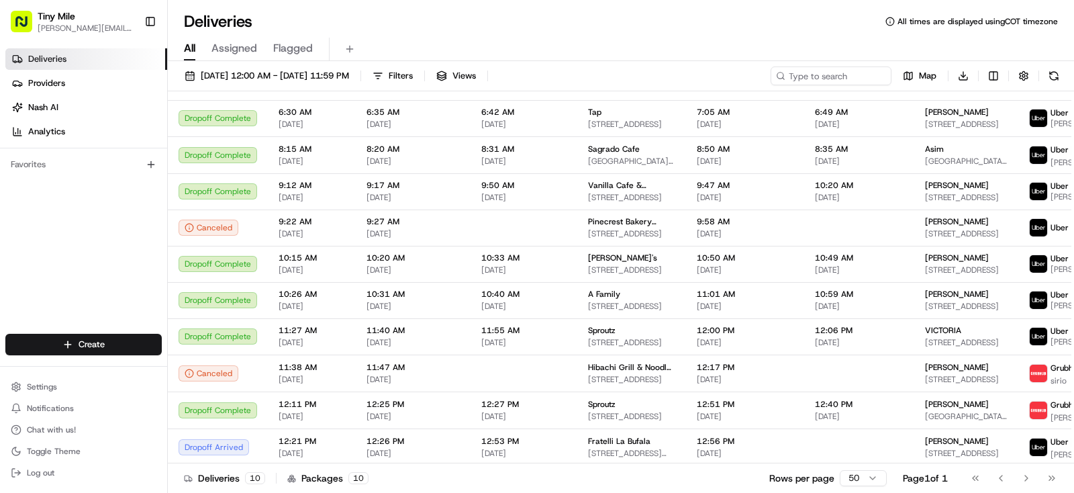
scroll to position [18, 0]
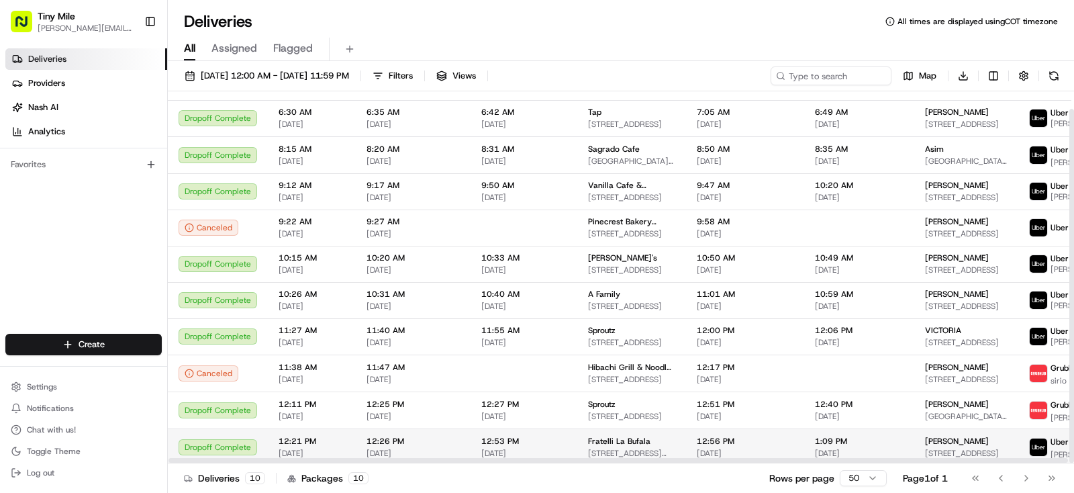
click at [824, 443] on span "1:09 PM" at bounding box center [859, 441] width 89 height 11
click at [925, 439] on span "Erick" at bounding box center [957, 441] width 64 height 11
click at [635, 25] on div "Deliveries All times are displayed using COT timezone" at bounding box center [621, 21] width 906 height 21
click at [948, 442] on div "Erick" at bounding box center [966, 441] width 83 height 11
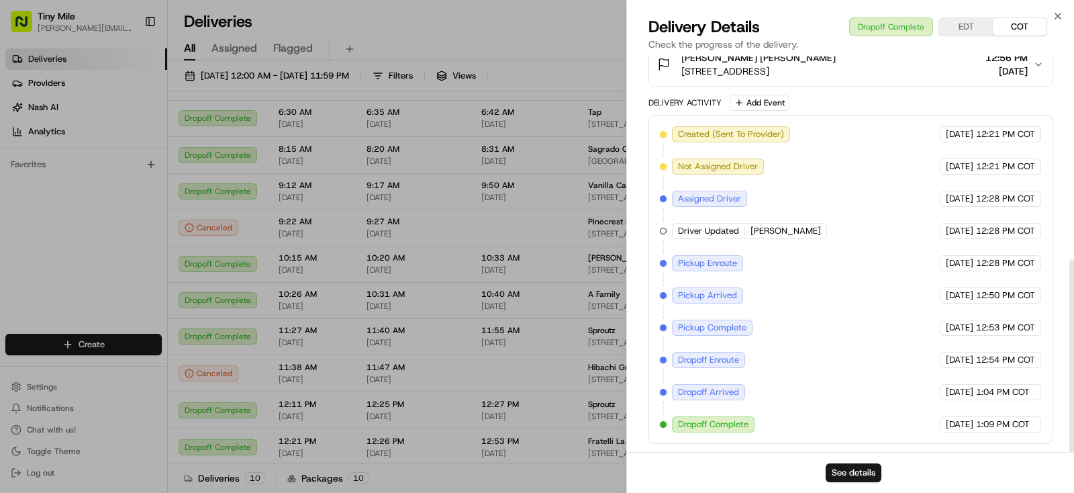
scroll to position [0, 0]
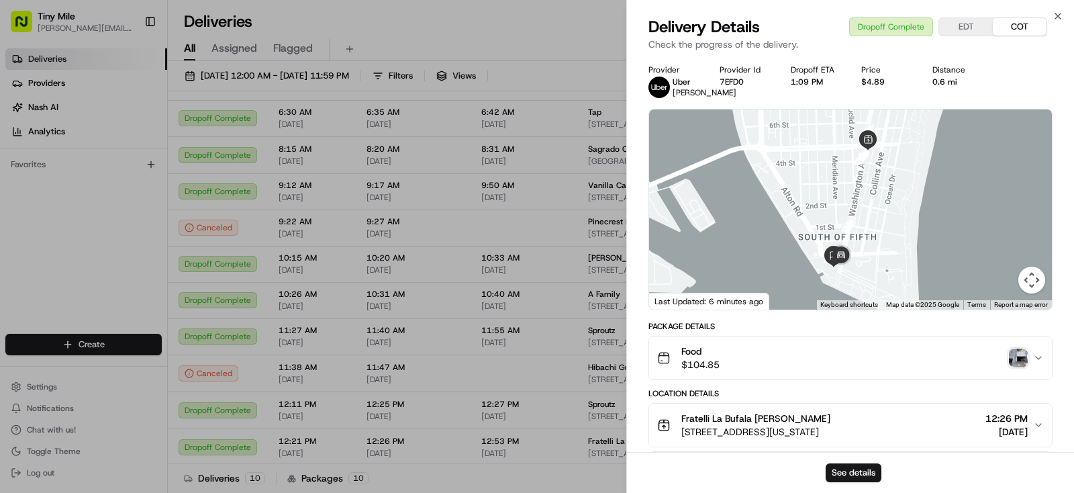
click at [1021, 367] on img "button" at bounding box center [1018, 357] width 19 height 19
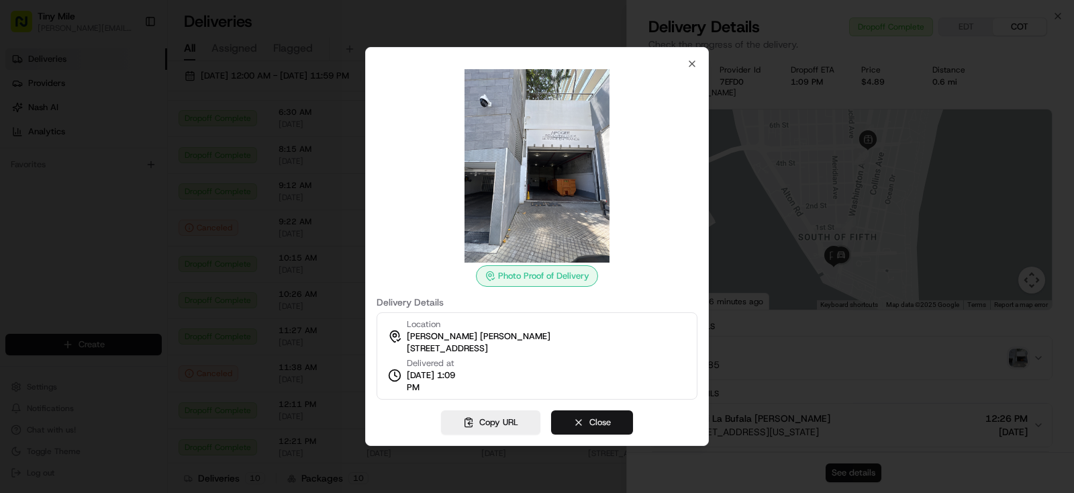
click at [596, 422] on button "Close" at bounding box center [592, 422] width 82 height 24
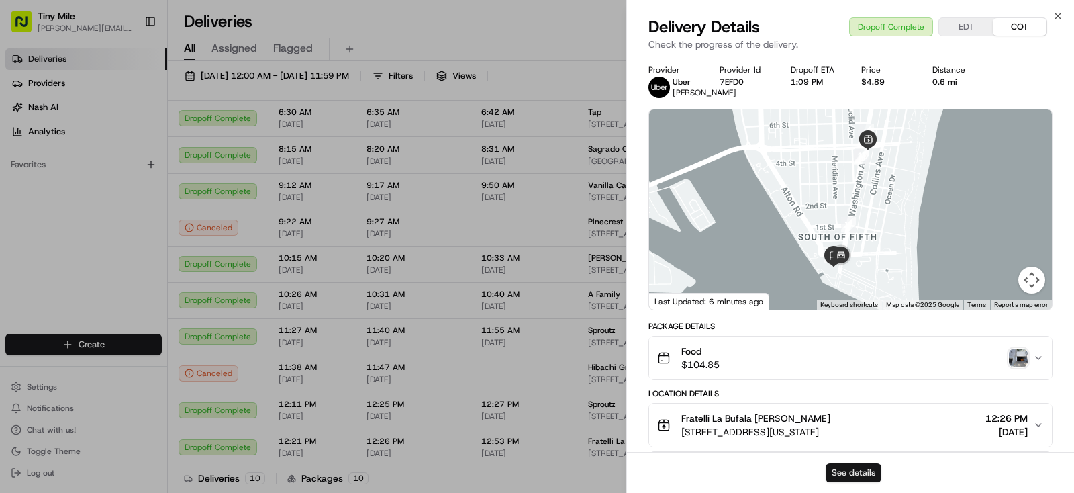
click at [834, 477] on button "See details" at bounding box center [854, 472] width 56 height 19
click at [522, 252] on body "Tiny Mile yenny@tinymile.ai Toggle Sidebar Deliveries Providers Nash AI Analyti…" at bounding box center [537, 246] width 1074 height 493
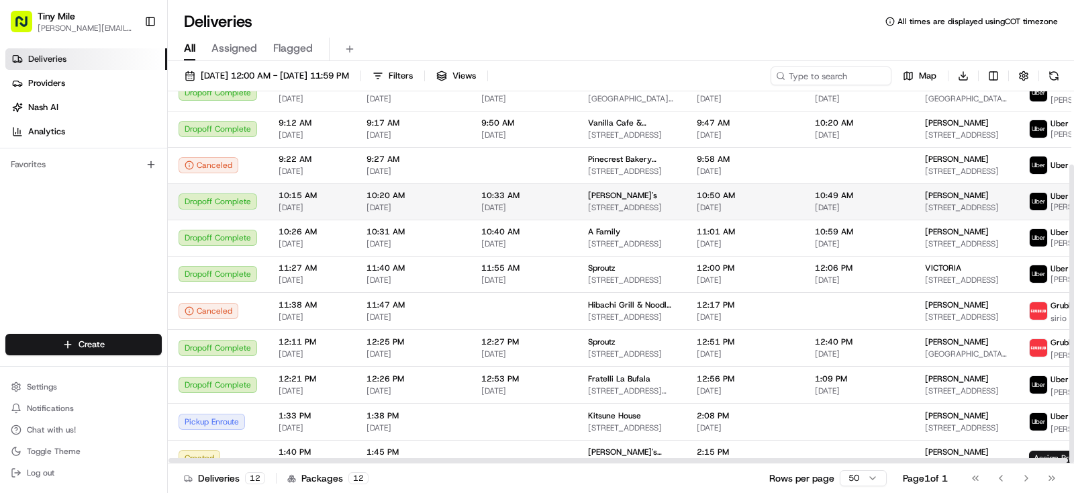
scroll to position [91, 0]
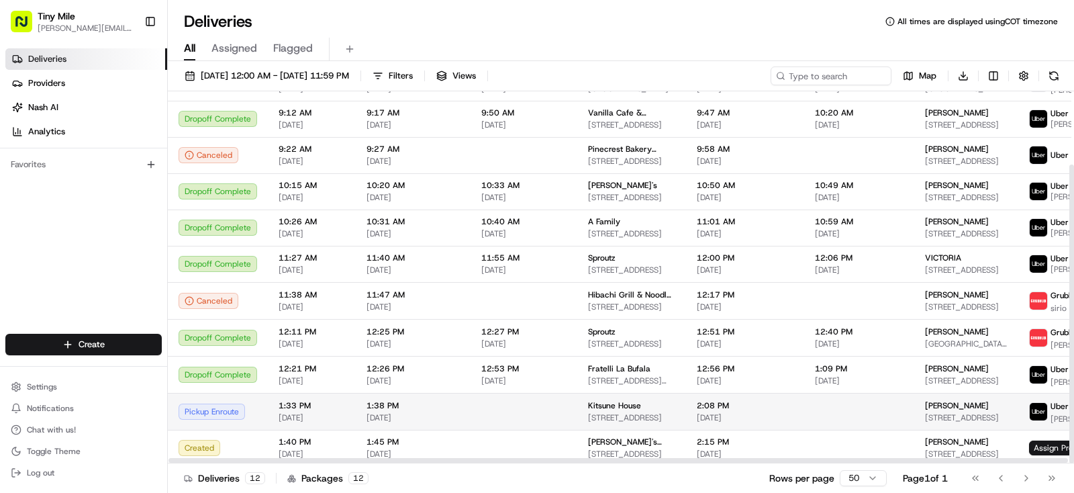
click at [939, 401] on div "Giovanni" at bounding box center [966, 405] width 83 height 11
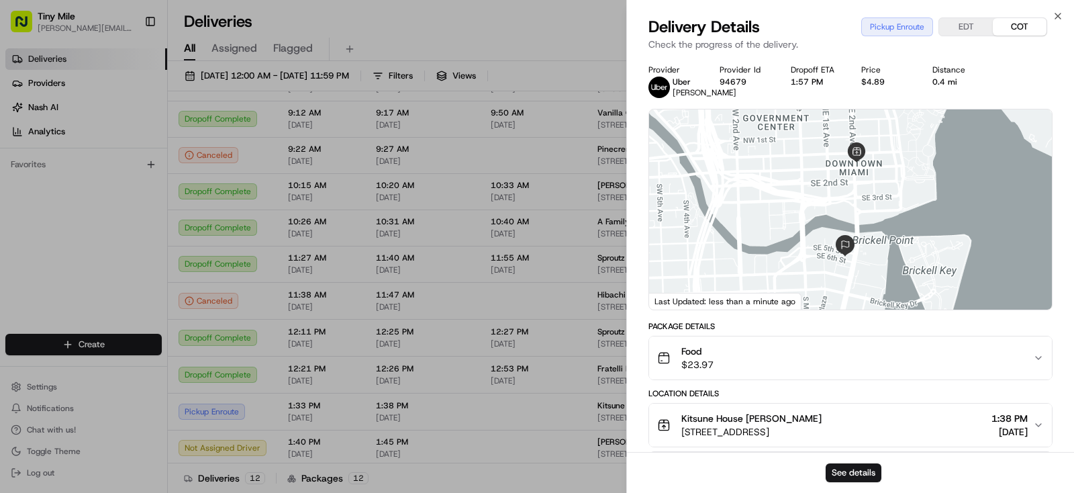
scroll to position [256, 0]
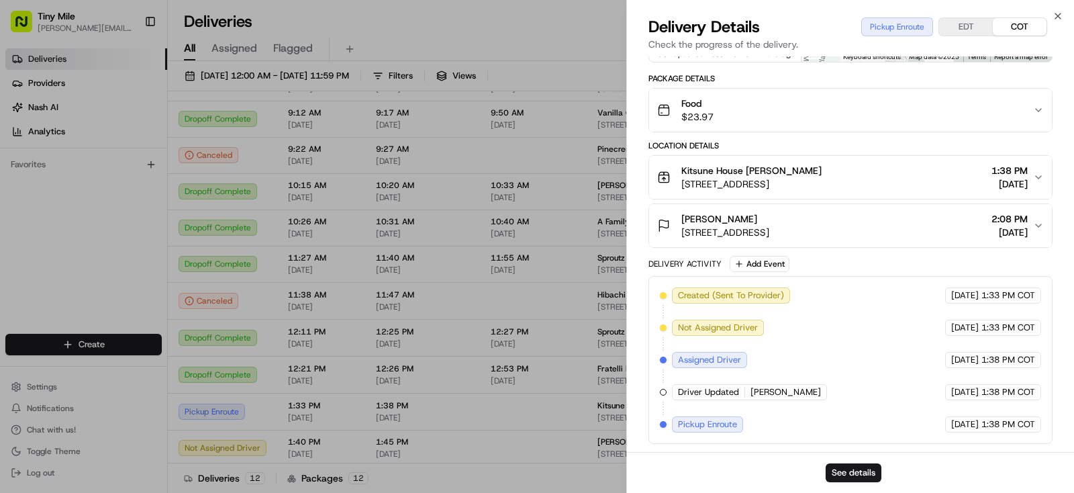
click at [522, 477] on body "Tiny Mile yenny@tinymile.ai Toggle Sidebar Deliveries Providers Nash AI Analyti…" at bounding box center [537, 246] width 1074 height 493
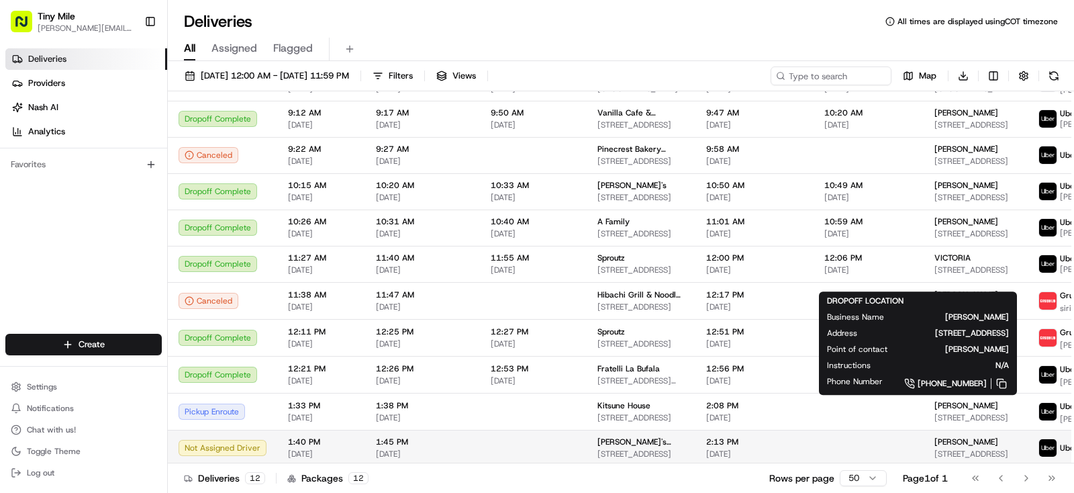
scroll to position [91, 0]
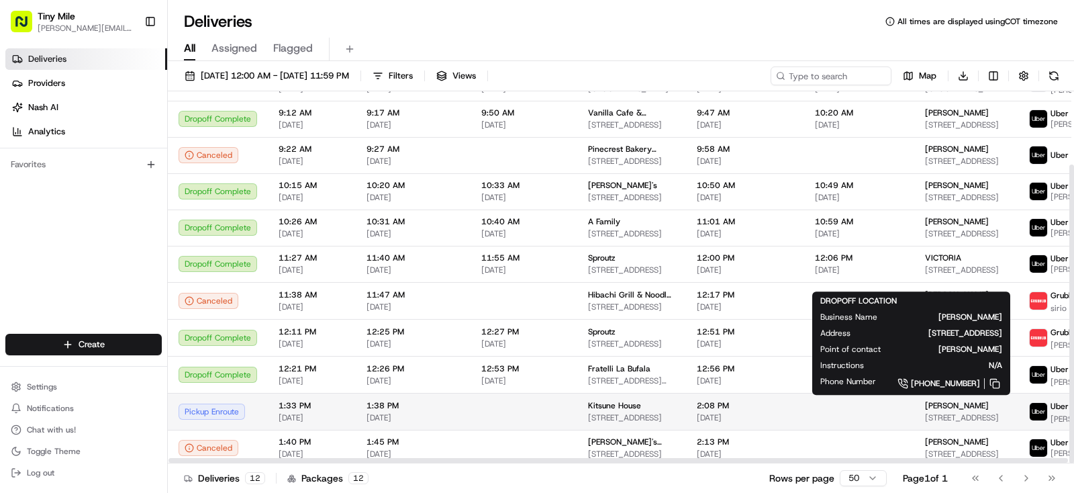
click at [937, 403] on div "Giovanni" at bounding box center [966, 405] width 83 height 11
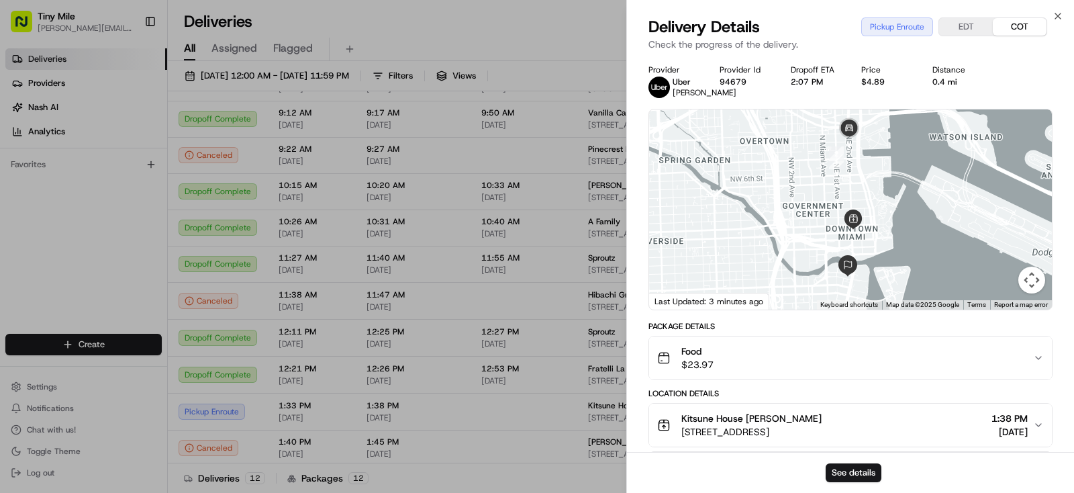
scroll to position [168, 0]
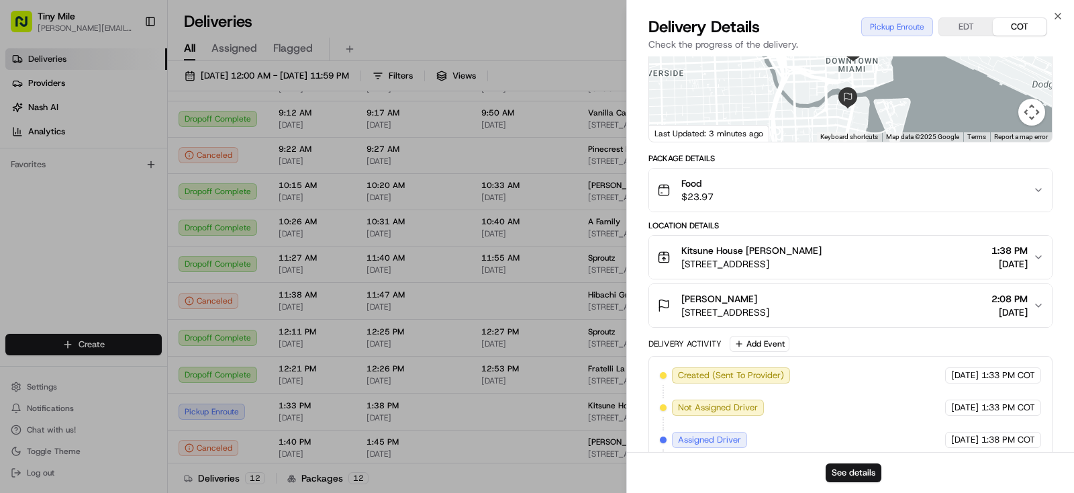
click at [552, 42] on body "Tiny Mile yenny@tinymile.ai Toggle Sidebar Deliveries Providers Nash AI Analyti…" at bounding box center [537, 246] width 1074 height 493
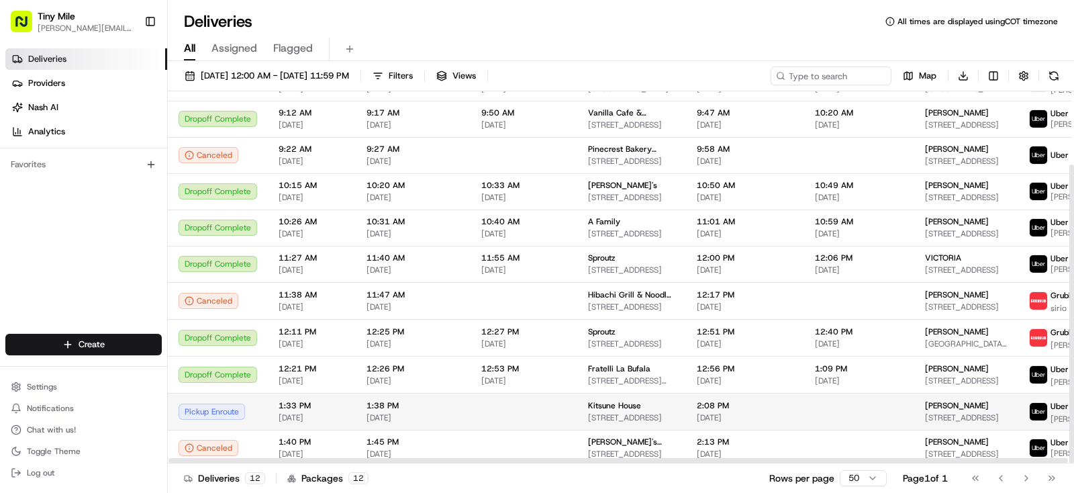
click at [925, 416] on span "500 Brickell Ave APT 1500, Miami, FL 33131, USA" at bounding box center [966, 417] width 83 height 11
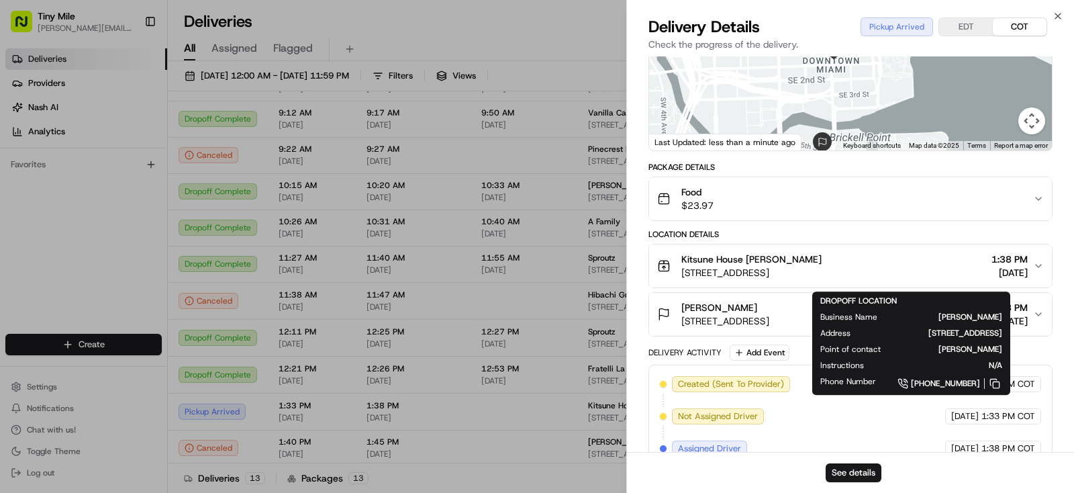
scroll to position [320, 0]
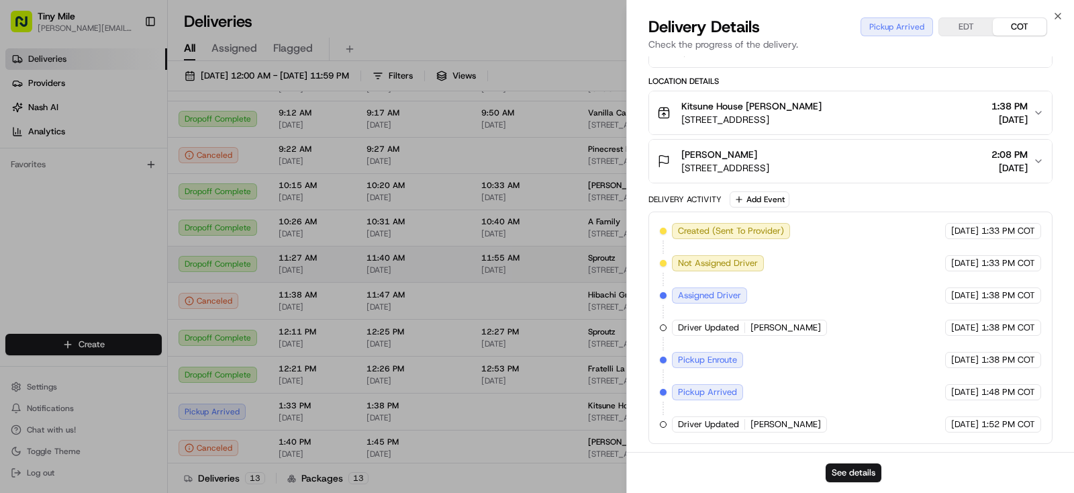
click at [529, 34] on body "Tiny Mile yenny@tinymile.ai Toggle Sidebar Deliveries Providers Nash AI Analyti…" at bounding box center [537, 246] width 1074 height 493
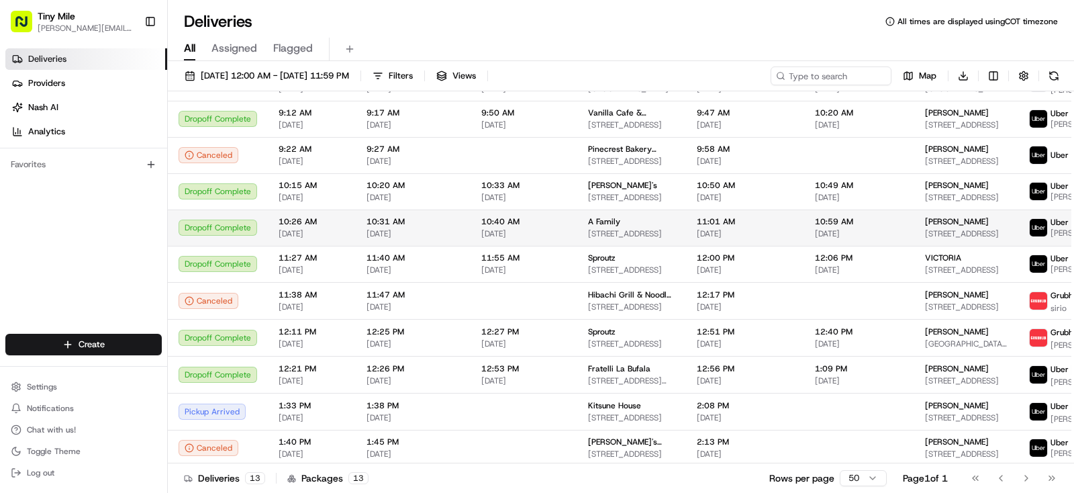
scroll to position [91, 0]
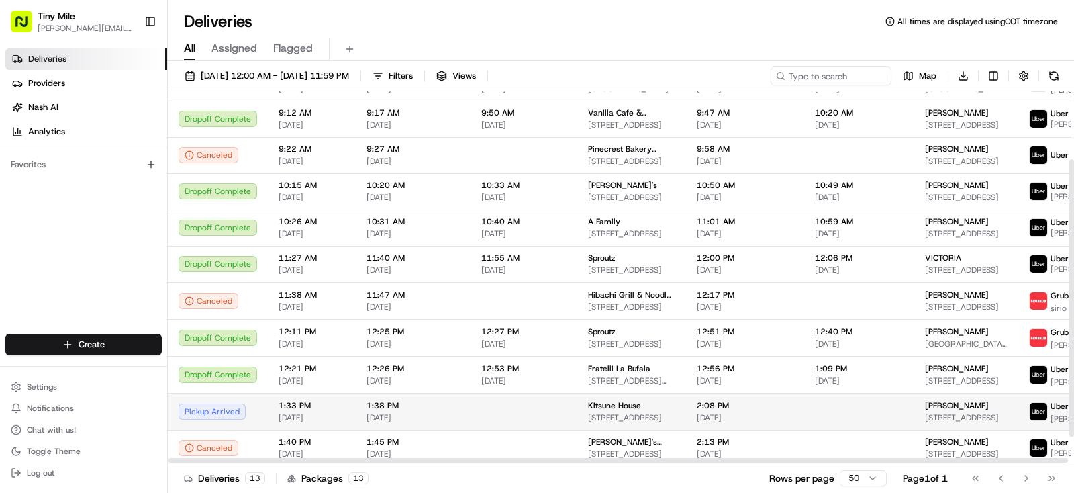
click at [935, 408] on div "Giovanni" at bounding box center [966, 405] width 83 height 11
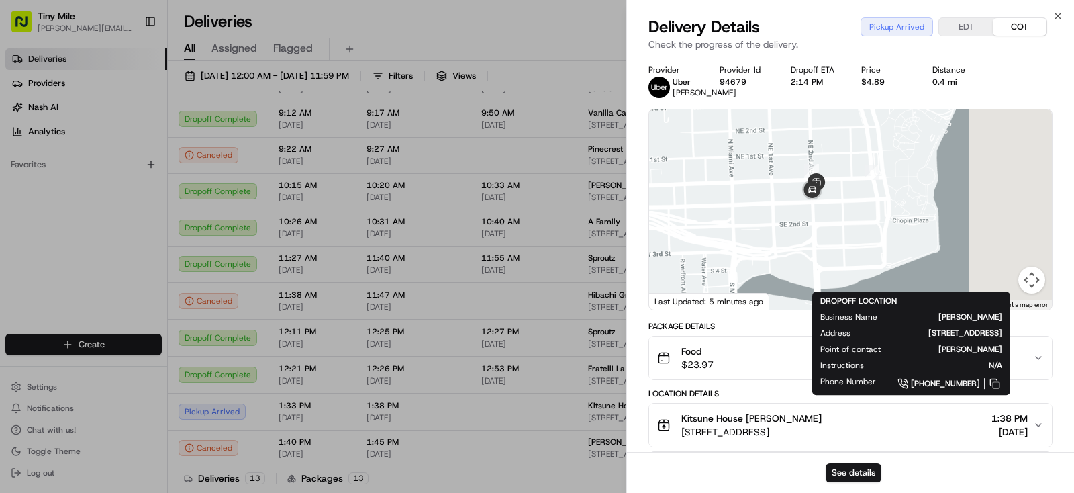
scroll to position [84, 0]
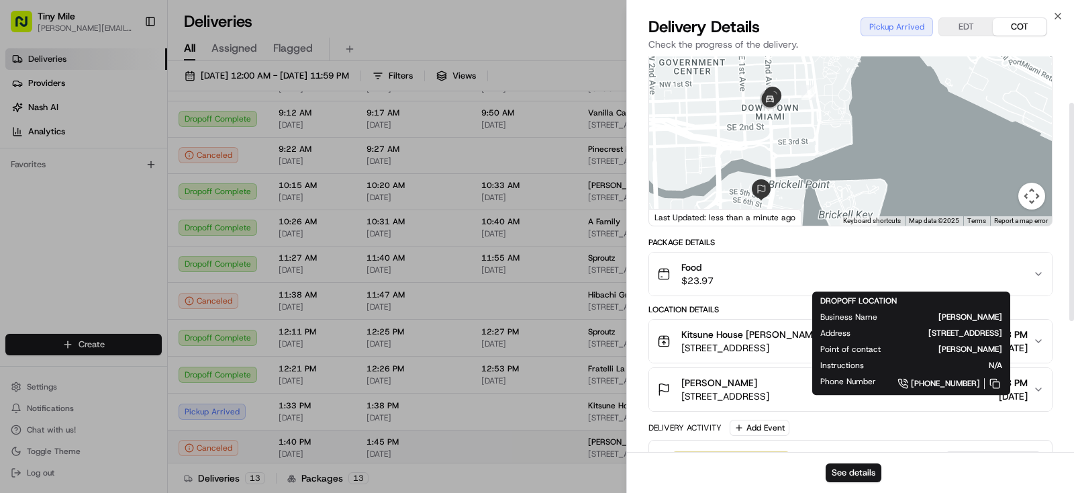
click at [464, 437] on body "Tiny Mile yenny@tinymile.ai Toggle Sidebar Deliveries Providers Nash AI Analyti…" at bounding box center [537, 246] width 1074 height 493
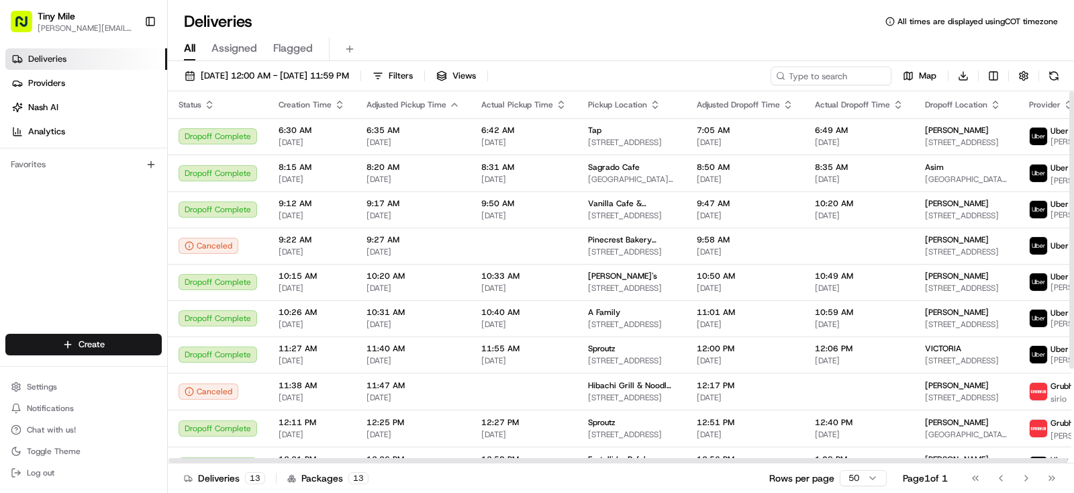
scroll to position [128, 0]
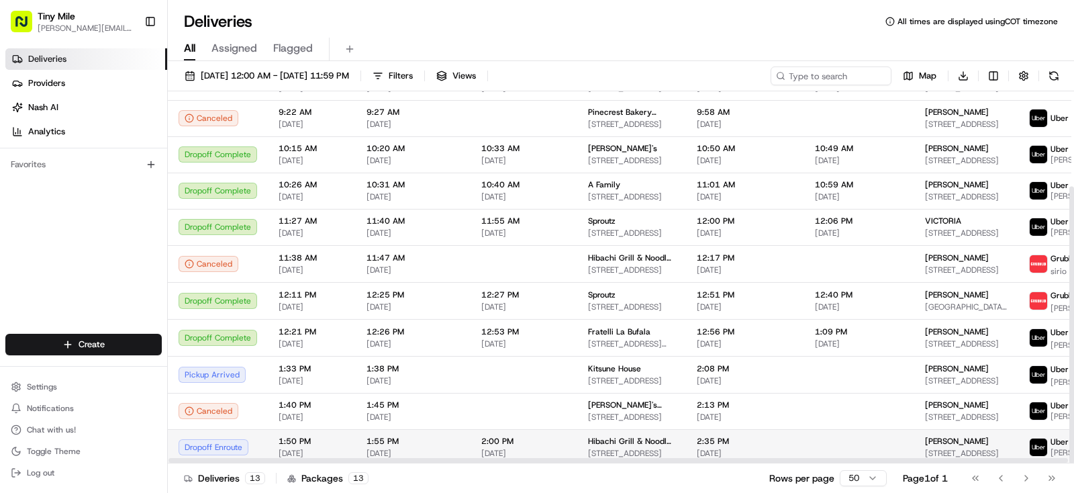
click at [746, 436] on span "2:35 PM" at bounding box center [745, 441] width 97 height 11
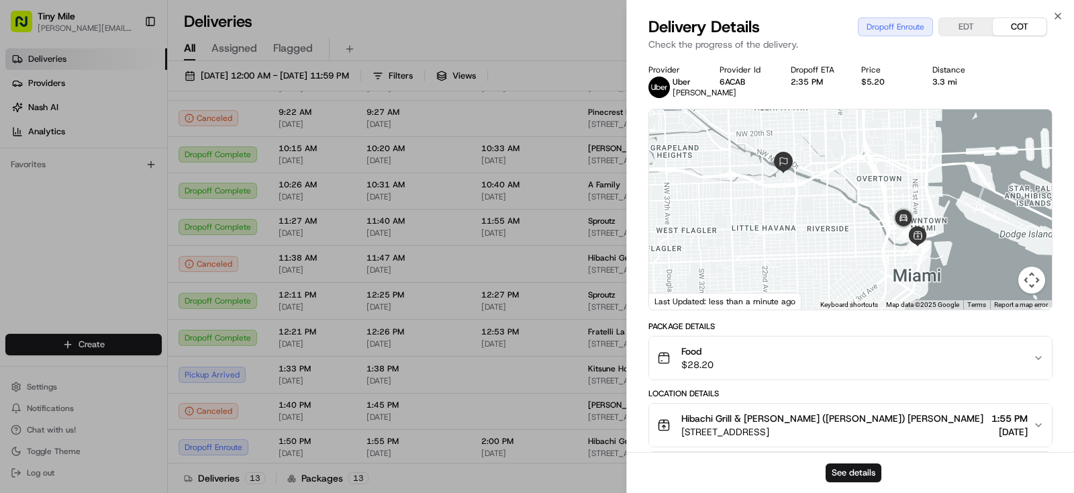
click at [542, 343] on body "Tiny Mile yenny@tinymile.ai Toggle Sidebar Deliveries Providers Nash AI Analyti…" at bounding box center [537, 246] width 1074 height 493
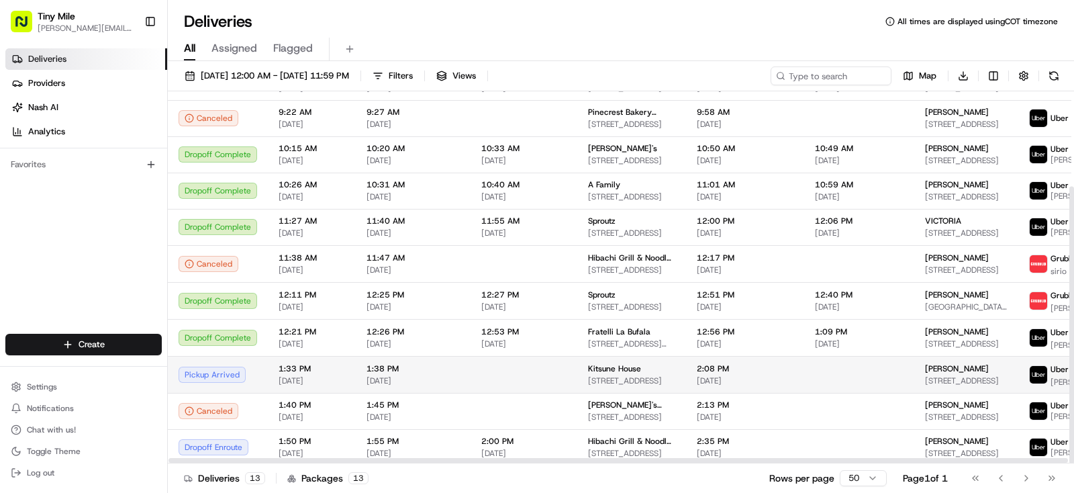
click at [925, 371] on span "Giovanni" at bounding box center [957, 368] width 64 height 11
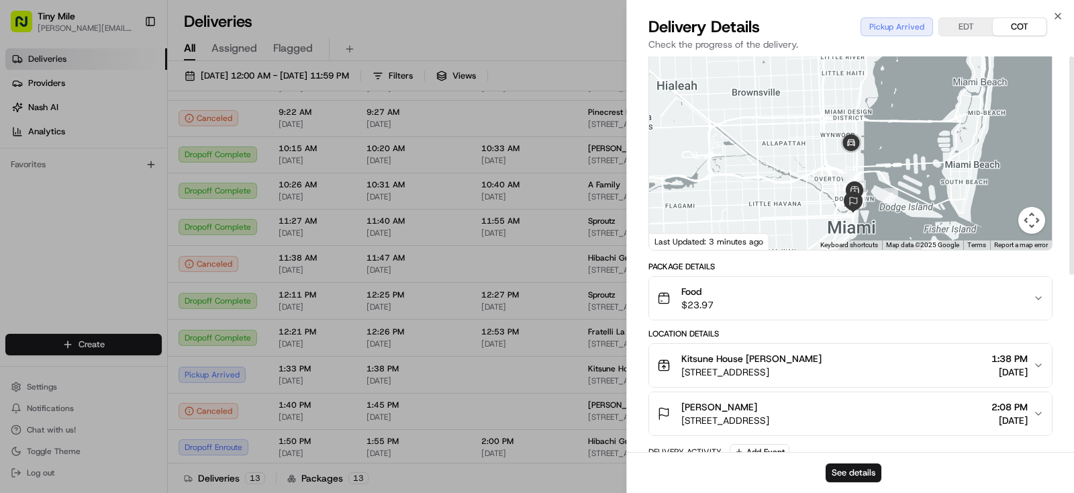
scroll to position [0, 0]
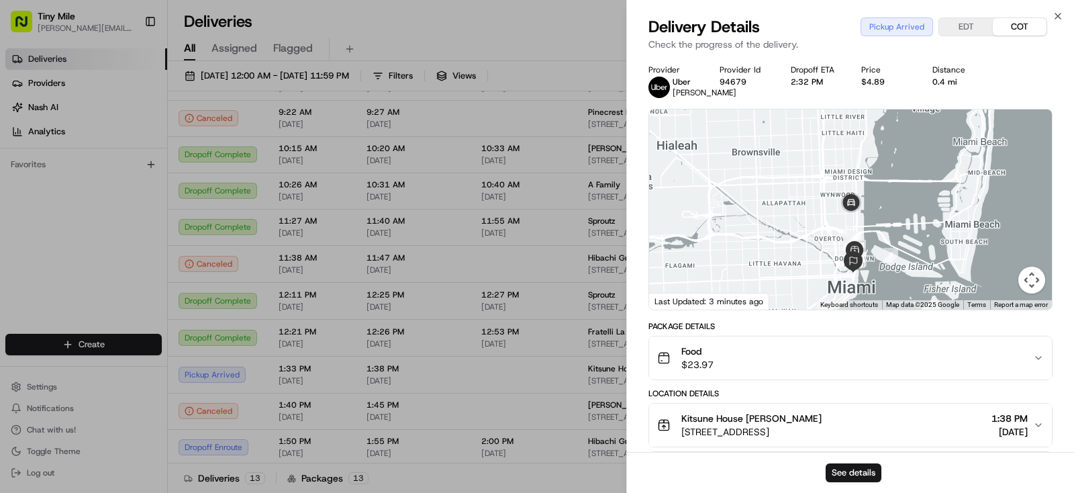
drag, startPoint x: 553, startPoint y: 38, endPoint x: 493, endPoint y: 9, distance: 66.1
click at [553, 38] on body "Tiny Mile yenny@tinymile.ai Toggle Sidebar Deliveries Providers Nash AI Analyti…" at bounding box center [537, 246] width 1074 height 493
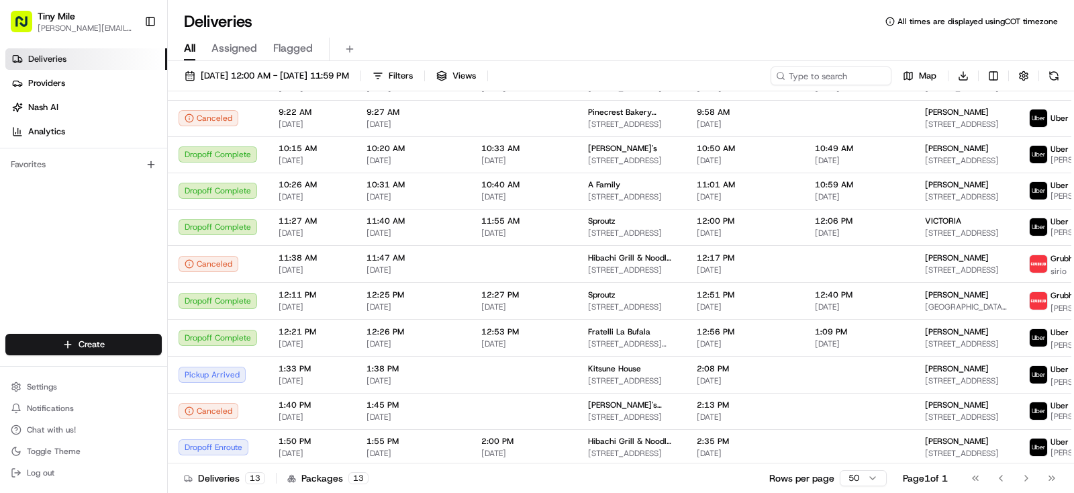
scroll to position [128, 0]
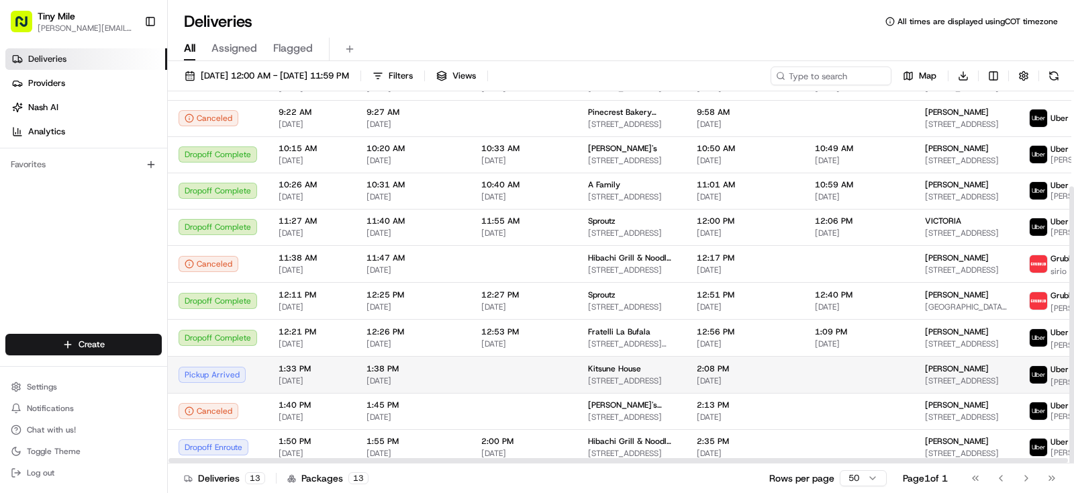
click at [934, 371] on span "Giovanni" at bounding box center [957, 368] width 64 height 11
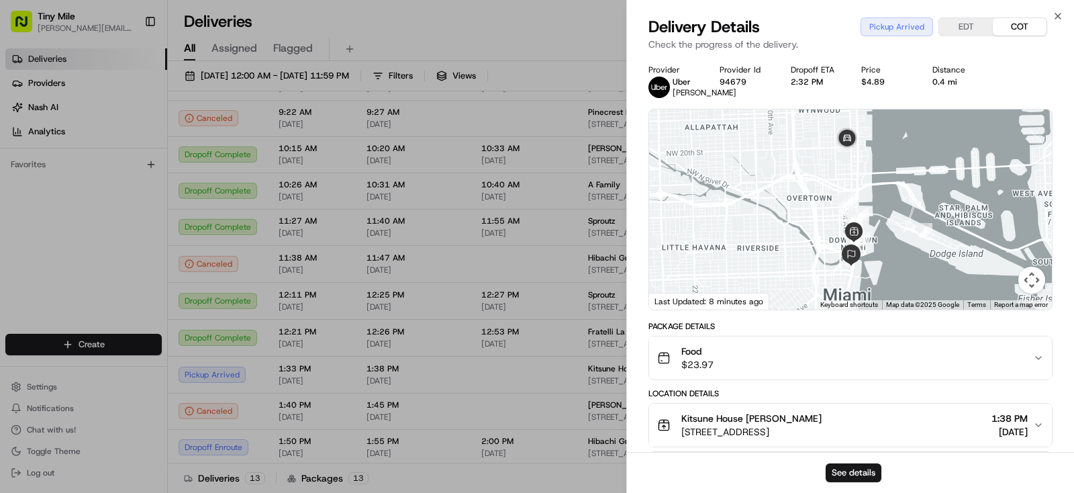
click at [536, 37] on body "Tiny Mile yenny@tinymile.ai Toggle Sidebar Deliveries Providers Nash AI Analyti…" at bounding box center [537, 246] width 1074 height 493
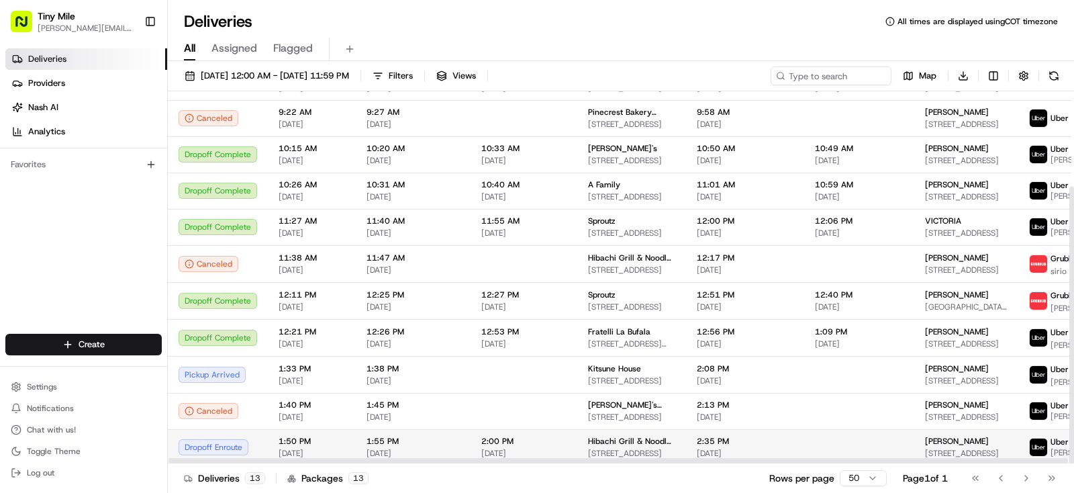
click at [945, 436] on div "Daniela" at bounding box center [966, 441] width 83 height 11
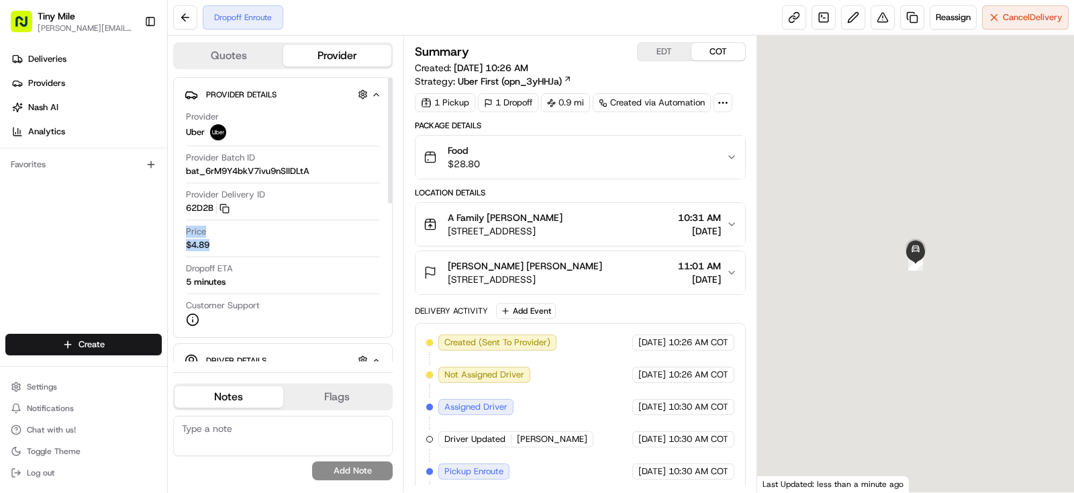
drag, startPoint x: 397, startPoint y: 175, endPoint x: 396, endPoint y: 224, distance: 48.4
click at [395, 226] on div "Quotes Provider Provider Details Hidden ( 2 ) Provider Uber Provider Batch ID b…" at bounding box center [286, 264] width 236 height 457
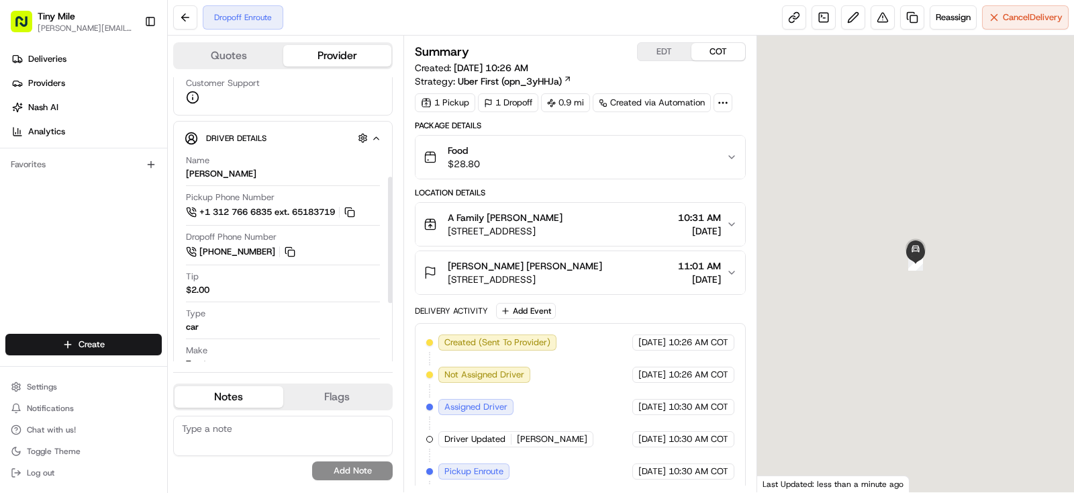
scroll to position [226, 0]
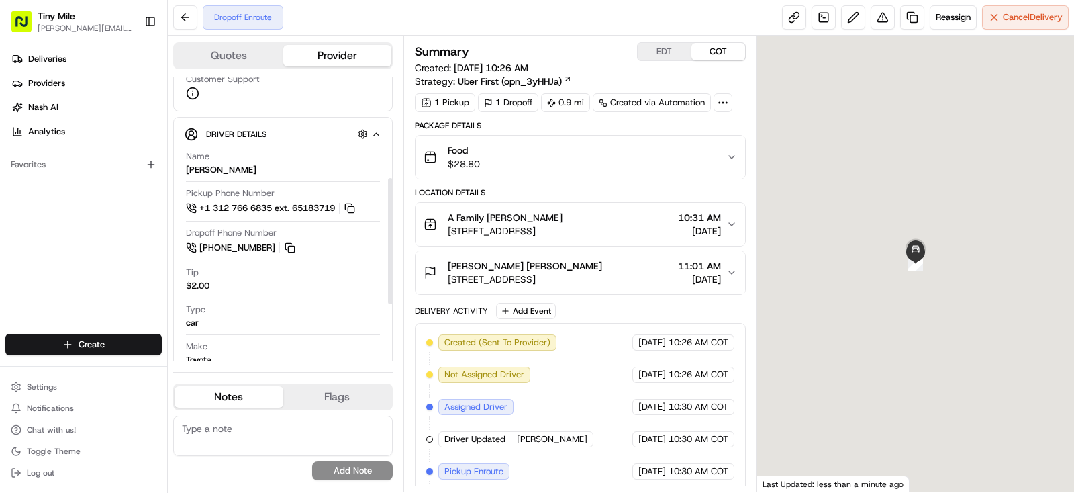
drag, startPoint x: 391, startPoint y: 191, endPoint x: 387, endPoint y: 279, distance: 87.4
click at [388, 279] on div at bounding box center [390, 241] width 5 height 126
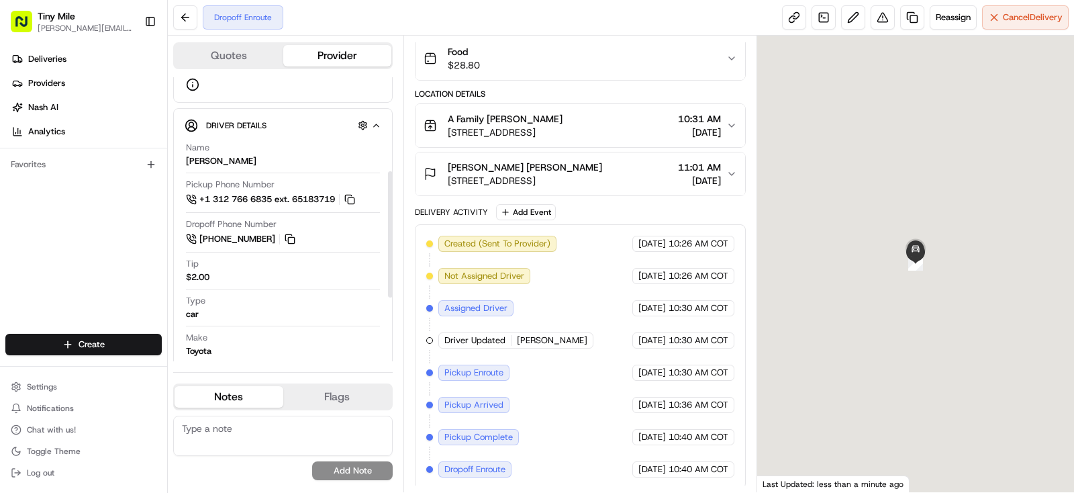
scroll to position [211, 0]
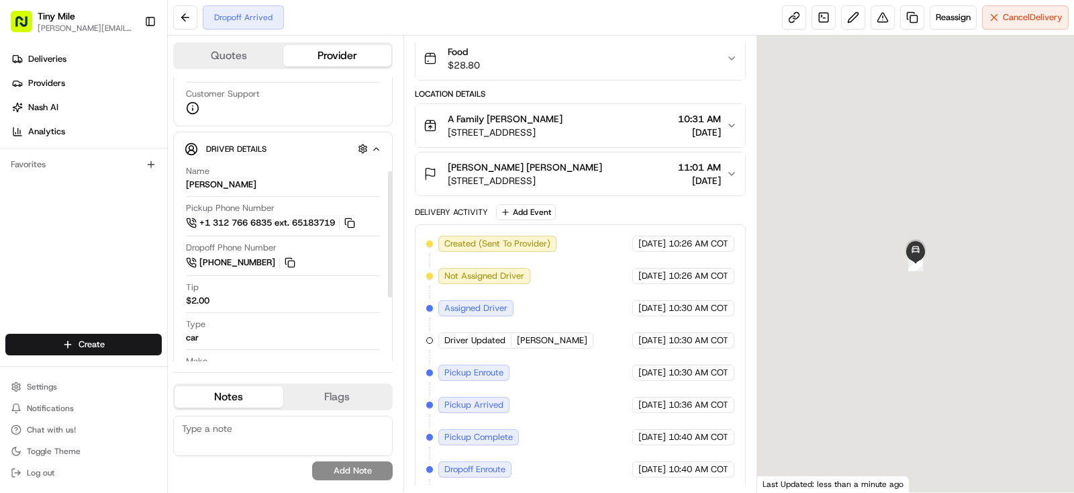
drag, startPoint x: 738, startPoint y: 176, endPoint x: 740, endPoint y: 191, distance: 14.9
click at [738, 175] on button "Daniela Daniela D. 1395 Brickell Ave Suite #800, Miami, FL 33131, USA 11:01 AM …" at bounding box center [581, 173] width 330 height 43
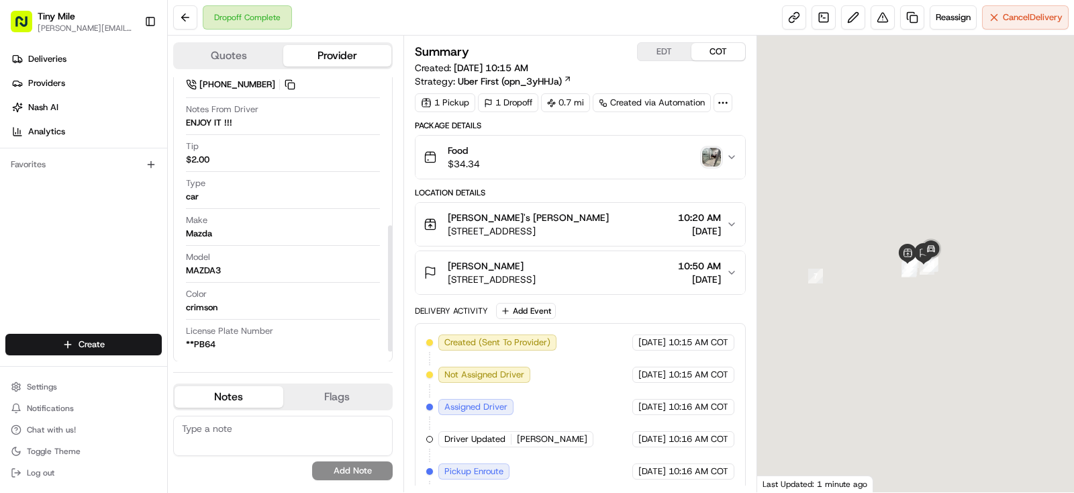
scroll to position [354, 0]
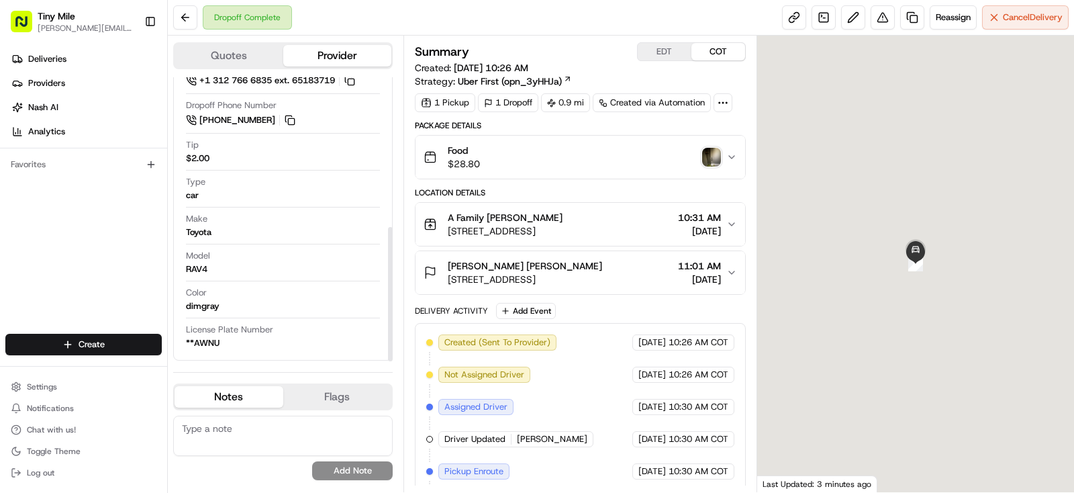
scroll to position [105, 0]
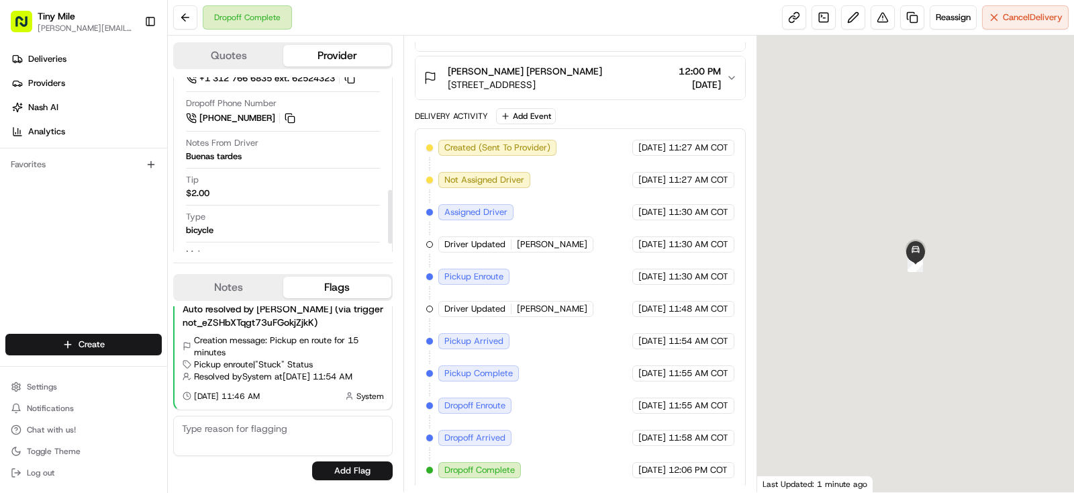
scroll to position [389, 0]
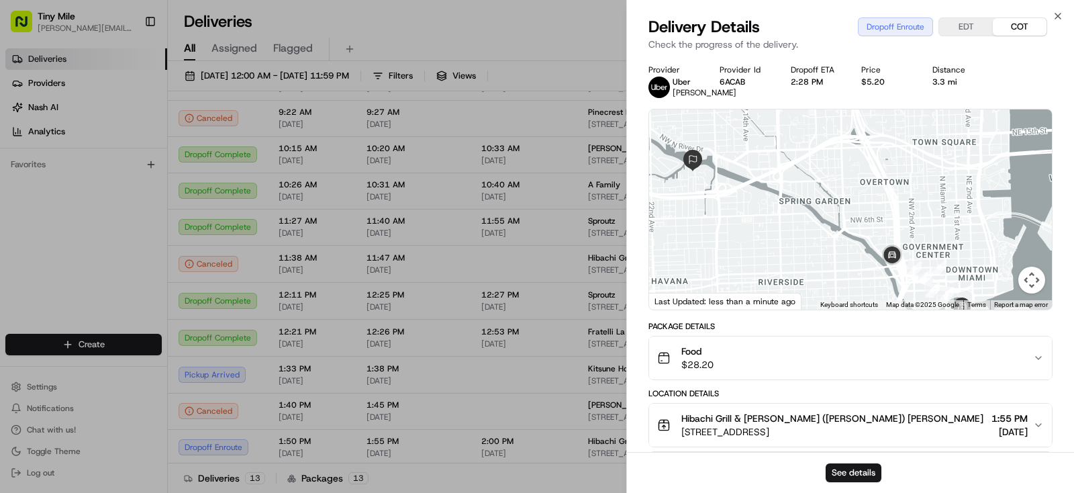
drag, startPoint x: 724, startPoint y: 217, endPoint x: 766, endPoint y: 277, distance: 72.8
click at [766, 277] on div at bounding box center [850, 209] width 403 height 200
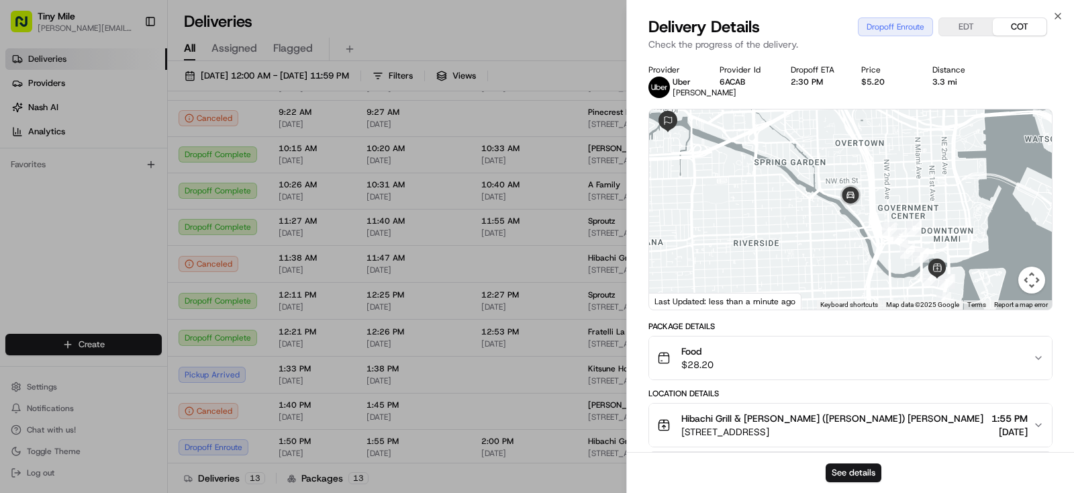
click at [516, 40] on body "Tiny Mile yenny@tinymile.ai Toggle Sidebar Deliveries Providers Nash AI Analyti…" at bounding box center [537, 246] width 1074 height 493
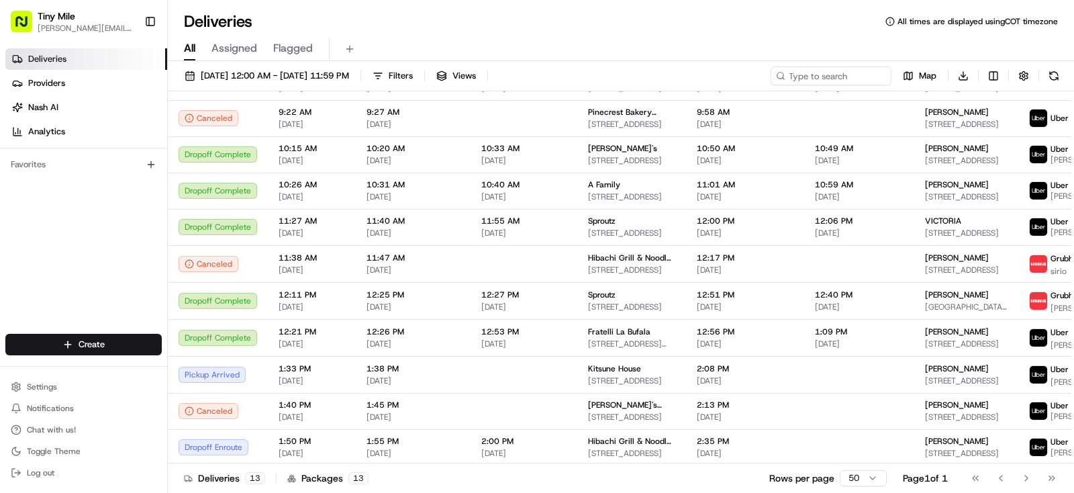
scroll to position [128, 0]
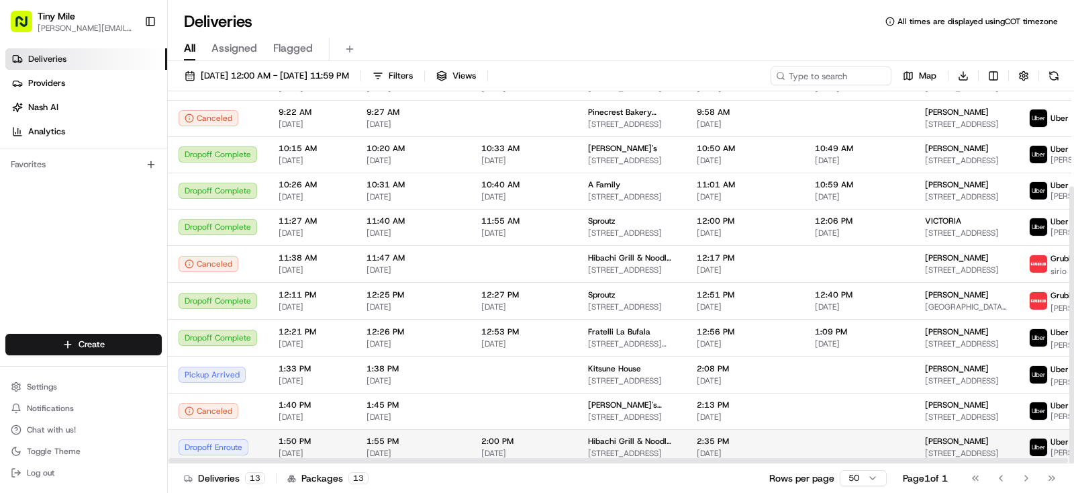
click at [925, 437] on span "Daniela" at bounding box center [957, 441] width 64 height 11
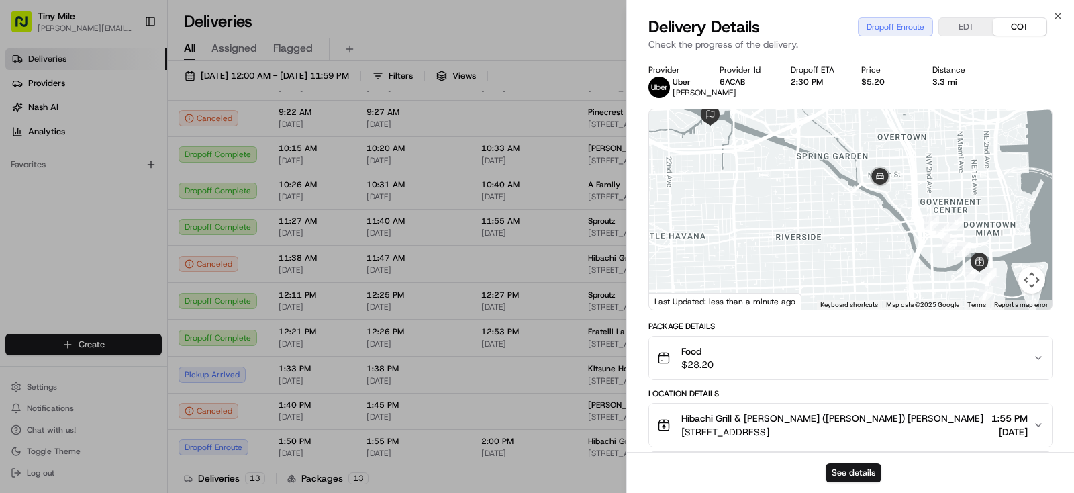
click at [567, 44] on body "Tiny Mile yenny@tinymile.ai Toggle Sidebar Deliveries Providers Nash AI Analyti…" at bounding box center [537, 246] width 1074 height 493
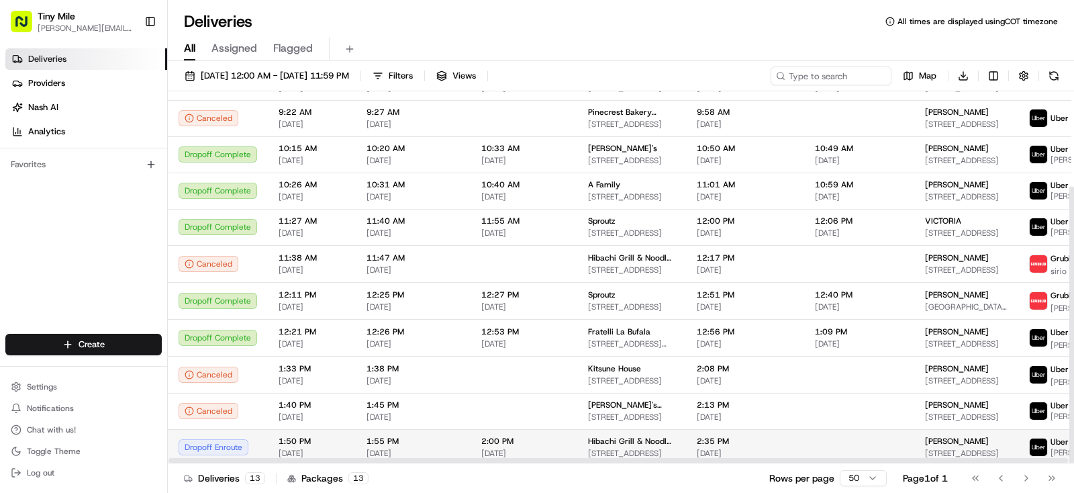
click at [925, 436] on span "Daniela" at bounding box center [957, 441] width 64 height 11
